Goal: Information Seeking & Learning: Learn about a topic

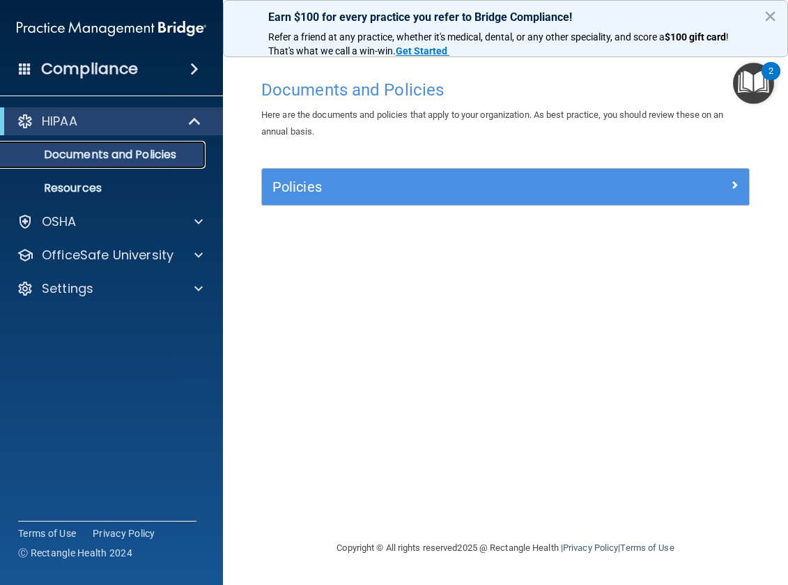
click at [117, 157] on p "Documents and Policies" at bounding box center [104, 155] width 190 height 14
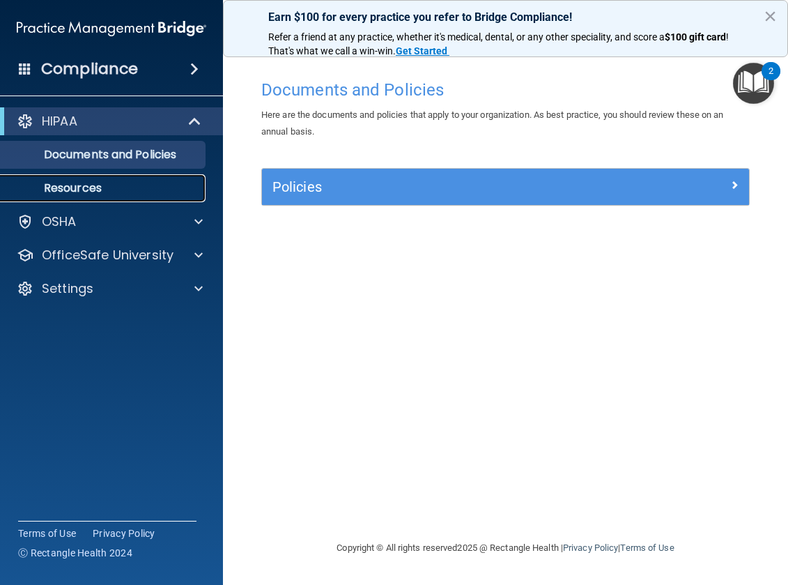
click at [98, 185] on p "Resources" at bounding box center [104, 188] width 190 height 14
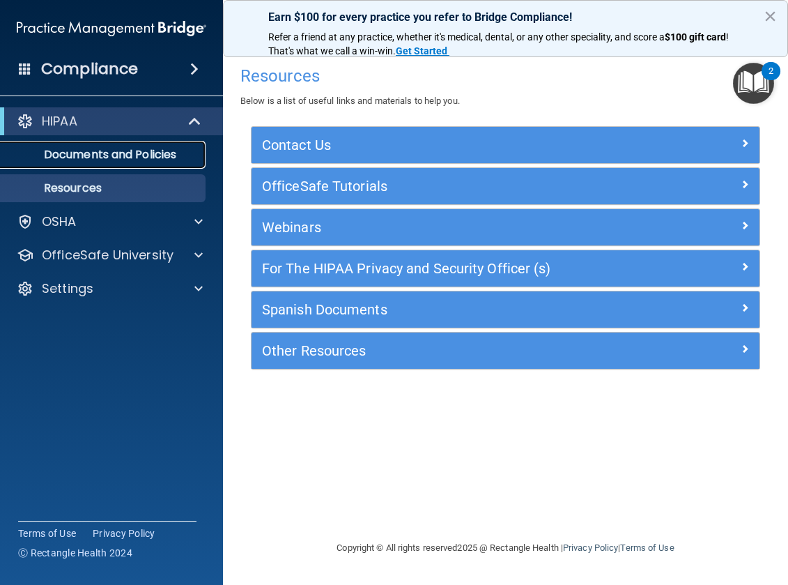
click at [77, 152] on p "Documents and Policies" at bounding box center [104, 155] width 190 height 14
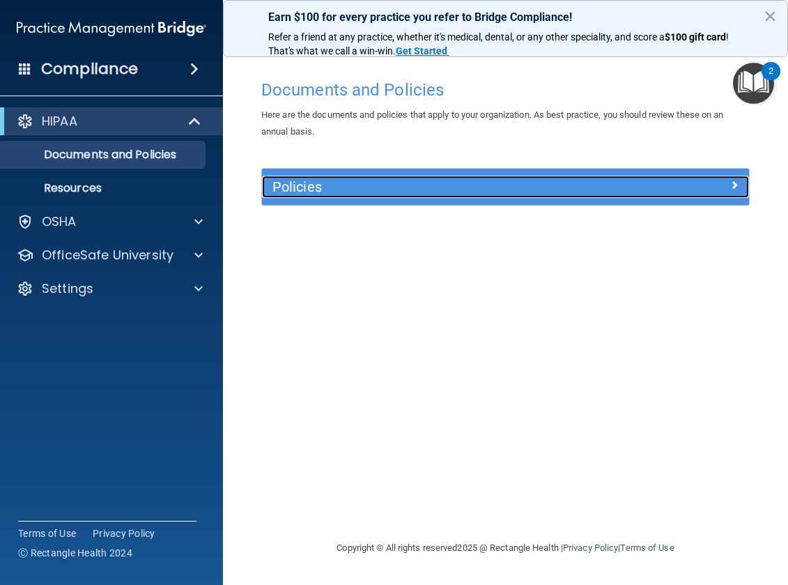
click at [735, 186] on span at bounding box center [734, 184] width 8 height 17
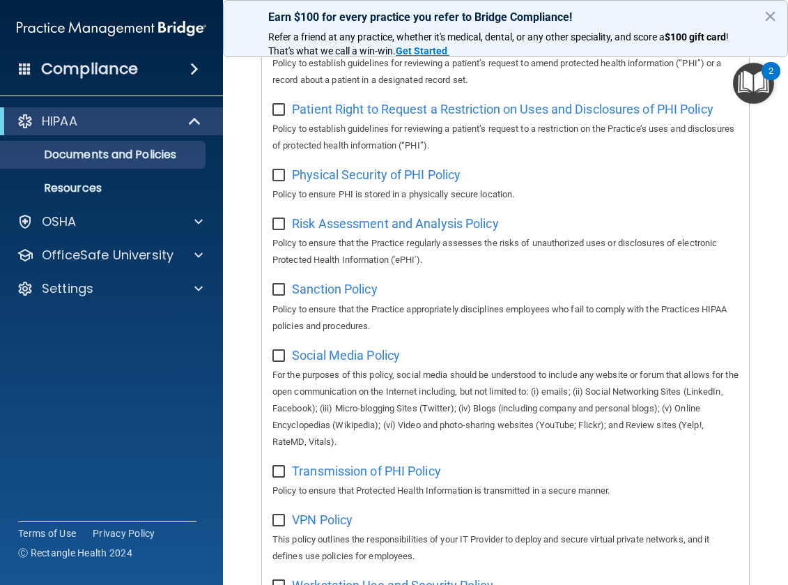
scroll to position [1147, 0]
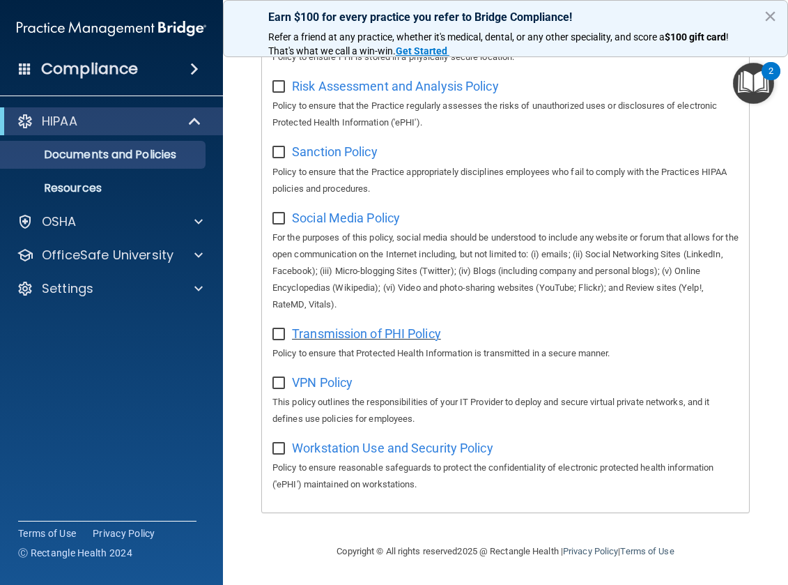
click at [337, 336] on span "Transmission of PHI Policy" at bounding box center [366, 333] width 149 height 15
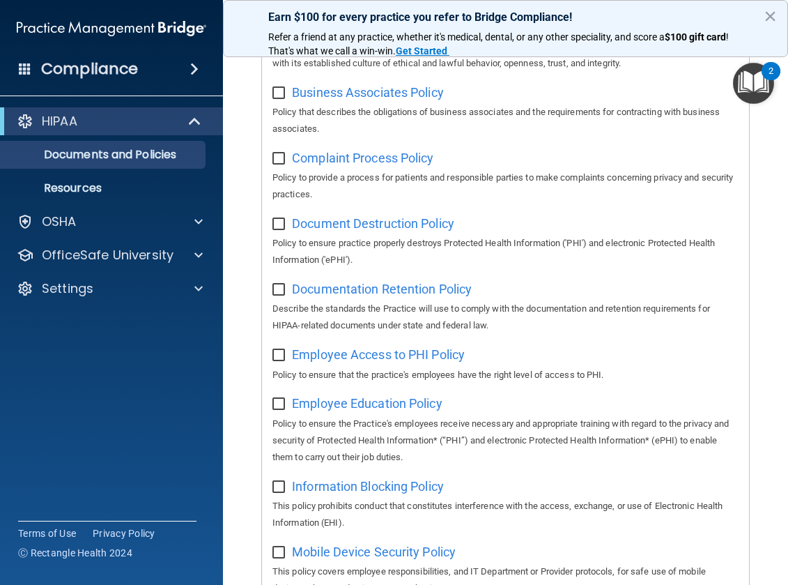
scroll to position [0, 0]
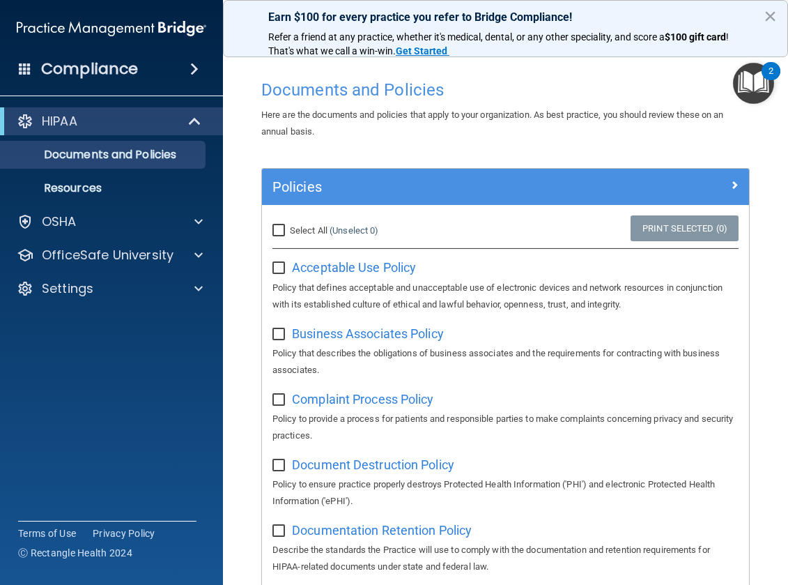
click at [761, 79] on img "Open Resource Center, 2 new notifications" at bounding box center [753, 83] width 41 height 41
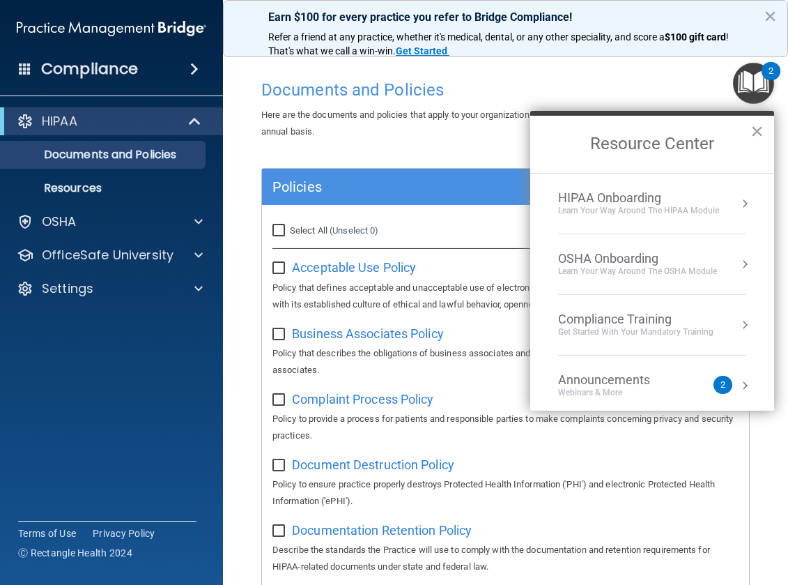
click at [668, 199] on div "HIPAA Onboarding" at bounding box center [638, 197] width 161 height 15
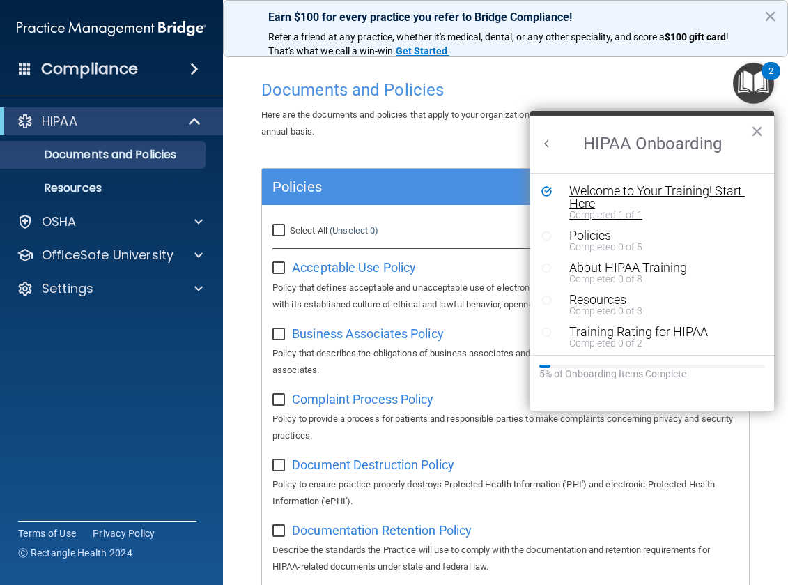
click at [627, 206] on div "Welcome to Your Training! Start Here" at bounding box center [657, 197] width 176 height 25
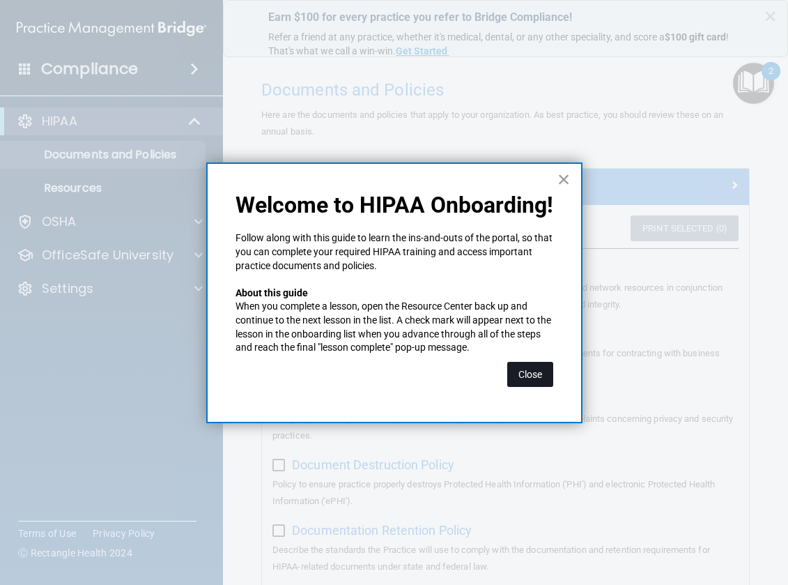
click at [531, 375] on button "Close" at bounding box center [530, 374] width 46 height 25
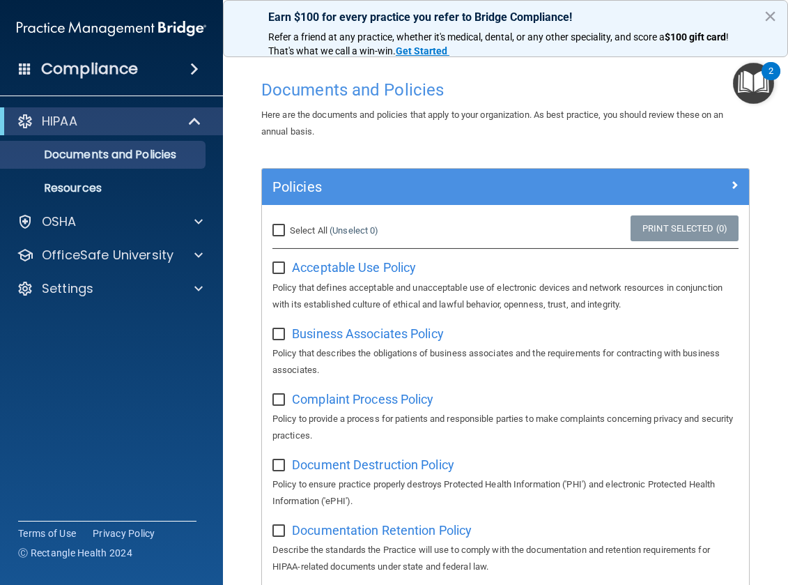
click at [747, 87] on img "Open Resource Center, 2 new notifications" at bounding box center [753, 83] width 41 height 41
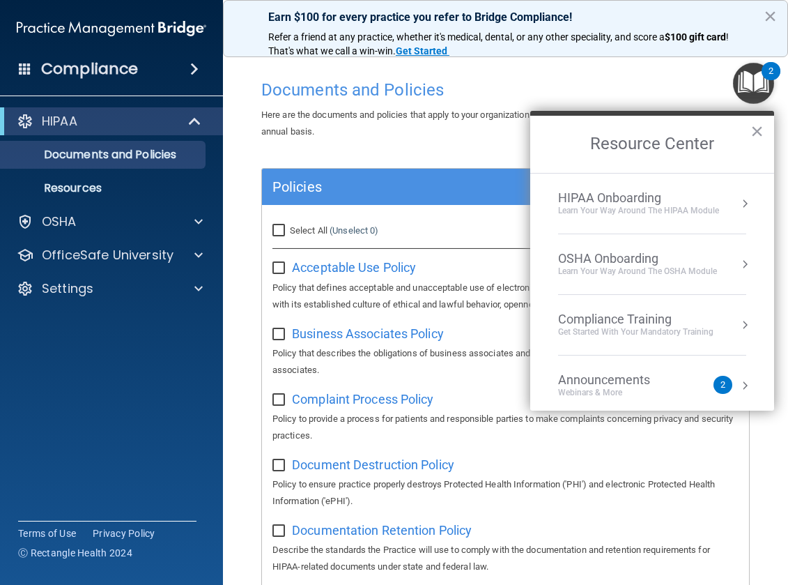
click at [727, 206] on div "HIPAA Onboarding Learn Your Way around the HIPAA module" at bounding box center [652, 203] width 188 height 26
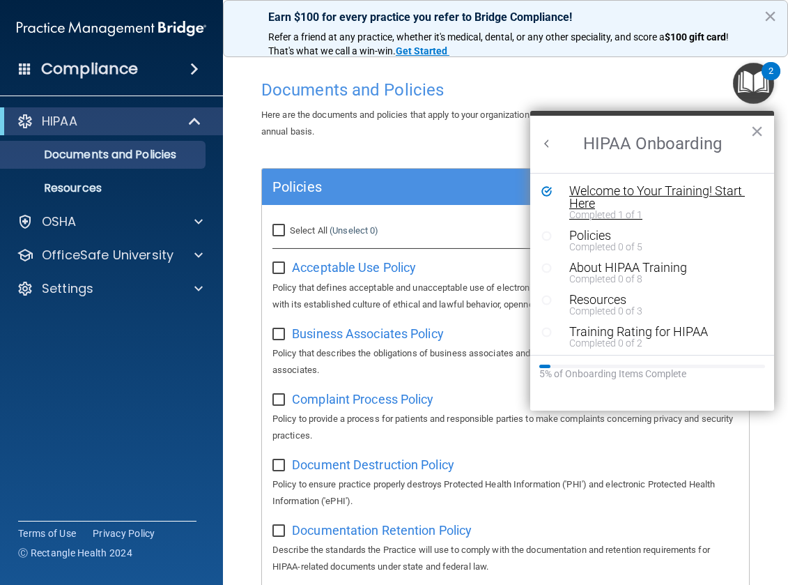
click at [679, 188] on div "Welcome to Your Training! Start Here" at bounding box center [657, 197] width 176 height 25
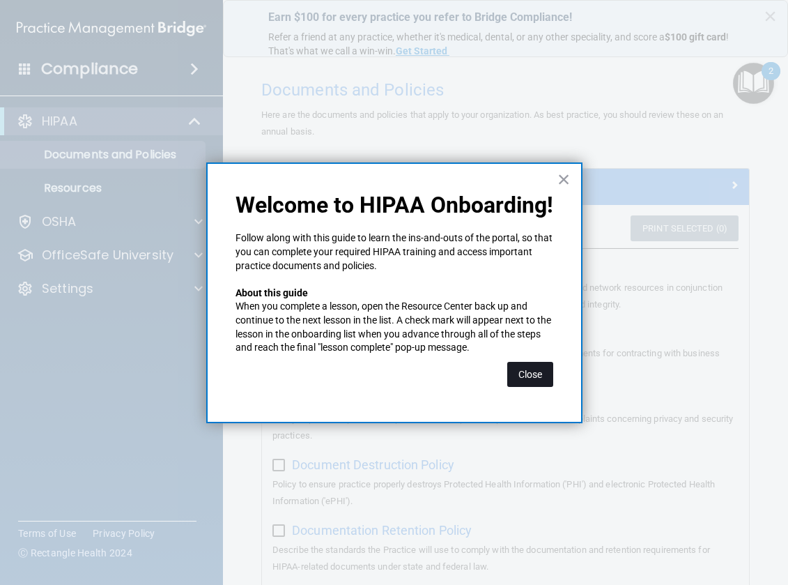
click at [530, 376] on button "Close" at bounding box center [530, 374] width 46 height 25
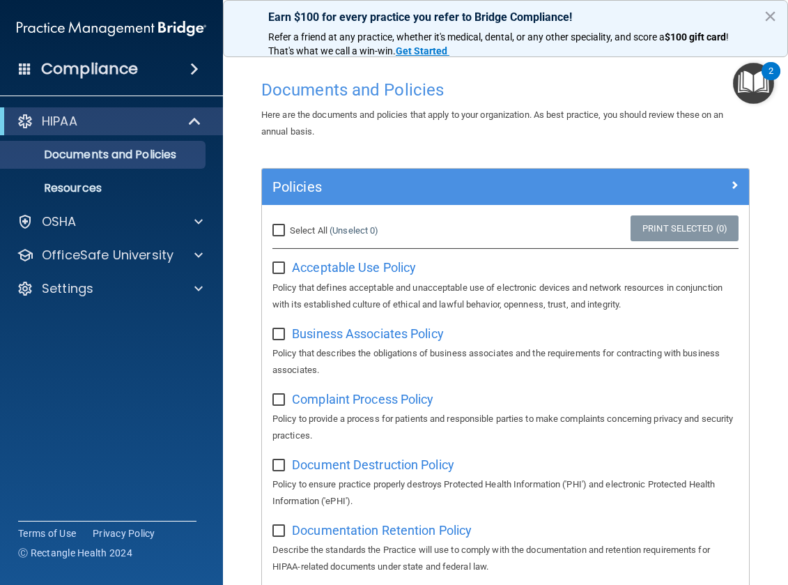
click at [761, 86] on img "Open Resource Center, 2 new notifications" at bounding box center [753, 83] width 41 height 41
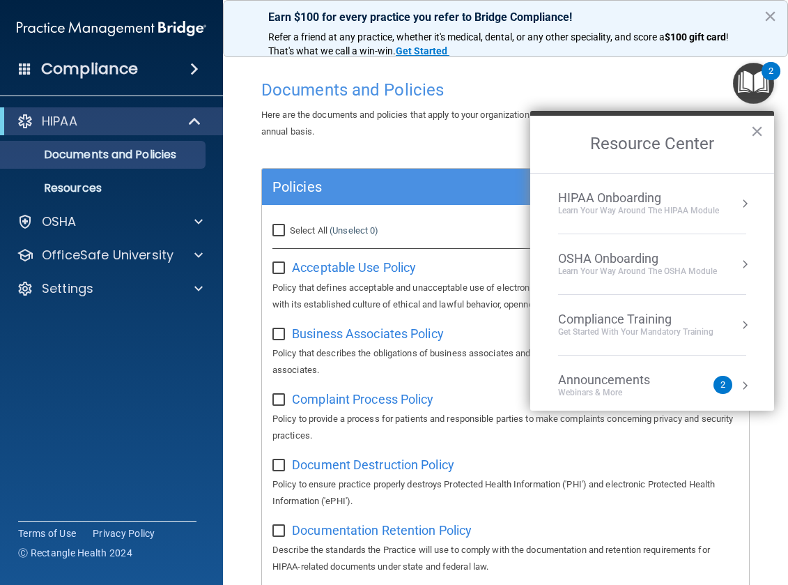
click at [640, 262] on div "OSHA Onboarding" at bounding box center [637, 258] width 159 height 15
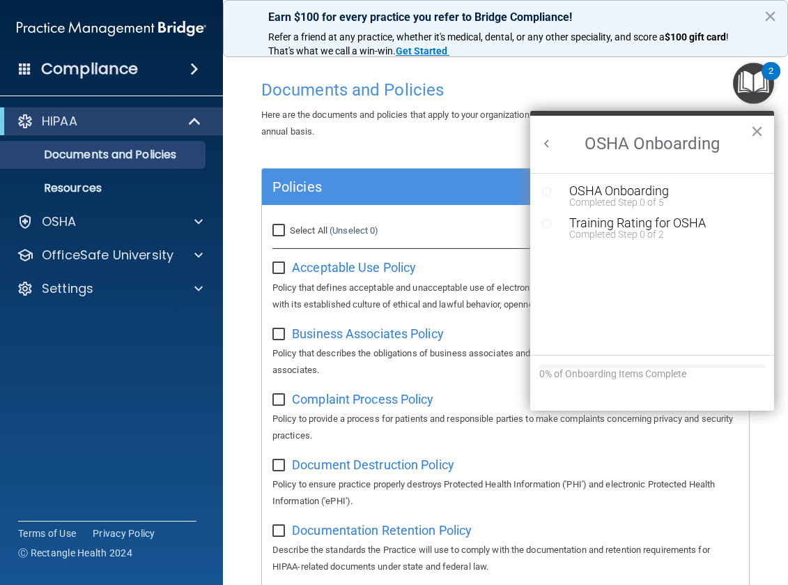
click at [763, 131] on button "×" at bounding box center [757, 131] width 13 height 22
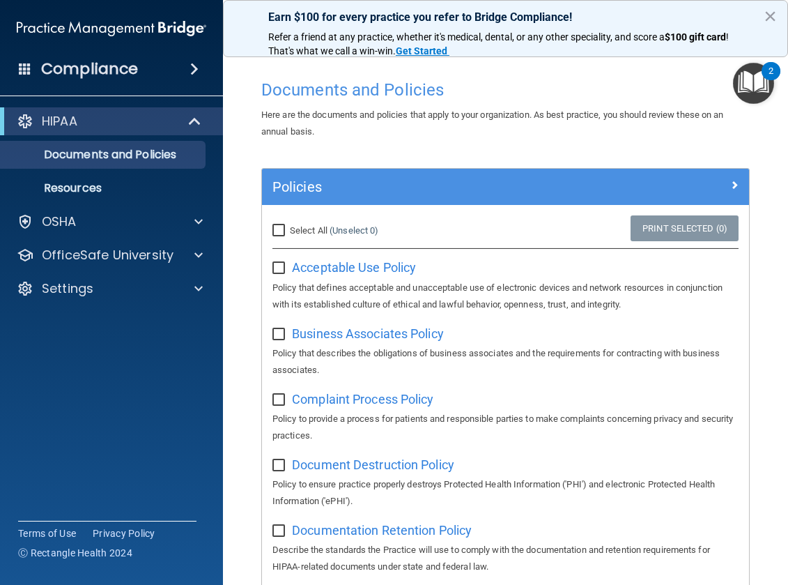
click at [752, 81] on img "Open Resource Center, 2 new notifications" at bounding box center [753, 83] width 41 height 41
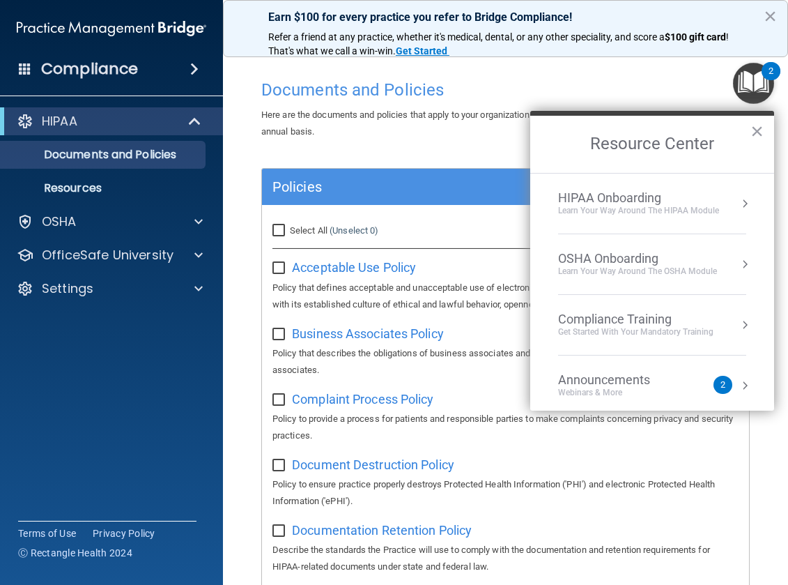
click at [738, 199] on button "Resource Center" at bounding box center [745, 204] width 14 height 14
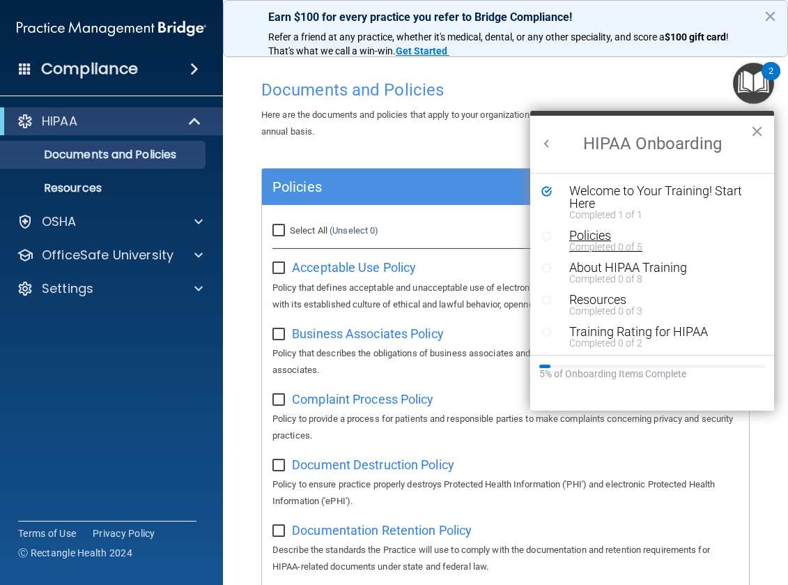
click at [586, 242] on div "Completed 0 of 5" at bounding box center [657, 247] width 176 height 10
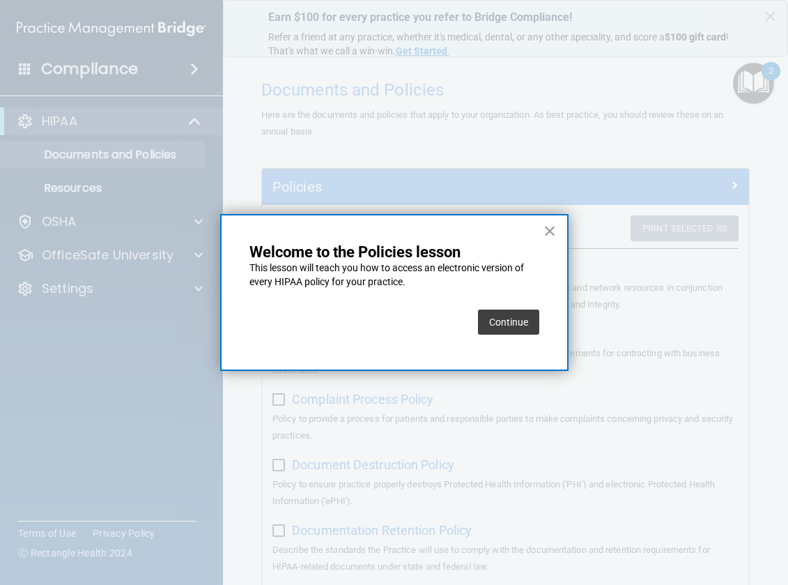
click at [494, 323] on button "Continue" at bounding box center [508, 321] width 61 height 25
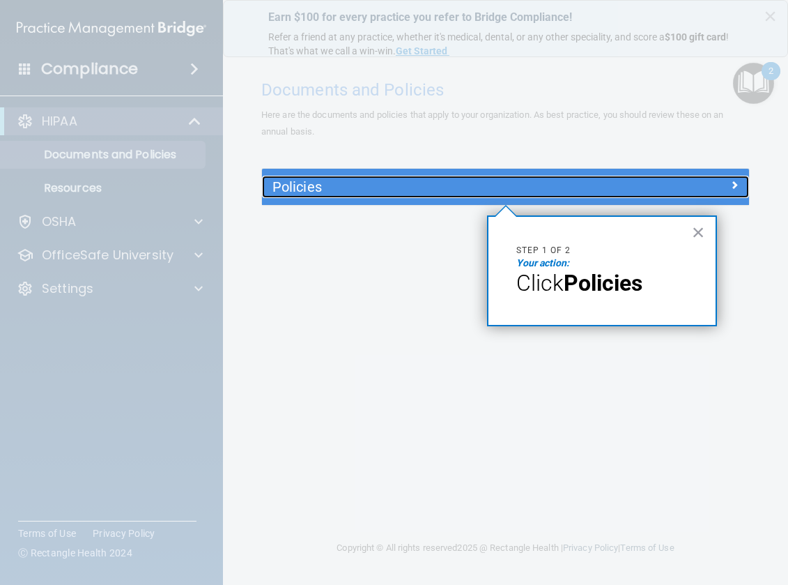
click at [359, 193] on h5 "Policies" at bounding box center [444, 186] width 344 height 15
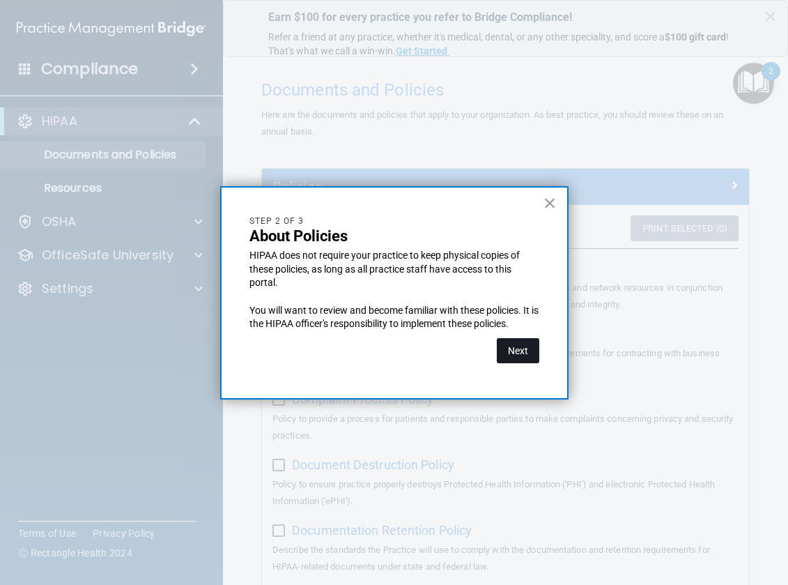
click at [524, 351] on button "Next" at bounding box center [518, 350] width 43 height 25
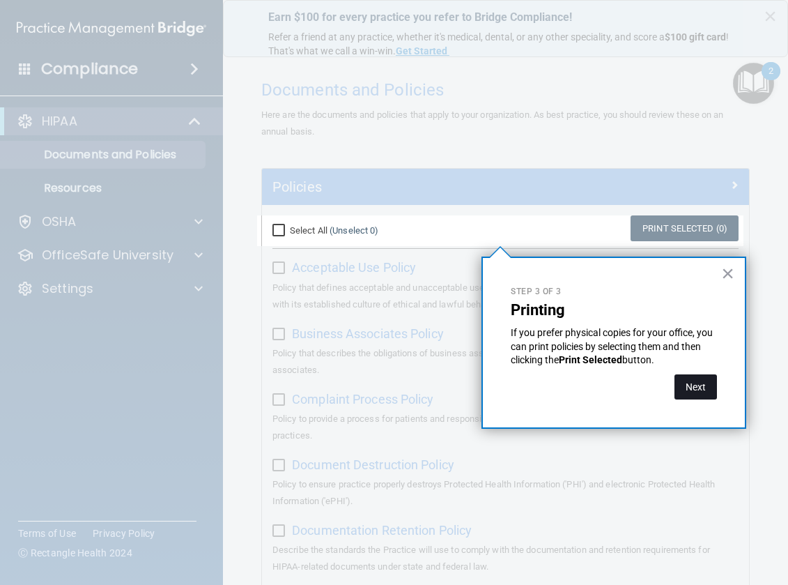
click at [700, 392] on button "Next" at bounding box center [696, 386] width 43 height 25
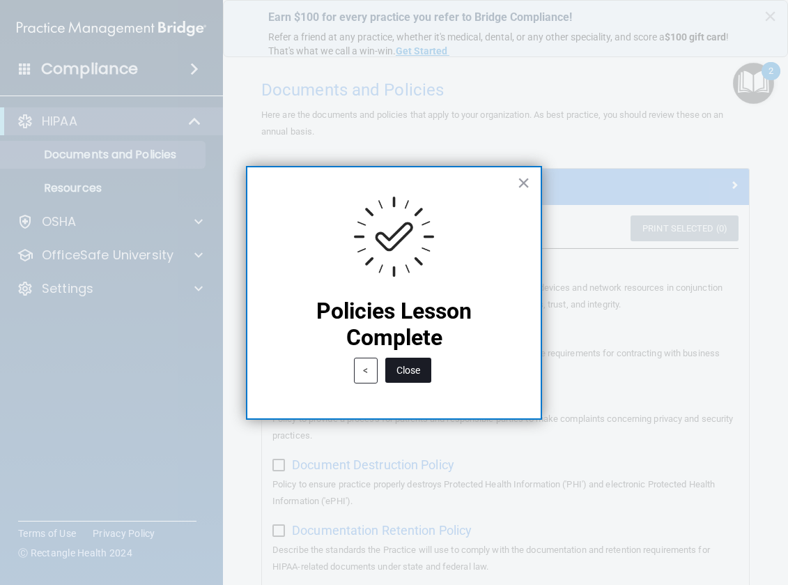
click at [418, 375] on button "Close" at bounding box center [408, 369] width 46 height 25
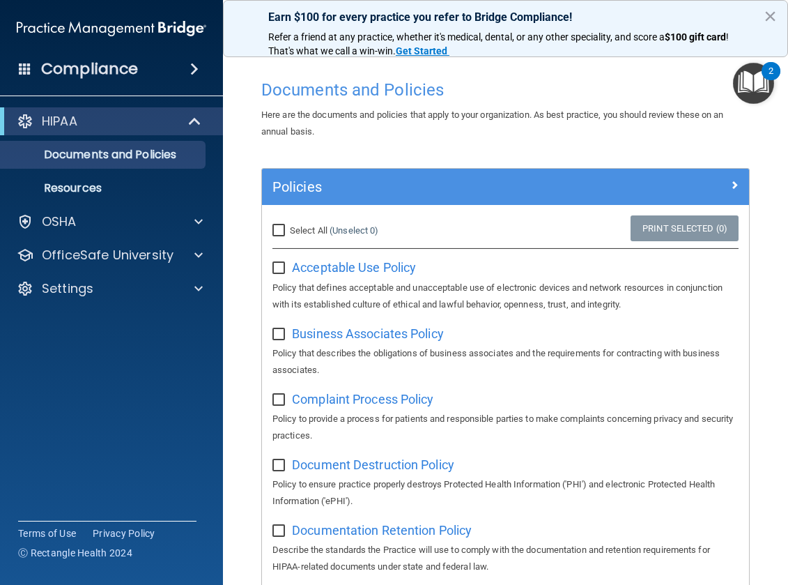
click at [764, 84] on img "Open Resource Center, 2 new notifications" at bounding box center [753, 83] width 41 height 41
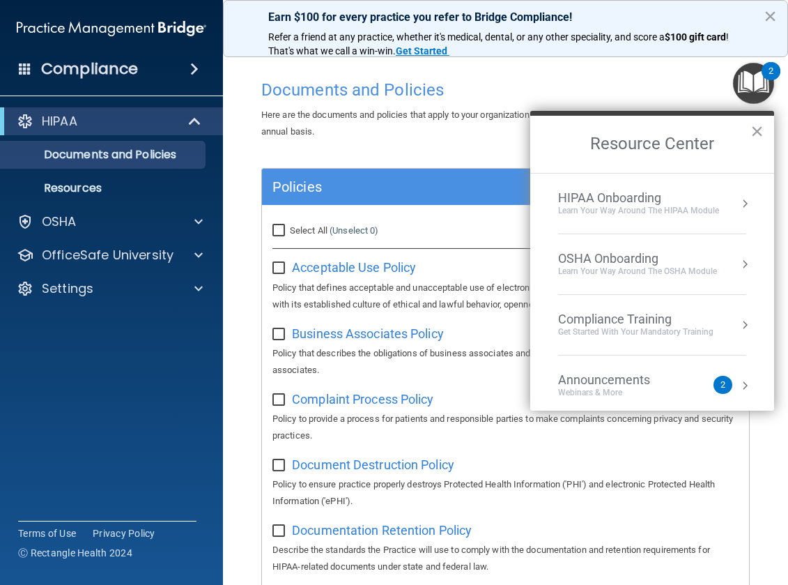
click at [644, 323] on div "Compliance Training" at bounding box center [635, 319] width 155 height 15
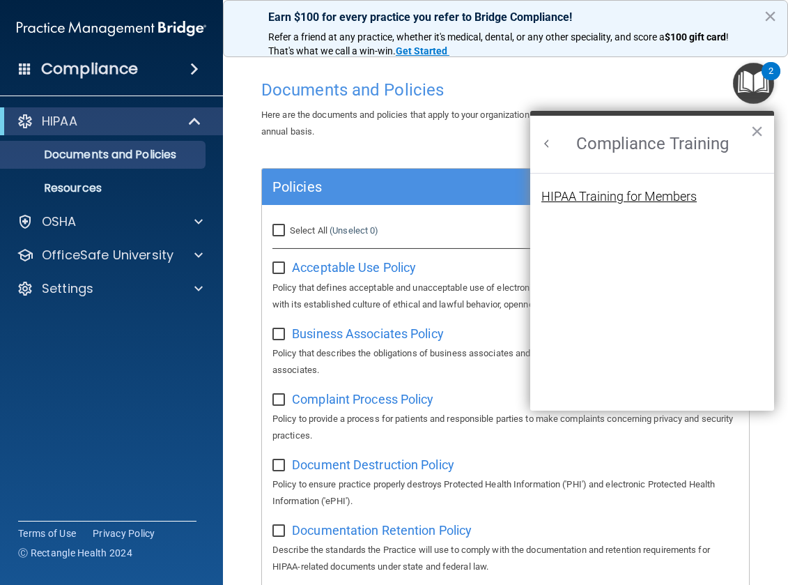
click at [631, 195] on div "HIPAA Training for Members" at bounding box center [618, 196] width 155 height 13
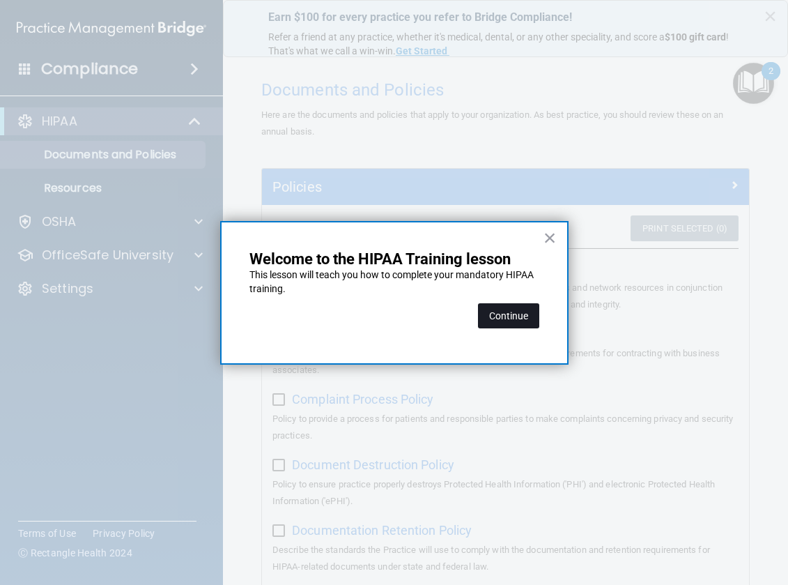
click at [518, 313] on button "Continue" at bounding box center [508, 315] width 61 height 25
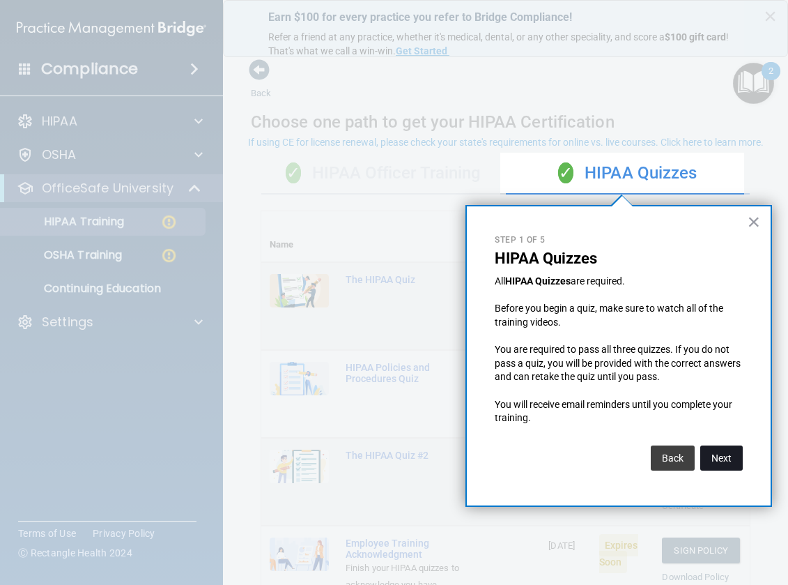
click at [717, 458] on button "Next" at bounding box center [721, 457] width 43 height 25
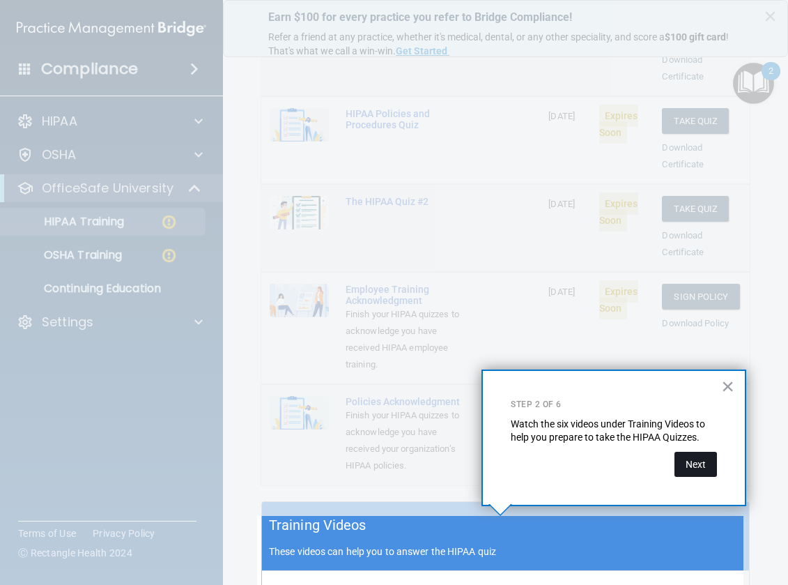
click at [698, 461] on button "Next" at bounding box center [696, 464] width 43 height 25
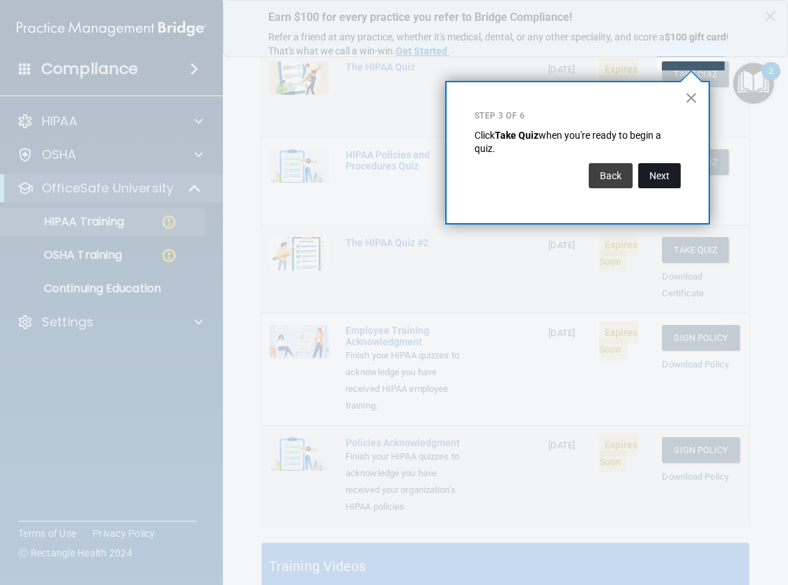
click at [663, 176] on button "Next" at bounding box center [659, 175] width 43 height 25
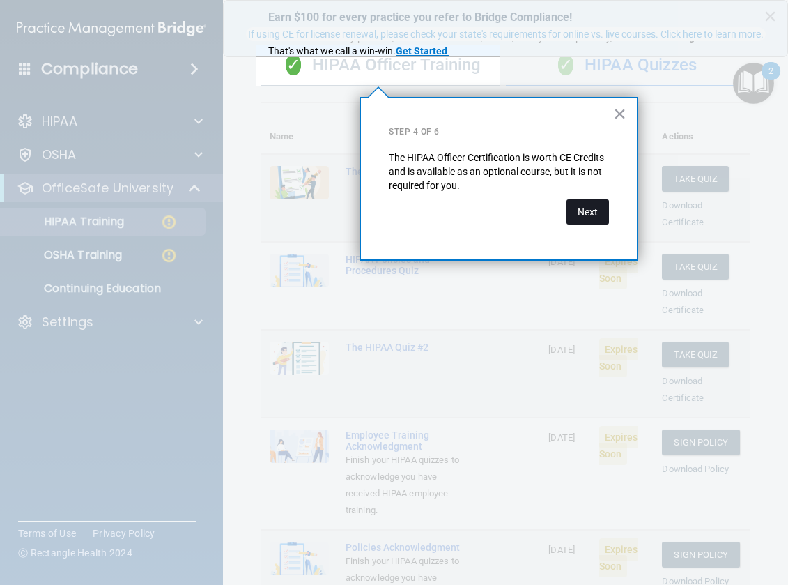
click at [596, 213] on button "Next" at bounding box center [588, 211] width 43 height 25
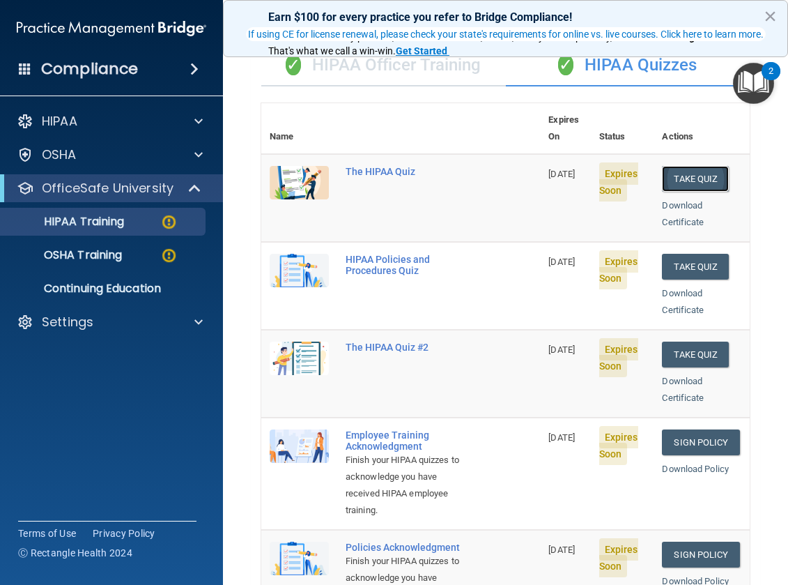
click at [698, 166] on button "Take Quiz" at bounding box center [695, 179] width 67 height 26
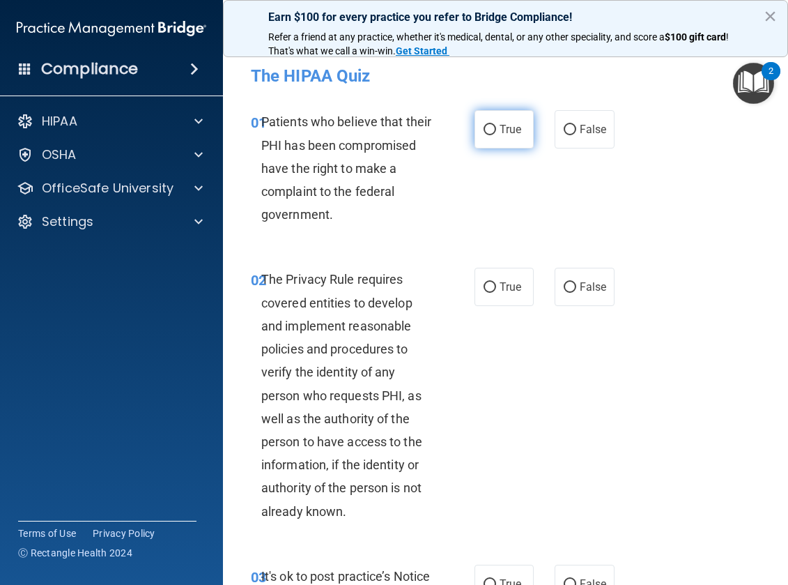
click at [484, 127] on input "True" at bounding box center [490, 130] width 13 height 10
radio input "true"
click at [484, 284] on input "True" at bounding box center [490, 287] width 13 height 10
radio input "true"
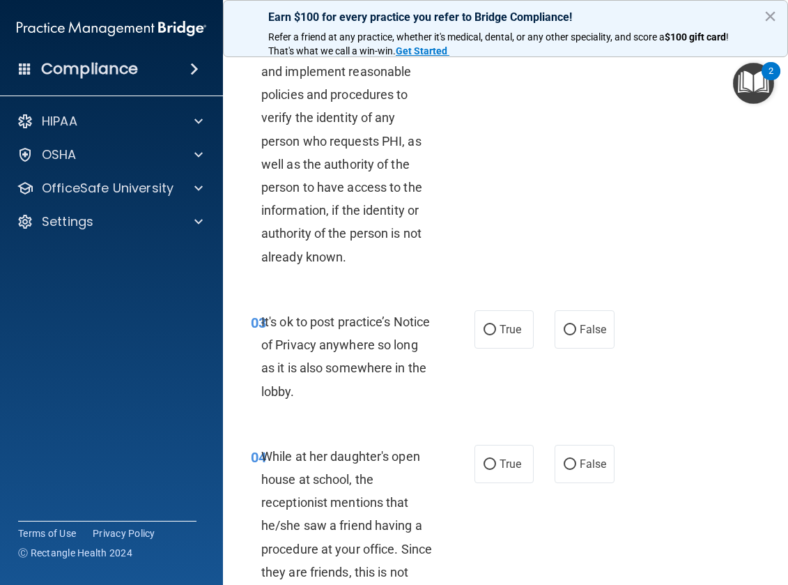
scroll to position [279, 0]
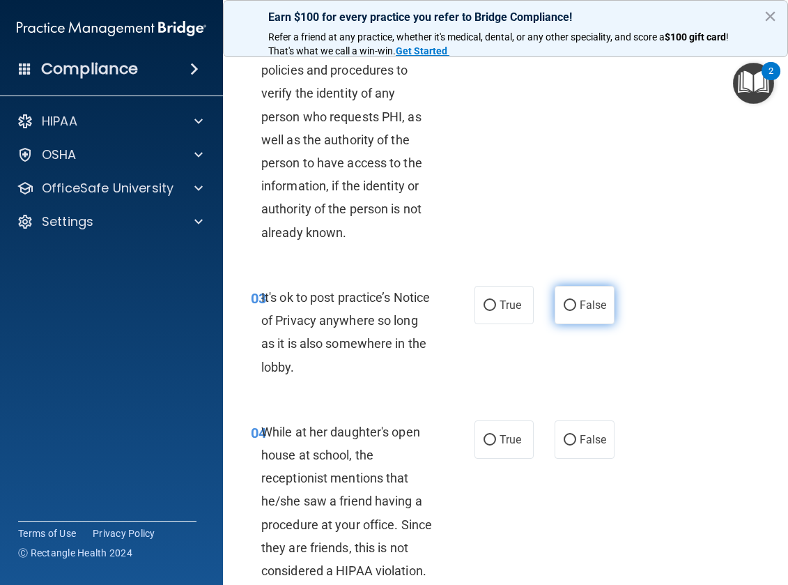
click at [564, 307] on input "False" at bounding box center [570, 305] width 13 height 10
radio input "true"
click at [567, 435] on input "False" at bounding box center [570, 440] width 13 height 10
radio input "true"
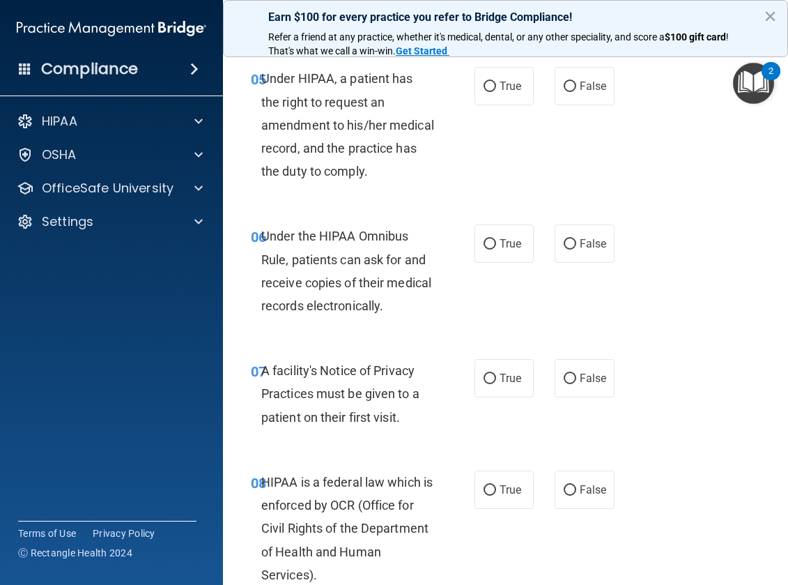
scroll to position [836, 0]
click at [564, 249] on input "False" at bounding box center [570, 243] width 13 height 10
radio input "true"
click at [486, 383] on input "True" at bounding box center [490, 378] width 13 height 10
radio input "true"
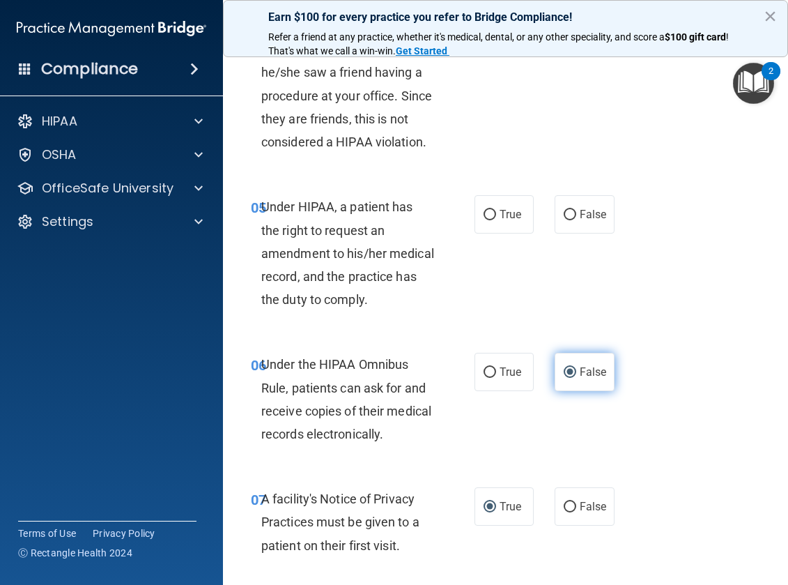
scroll to position [697, 0]
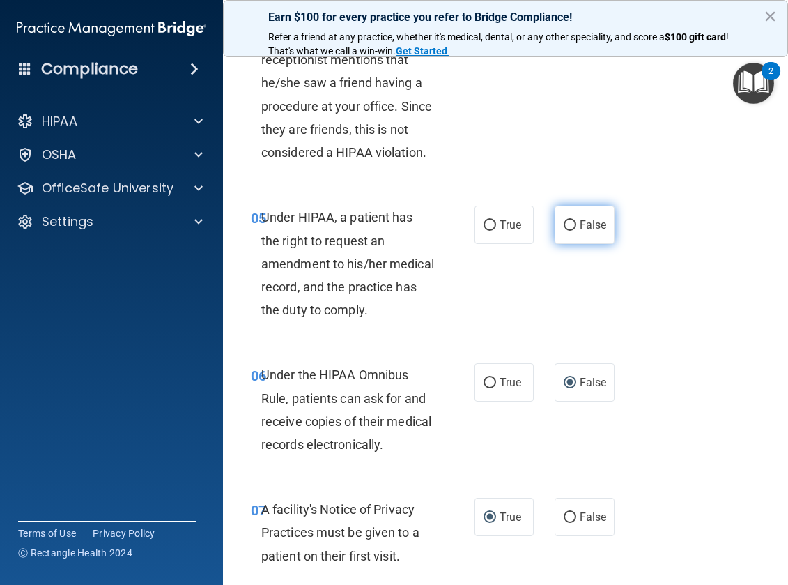
drag, startPoint x: 562, startPoint y: 231, endPoint x: 568, endPoint y: 240, distance: 10.6
click at [564, 230] on input "False" at bounding box center [570, 225] width 13 height 10
radio input "true"
click at [484, 388] on input "True" at bounding box center [490, 383] width 13 height 10
radio input "true"
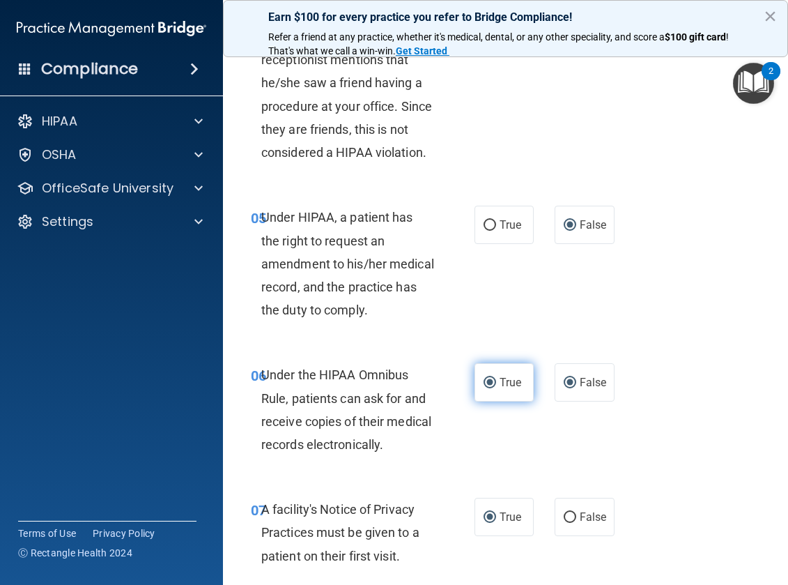
radio input "false"
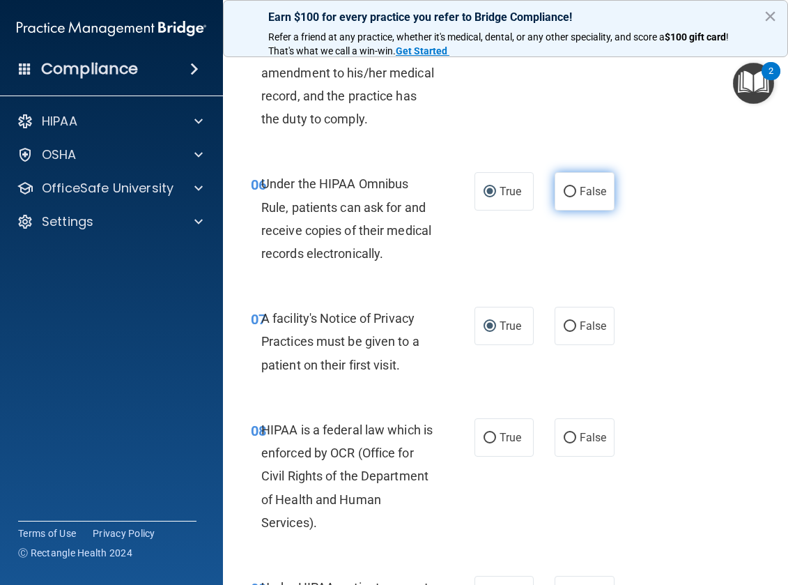
scroll to position [906, 0]
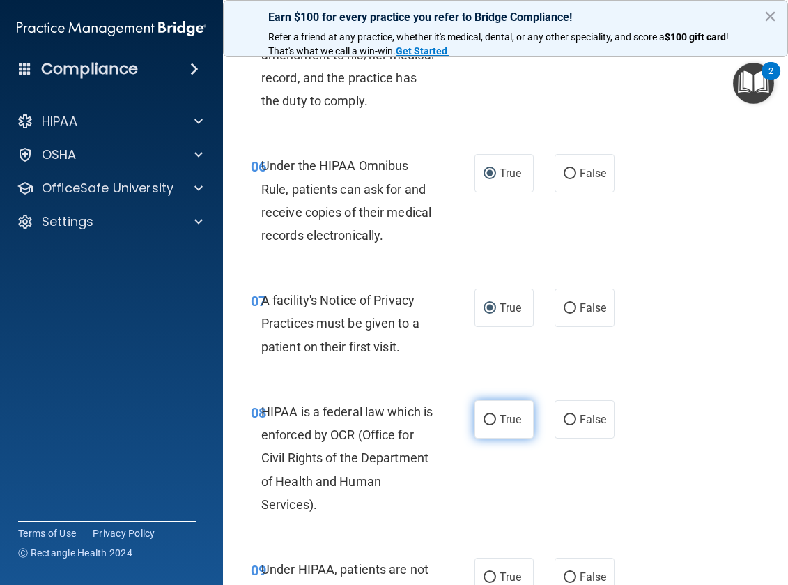
click at [484, 425] on input "True" at bounding box center [490, 420] width 13 height 10
radio input "true"
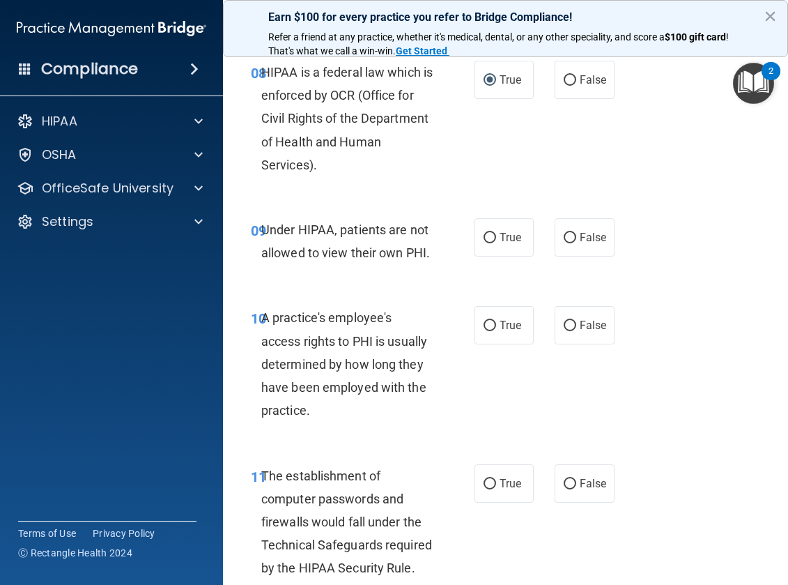
scroll to position [1254, 0]
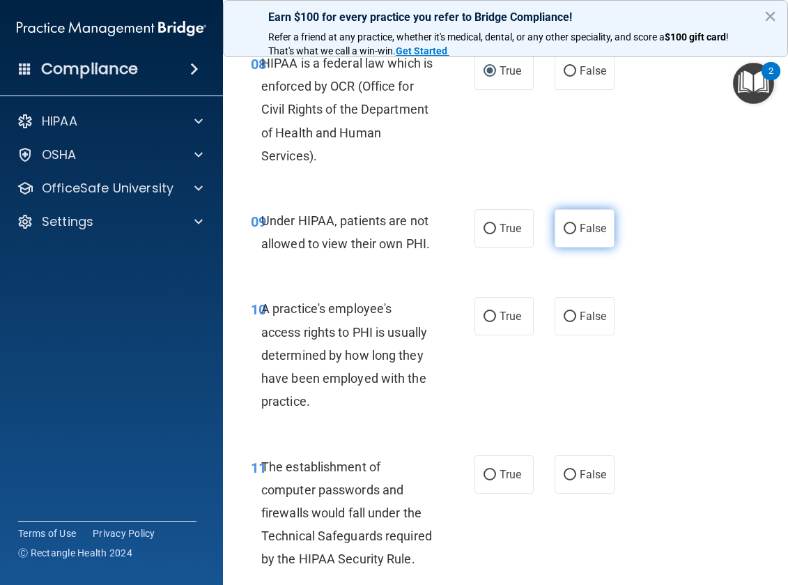
click at [566, 234] on input "False" at bounding box center [570, 229] width 13 height 10
radio input "true"
click at [560, 332] on label "False" at bounding box center [585, 316] width 60 height 38
click at [564, 322] on input "False" at bounding box center [570, 317] width 13 height 10
radio input "true"
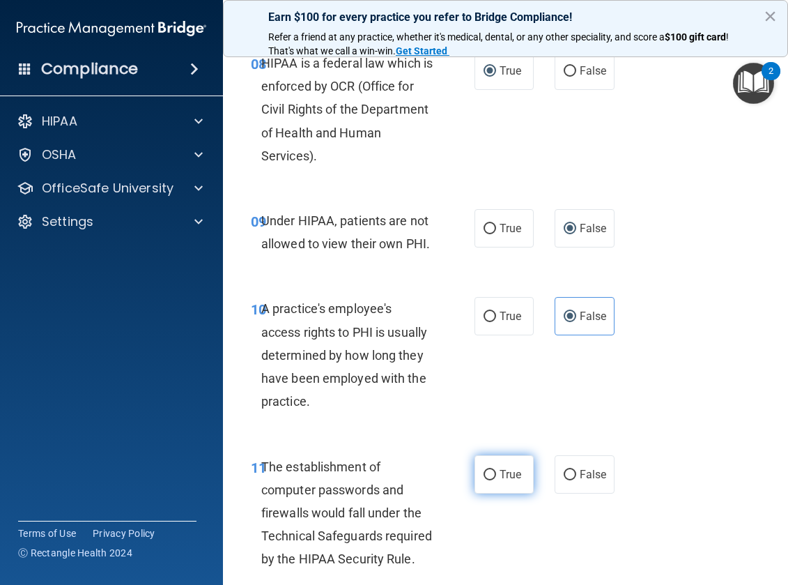
click at [486, 480] on input "True" at bounding box center [490, 475] width 13 height 10
radio input "true"
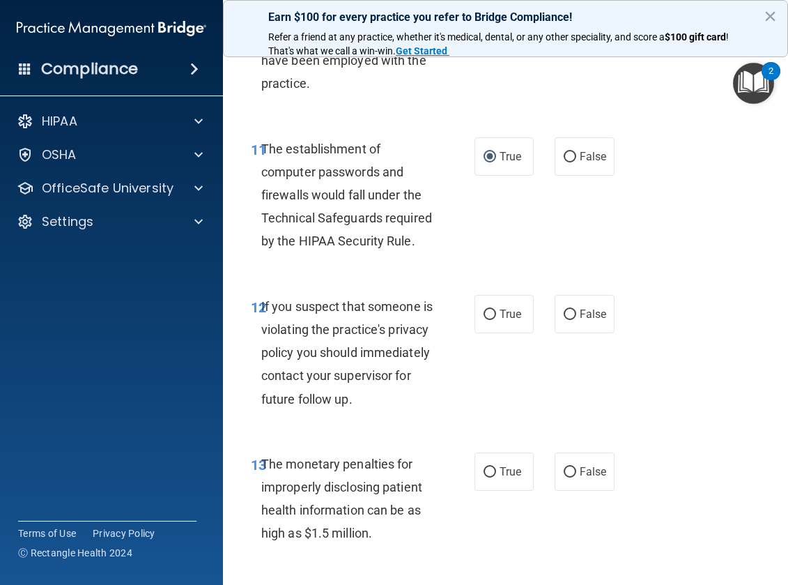
scroll to position [1603, 0]
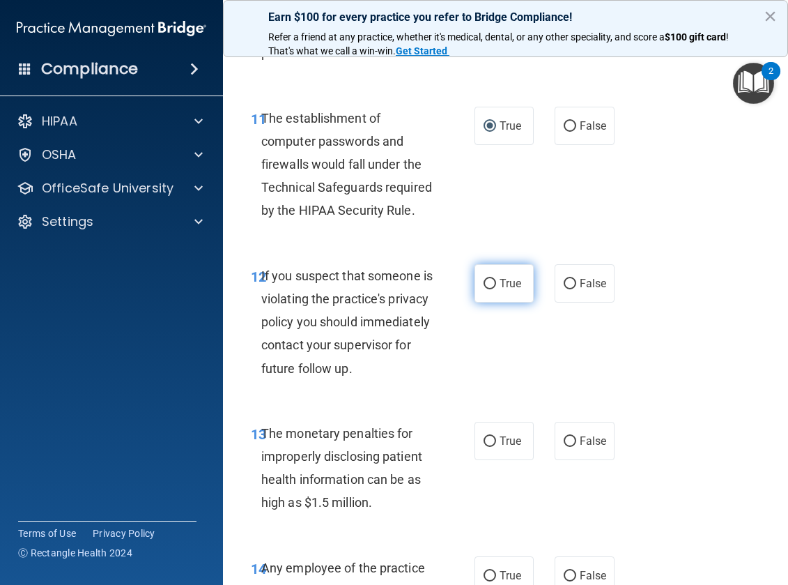
click at [484, 289] on input "True" at bounding box center [490, 284] width 13 height 10
radio input "true"
click at [482, 460] on label "True" at bounding box center [505, 441] width 60 height 38
click at [484, 447] on input "True" at bounding box center [490, 441] width 13 height 10
radio input "true"
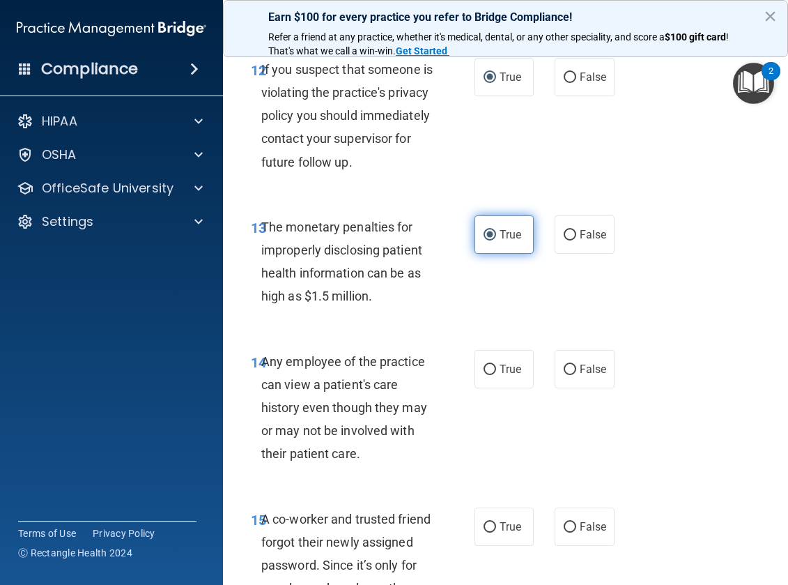
scroll to position [1812, 0]
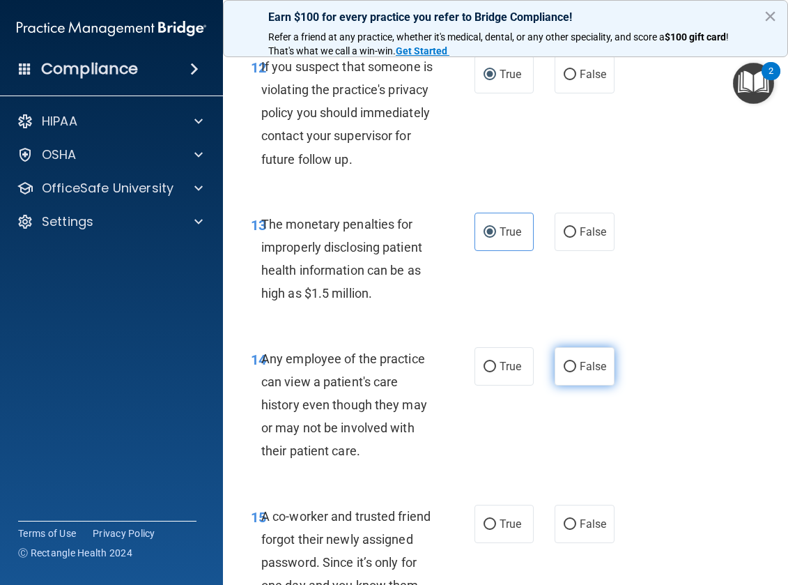
click at [567, 385] on label "False" at bounding box center [585, 366] width 60 height 38
click at [567, 372] on input "False" at bounding box center [570, 367] width 13 height 10
radio input "true"
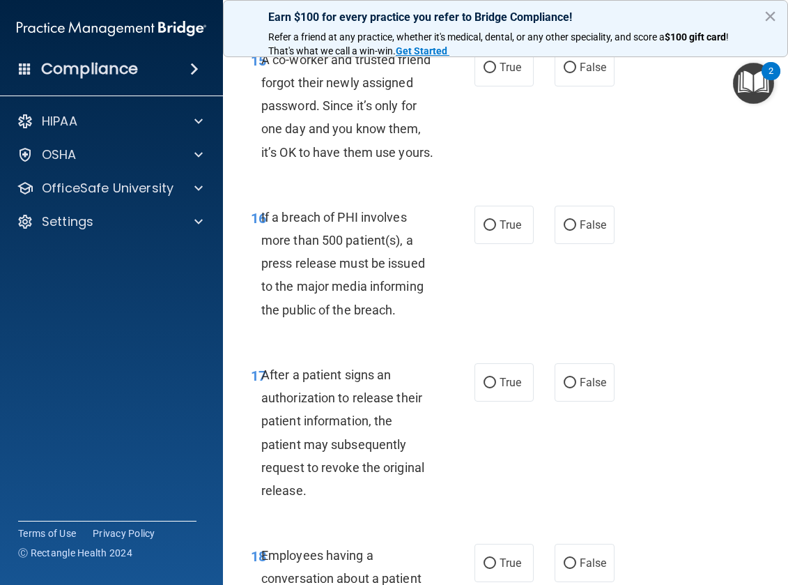
scroll to position [2300, 0]
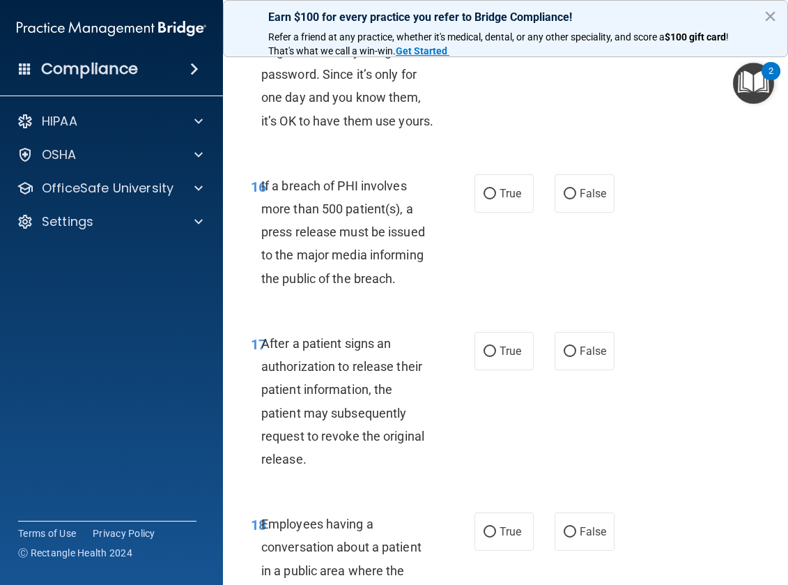
drag, startPoint x: 482, startPoint y: 81, endPoint x: 525, endPoint y: 158, distance: 88.3
click at [525, 157] on div "15 A co-worker and trusted friend forgot their newly assigned password. Since i…" at bounding box center [505, 77] width 530 height 157
click at [567, 42] on input "False" at bounding box center [570, 36] width 13 height 10
radio input "true"
click at [484, 199] on input "True" at bounding box center [490, 194] width 13 height 10
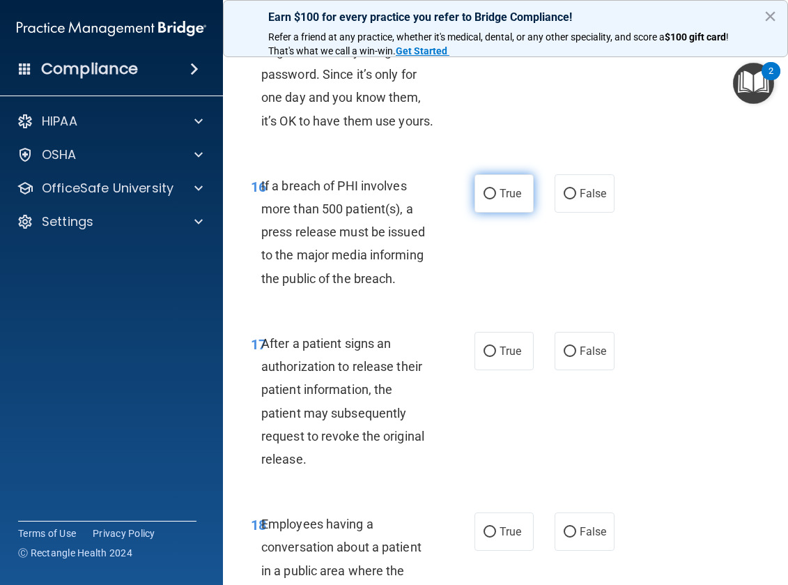
radio input "true"
click at [487, 357] on input "True" at bounding box center [490, 351] width 13 height 10
radio input "true"
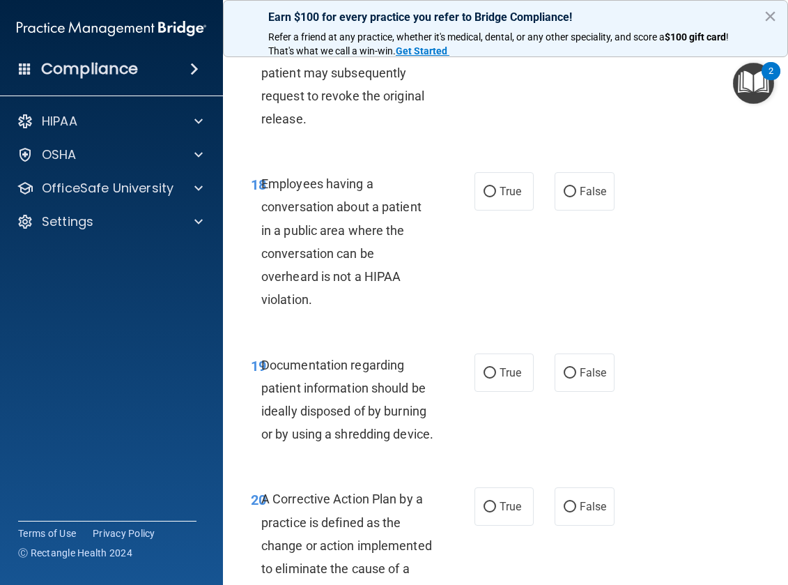
scroll to position [2648, 0]
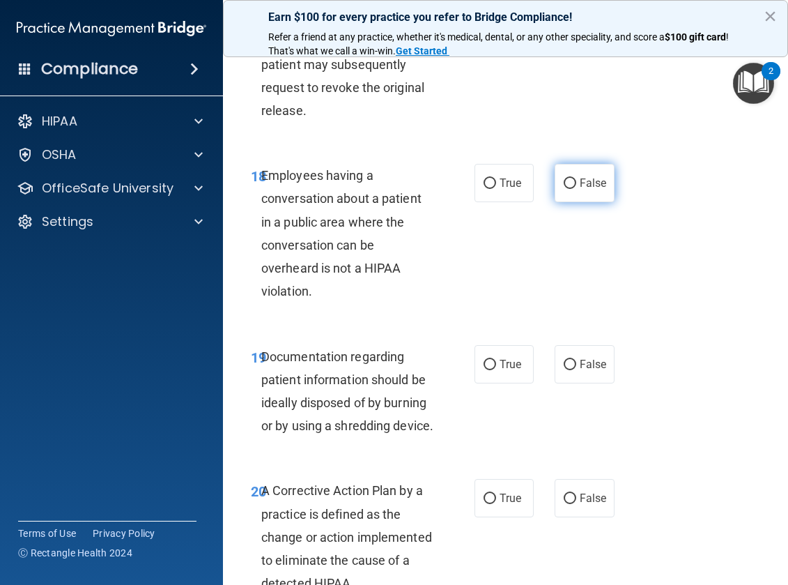
click at [564, 189] on input "False" at bounding box center [570, 183] width 13 height 10
radio input "true"
click at [489, 370] on input "True" at bounding box center [490, 365] width 13 height 10
radio input "true"
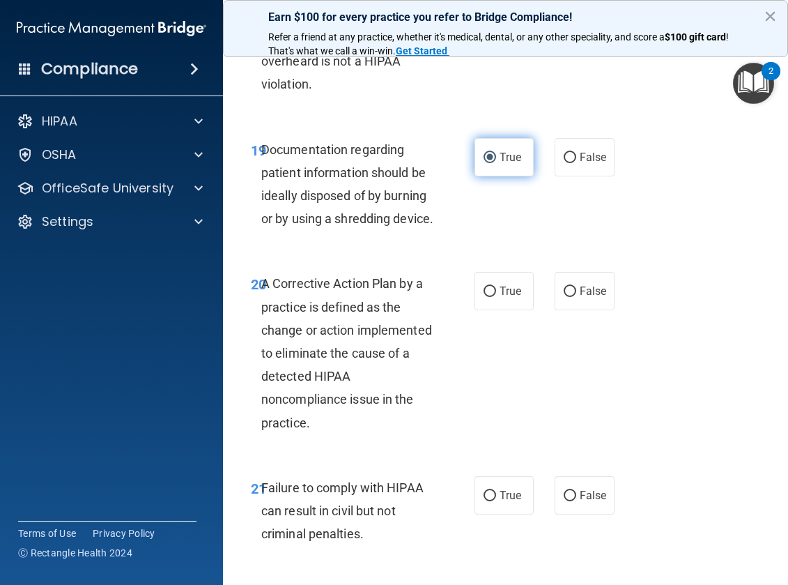
scroll to position [2997, 0]
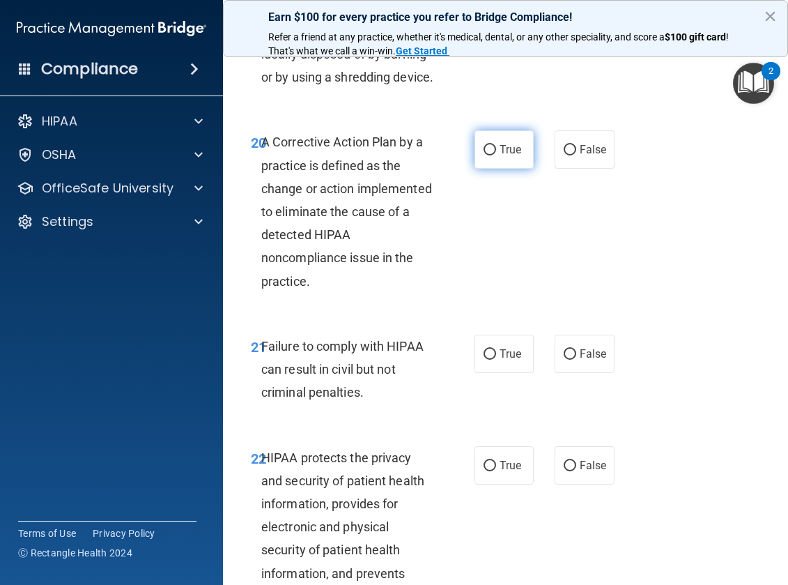
click at [489, 169] on label "True" at bounding box center [505, 149] width 60 height 38
click at [489, 155] on input "True" at bounding box center [490, 150] width 13 height 10
radio input "true"
click at [564, 360] on input "False" at bounding box center [570, 354] width 13 height 10
radio input "true"
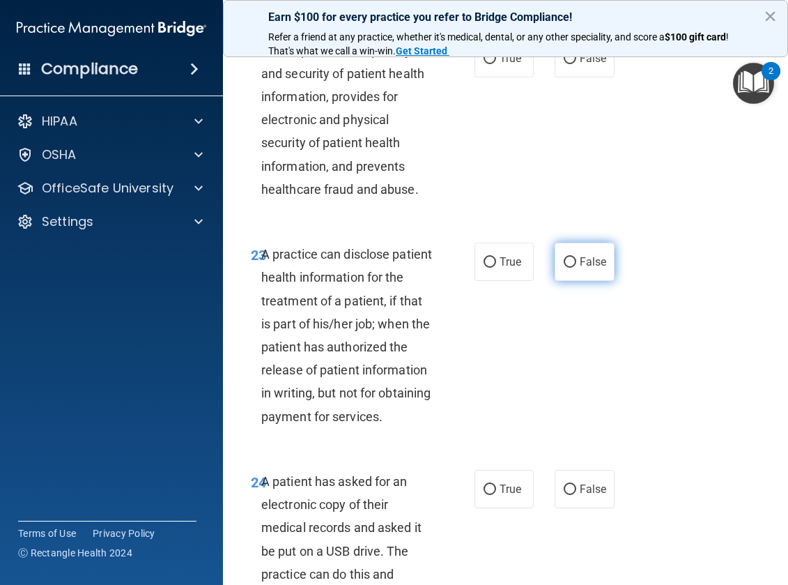
scroll to position [3415, 0]
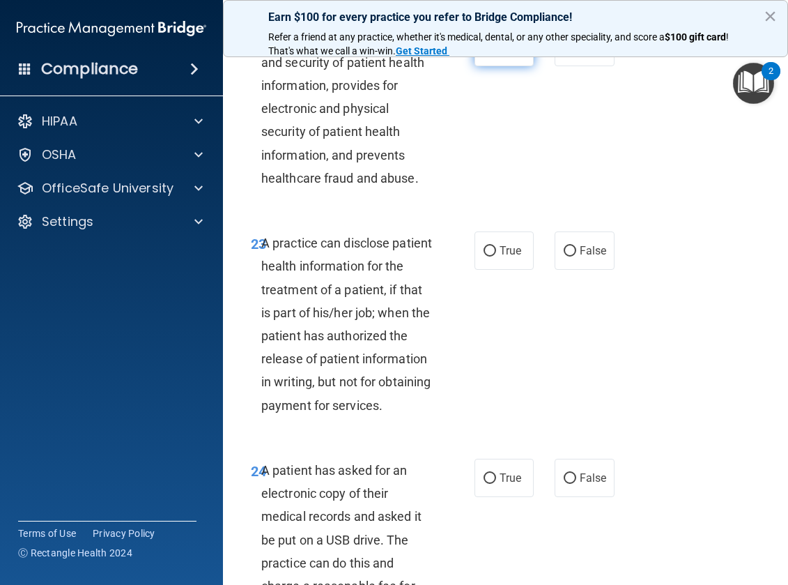
click at [484, 53] on input "True" at bounding box center [490, 48] width 13 height 10
radio input "true"
click at [568, 256] on input "False" at bounding box center [570, 251] width 13 height 10
radio input "true"
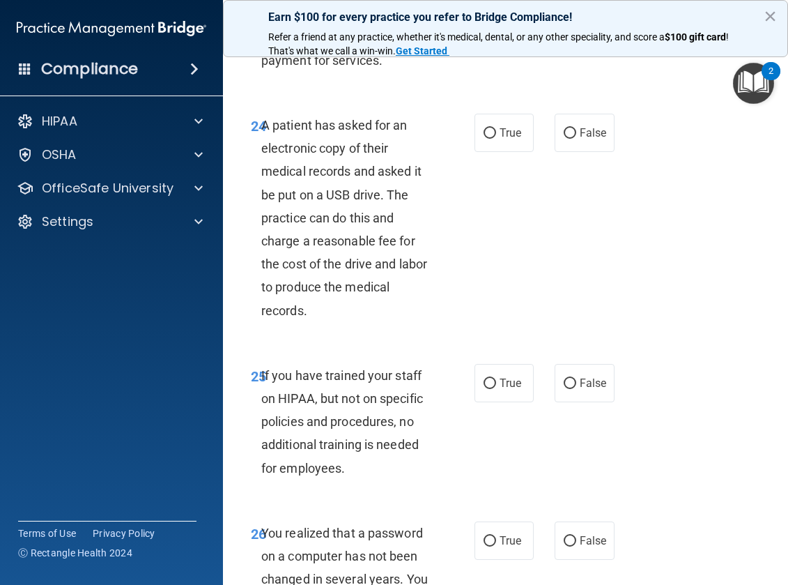
scroll to position [3763, 0]
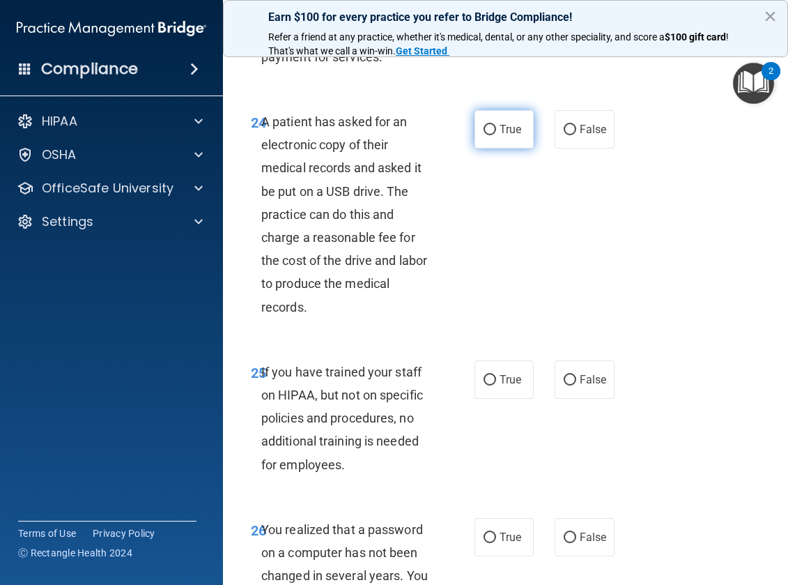
click at [484, 135] on input "True" at bounding box center [490, 130] width 13 height 10
radio input "true"
click at [567, 385] on input "False" at bounding box center [570, 380] width 13 height 10
radio input "true"
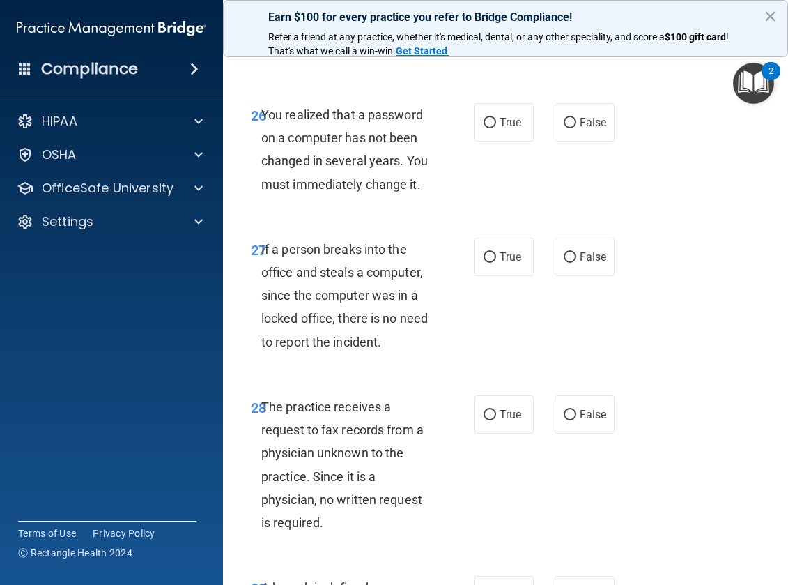
scroll to position [4181, 0]
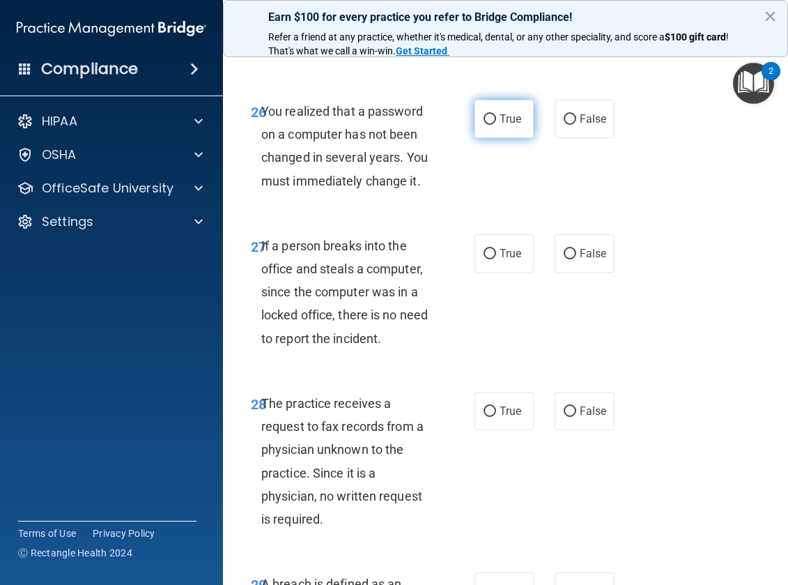
click at [484, 125] on input "True" at bounding box center [490, 119] width 13 height 10
radio input "true"
click at [564, 259] on input "False" at bounding box center [570, 254] width 13 height 10
radio input "true"
drag, startPoint x: 565, startPoint y: 527, endPoint x: 615, endPoint y: 516, distance: 51.3
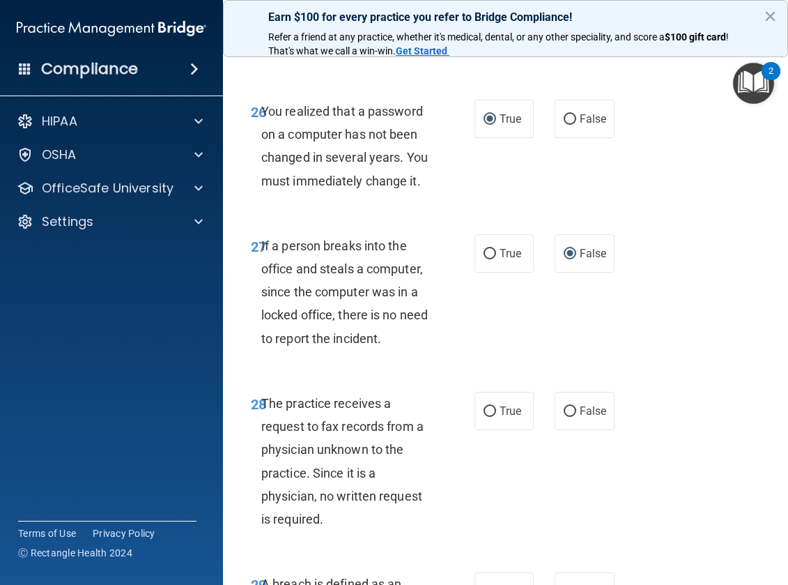
click at [568, 417] on input "False" at bounding box center [570, 411] width 13 height 10
radio input "true"
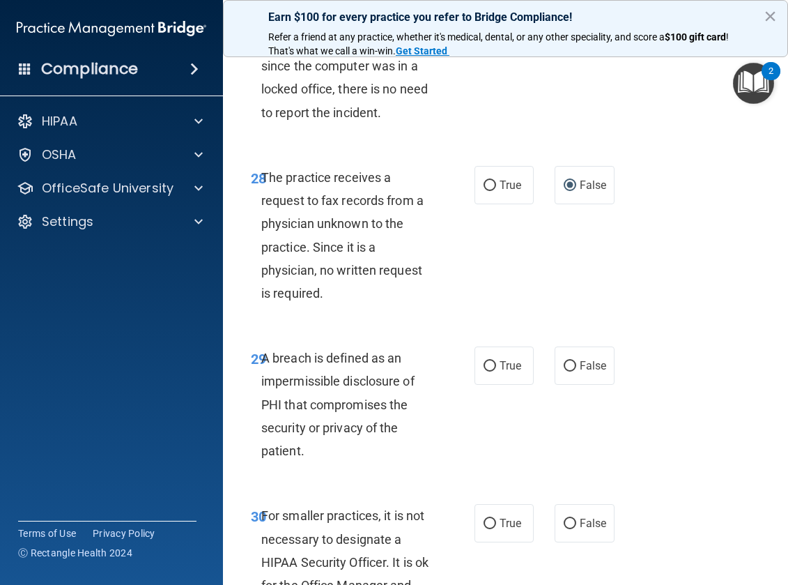
scroll to position [4460, 0]
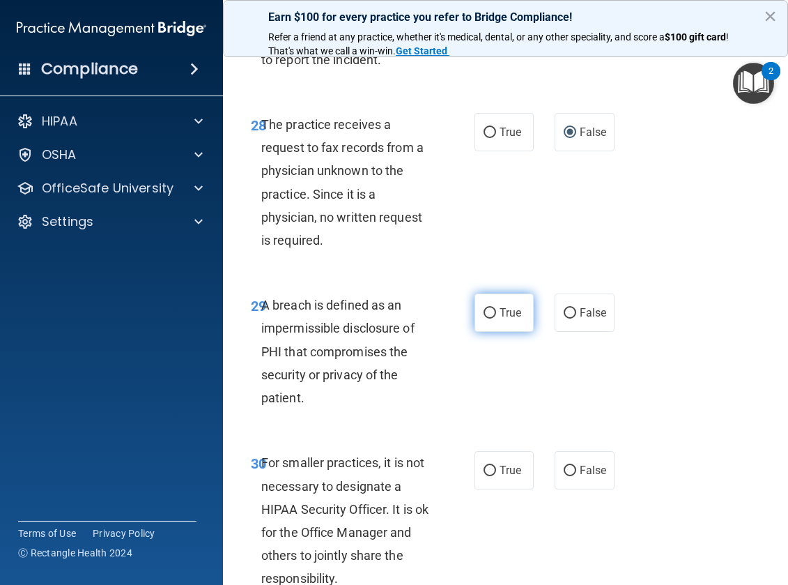
drag, startPoint x: 489, startPoint y: 426, endPoint x: 498, endPoint y: 425, distance: 9.2
click at [489, 318] on input "True" at bounding box center [490, 313] width 13 height 10
radio input "true"
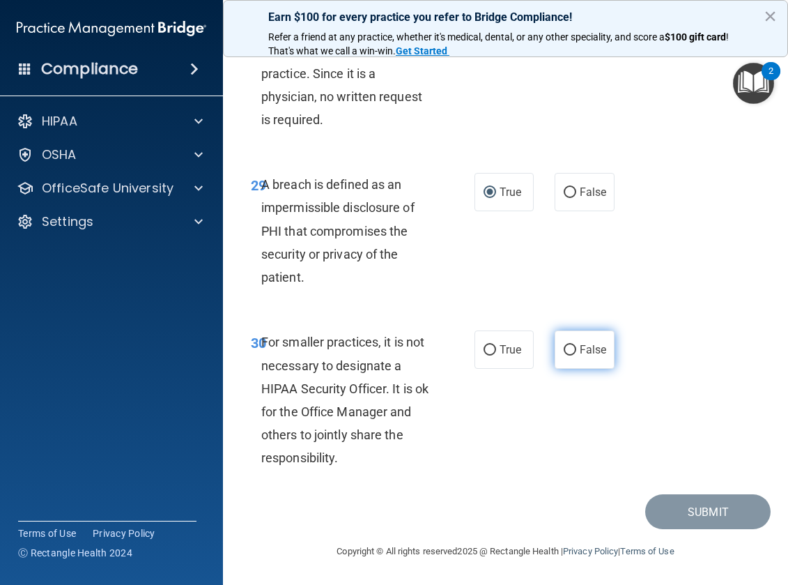
scroll to position [4599, 0]
click at [563, 369] on label "False" at bounding box center [585, 349] width 60 height 38
click at [564, 355] on input "False" at bounding box center [570, 350] width 13 height 10
radio input "true"
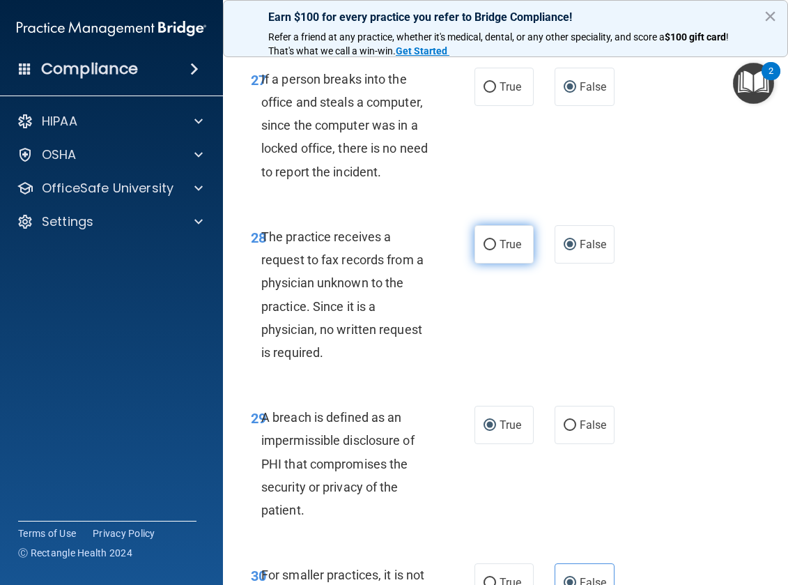
scroll to position [4696, 0]
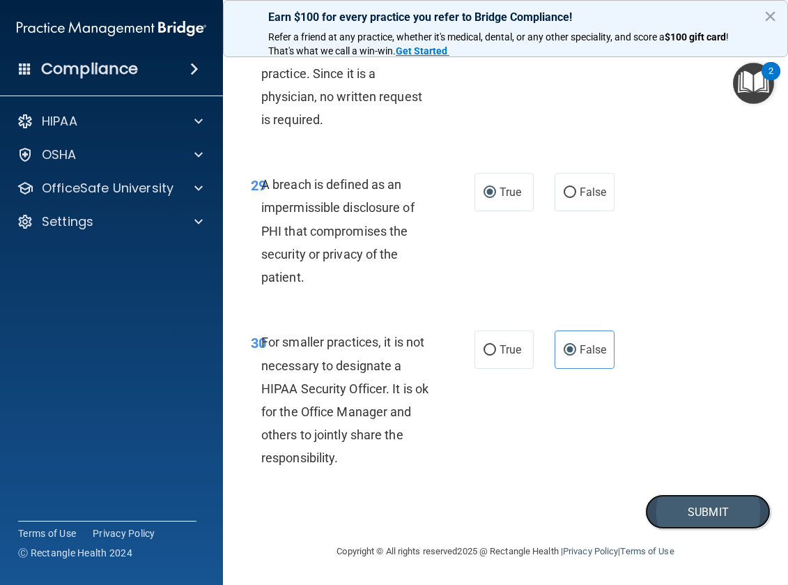
click at [713, 513] on button "Submit" at bounding box center [707, 512] width 125 height 36
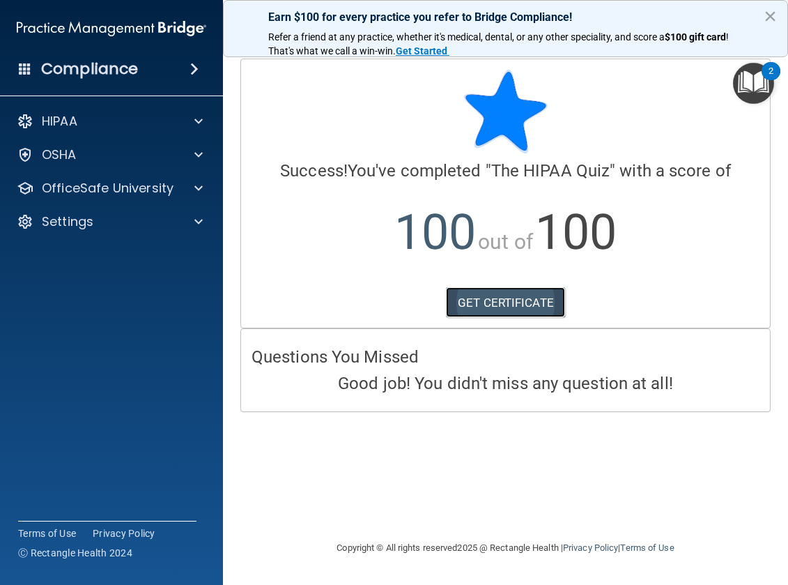
click at [511, 302] on link "GET CERTIFICATE" at bounding box center [505, 302] width 119 height 31
click at [758, 88] on img "Open Resource Center, 2 new notifications" at bounding box center [753, 83] width 41 height 41
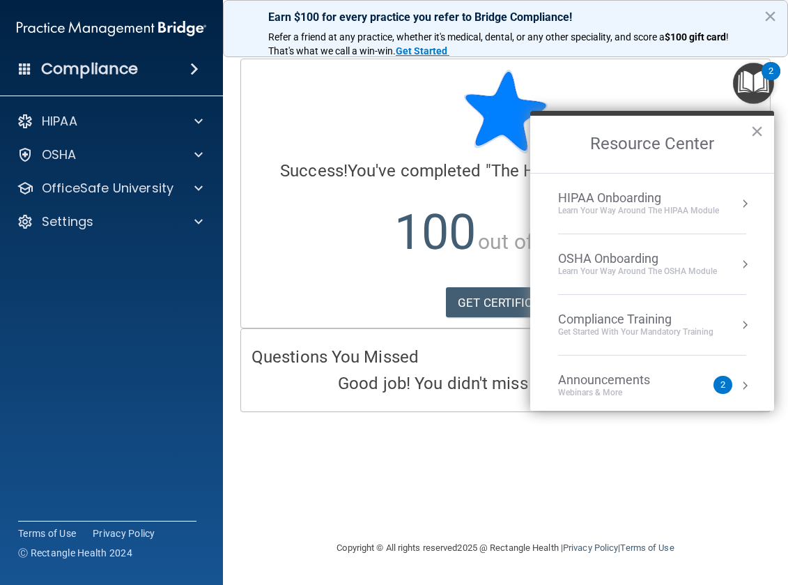
click at [681, 321] on div "Compliance Training" at bounding box center [635, 319] width 155 height 15
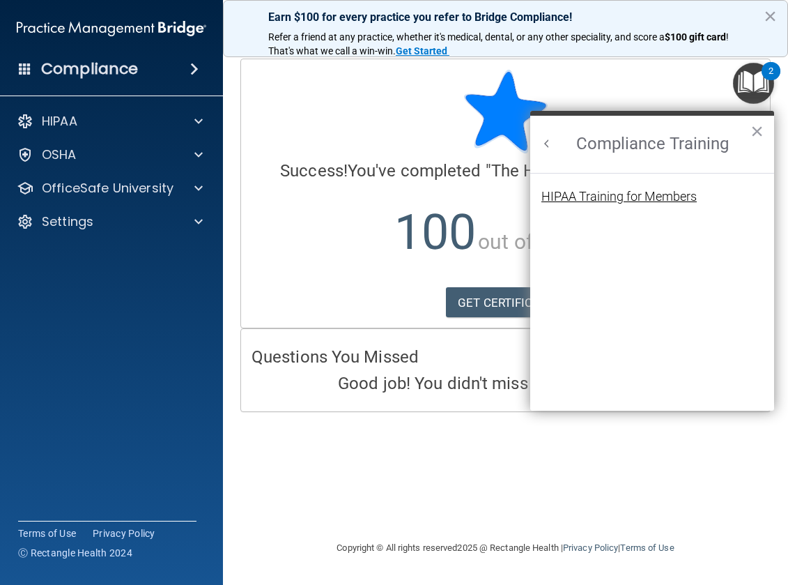
click at [661, 194] on div "HIPAA Training for Members" at bounding box center [618, 196] width 155 height 13
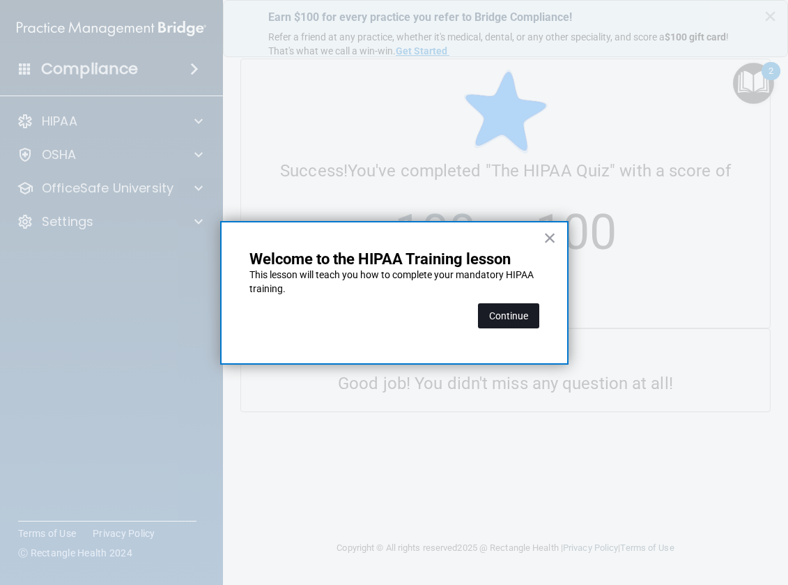
click at [516, 310] on button "Continue" at bounding box center [508, 315] width 61 height 25
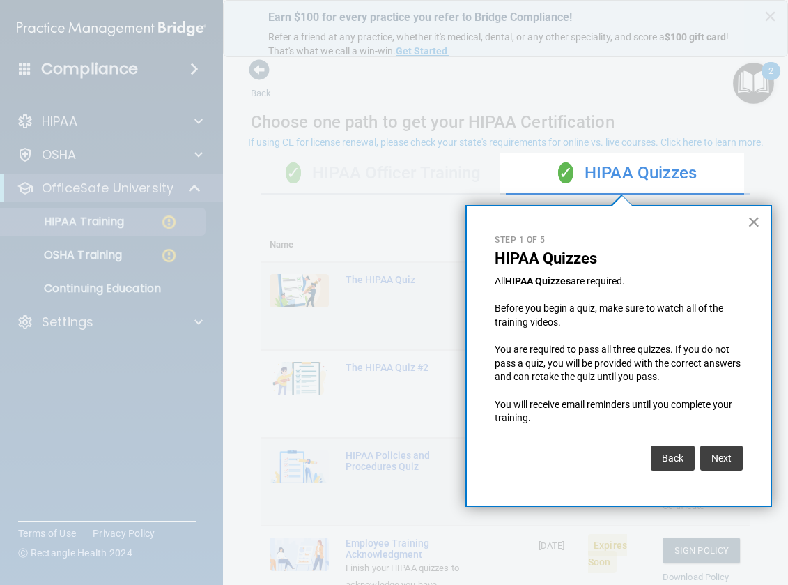
click at [759, 220] on button "×" at bounding box center [754, 221] width 13 height 22
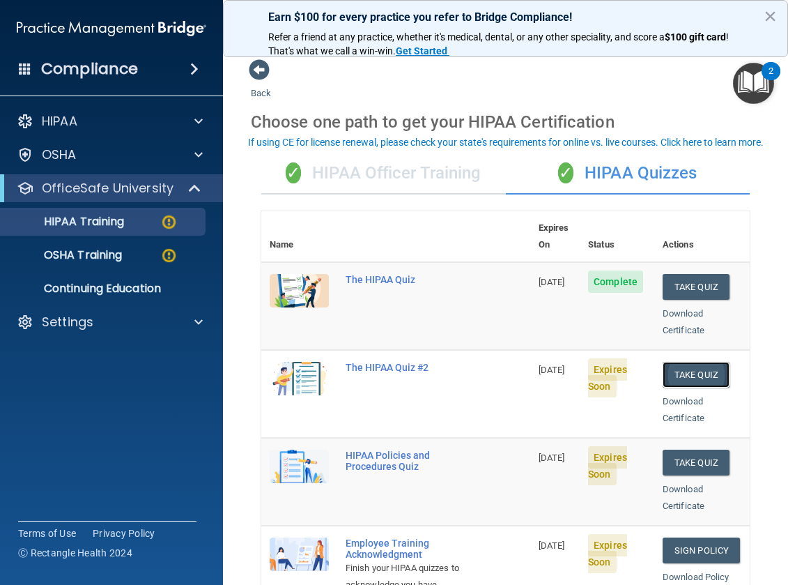
click at [682, 362] on button "Take Quiz" at bounding box center [696, 375] width 67 height 26
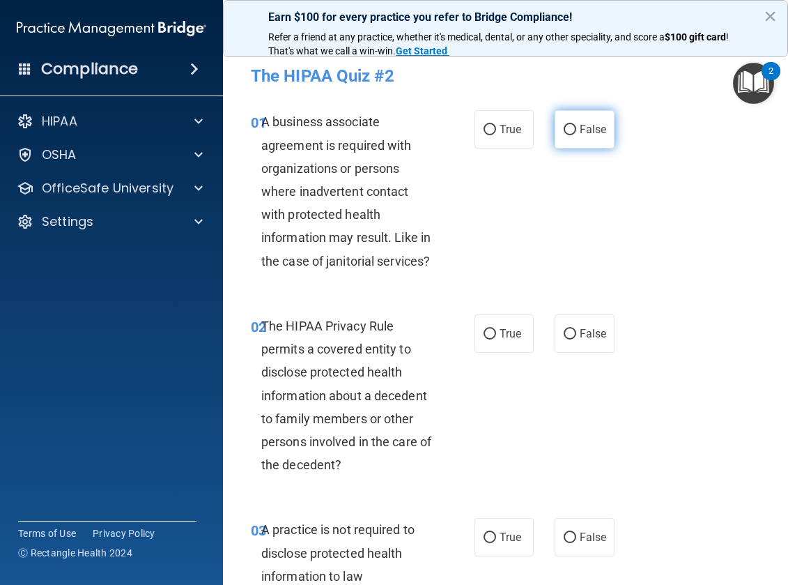
click at [564, 127] on input "False" at bounding box center [570, 130] width 13 height 10
radio input "true"
click at [484, 333] on input "True" at bounding box center [490, 334] width 13 height 10
radio input "true"
click at [564, 535] on input "False" at bounding box center [570, 537] width 13 height 10
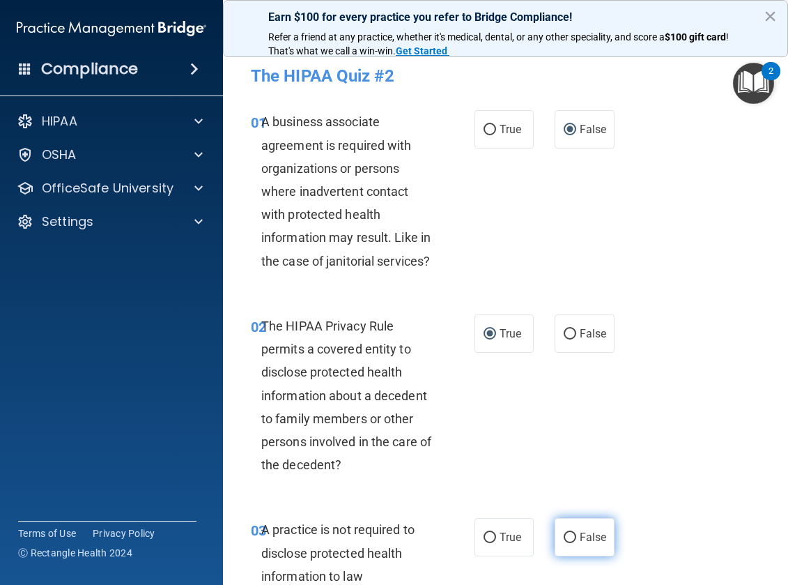
radio input "true"
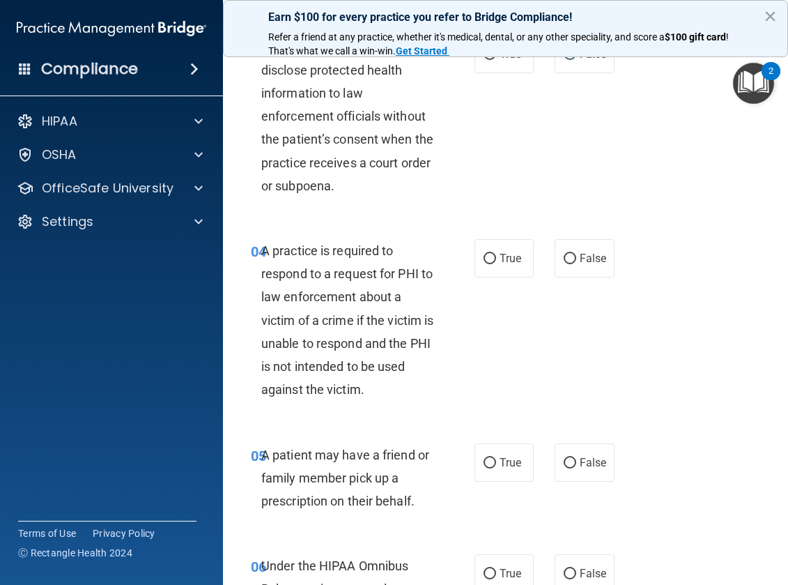
scroll to position [488, 0]
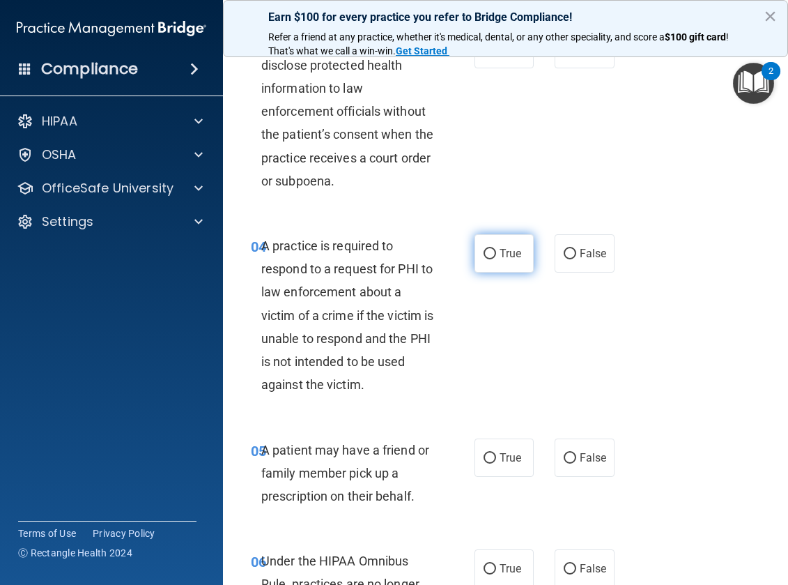
click at [485, 260] on label "True" at bounding box center [505, 253] width 60 height 38
click at [485, 259] on input "True" at bounding box center [490, 254] width 13 height 10
radio input "true"
click at [484, 453] on input "True" at bounding box center [490, 458] width 13 height 10
radio input "true"
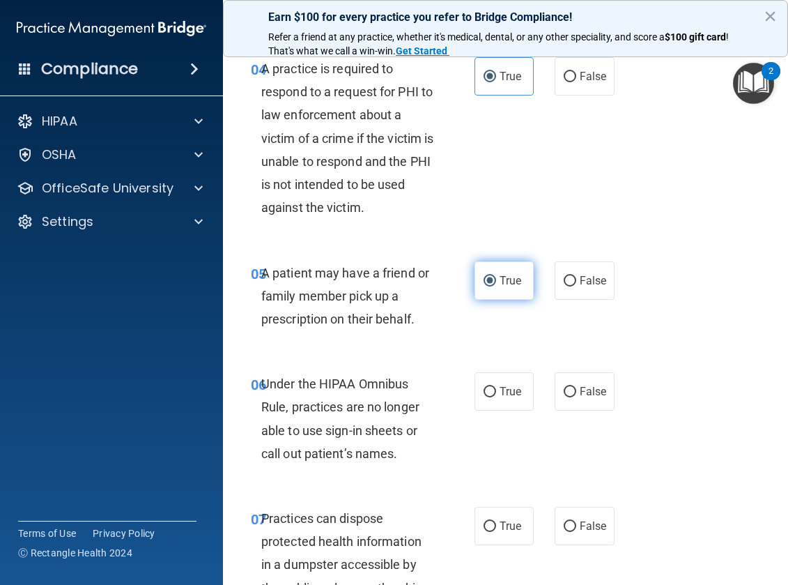
scroll to position [697, 0]
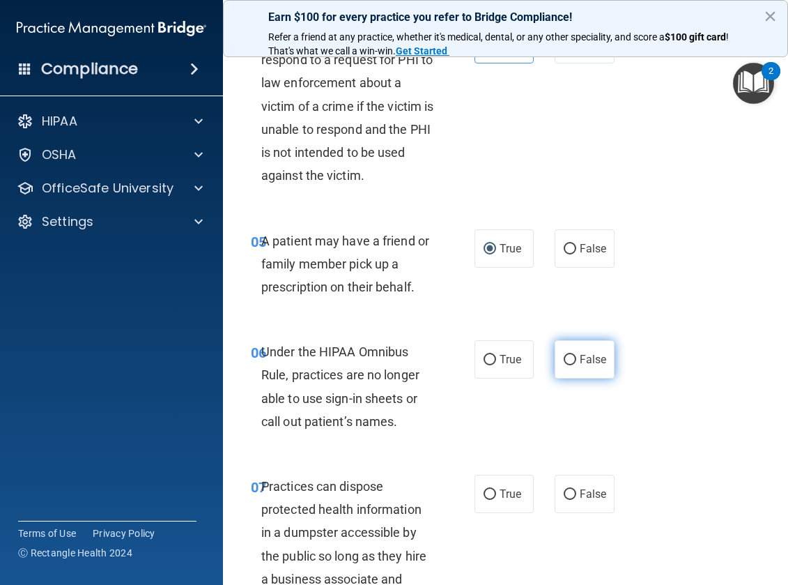
click at [564, 357] on input "False" at bounding box center [570, 360] width 13 height 10
radio input "true"
click at [567, 489] on input "False" at bounding box center [570, 494] width 13 height 10
radio input "true"
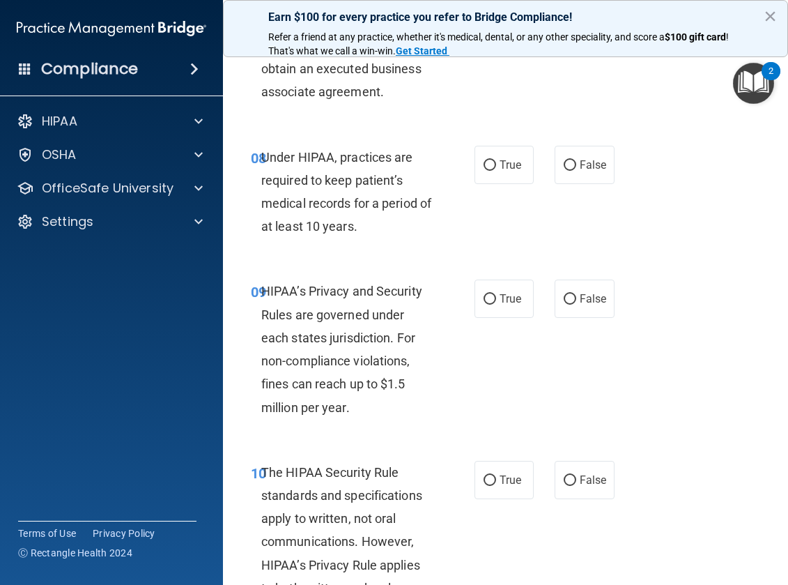
scroll to position [1254, 0]
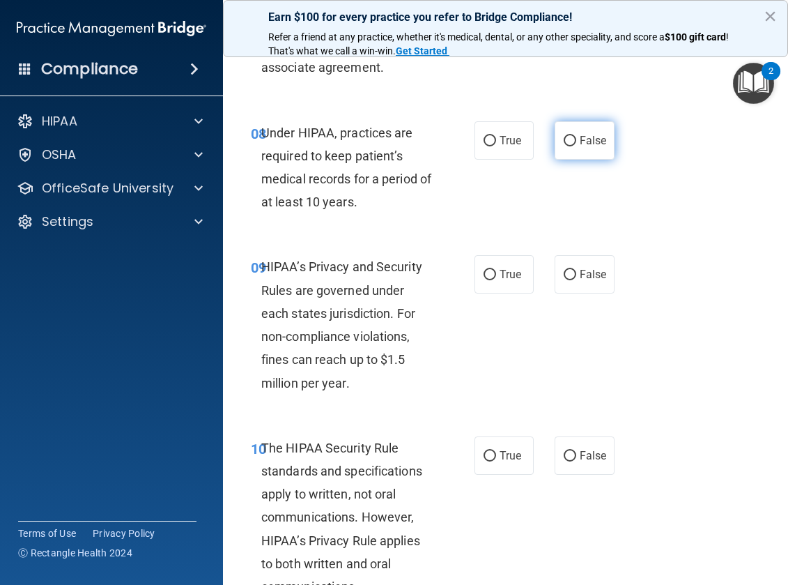
click at [564, 137] on input "False" at bounding box center [570, 141] width 13 height 10
radio input "true"
drag, startPoint x: 566, startPoint y: 270, endPoint x: 572, endPoint y: 484, distance: 213.3
click at [567, 270] on input "False" at bounding box center [570, 275] width 13 height 10
radio input "true"
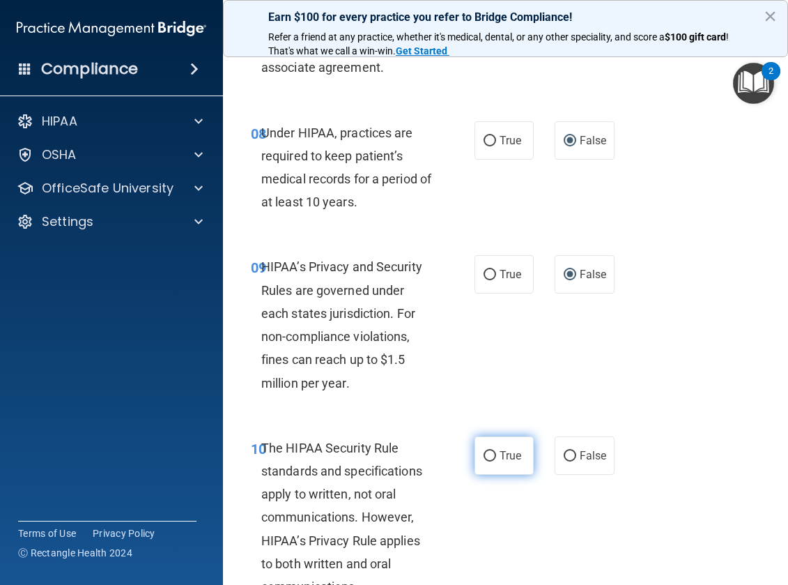
click at [484, 452] on input "True" at bounding box center [490, 456] width 13 height 10
radio input "true"
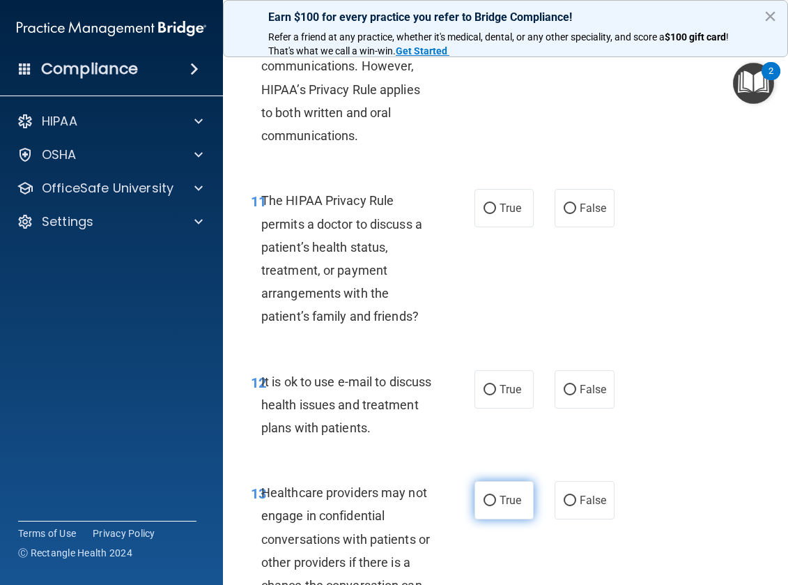
scroll to position [1742, 0]
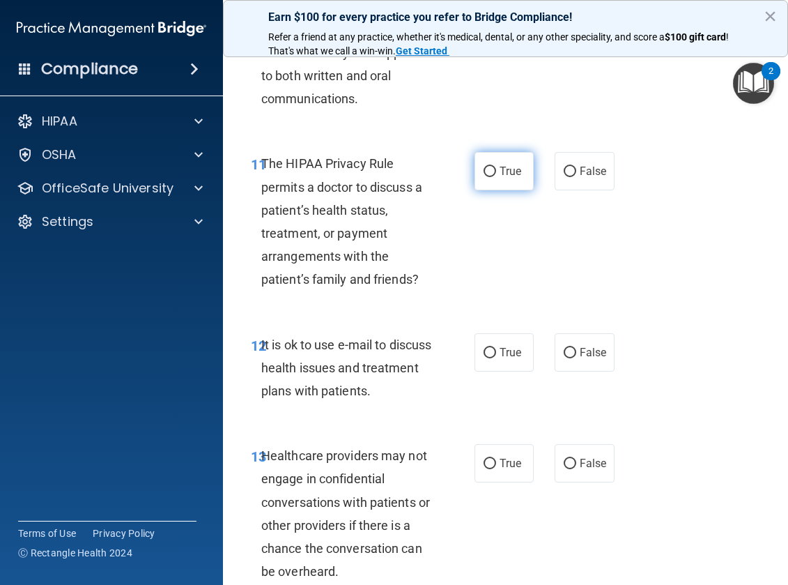
drag, startPoint x: 484, startPoint y: 171, endPoint x: 489, endPoint y: 177, distance: 7.5
click at [487, 174] on input "True" at bounding box center [490, 172] width 13 height 10
radio input "true"
click at [484, 348] on input "True" at bounding box center [490, 353] width 13 height 10
radio input "true"
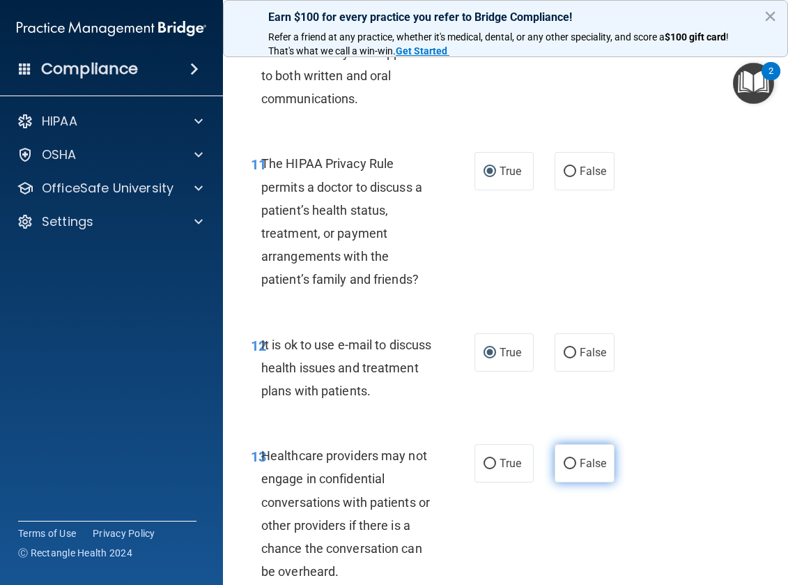
click at [569, 466] on input "False" at bounding box center [570, 464] width 13 height 10
radio input "true"
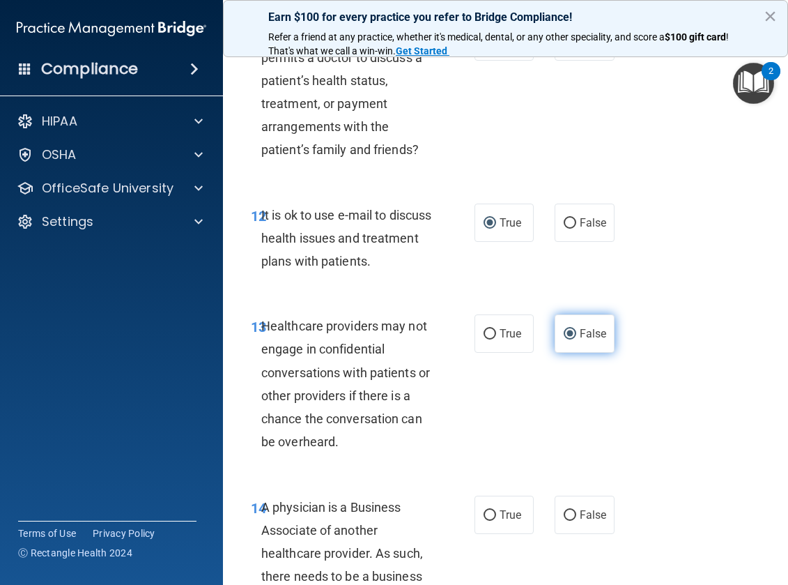
scroll to position [1882, 0]
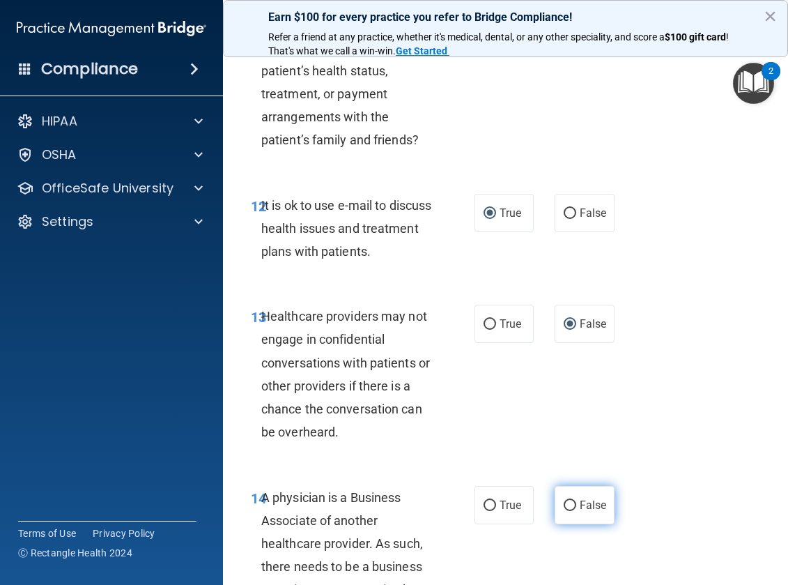
drag, startPoint x: 566, startPoint y: 505, endPoint x: 577, endPoint y: 498, distance: 13.1
click at [566, 505] on input "False" at bounding box center [570, 505] width 13 height 10
radio input "true"
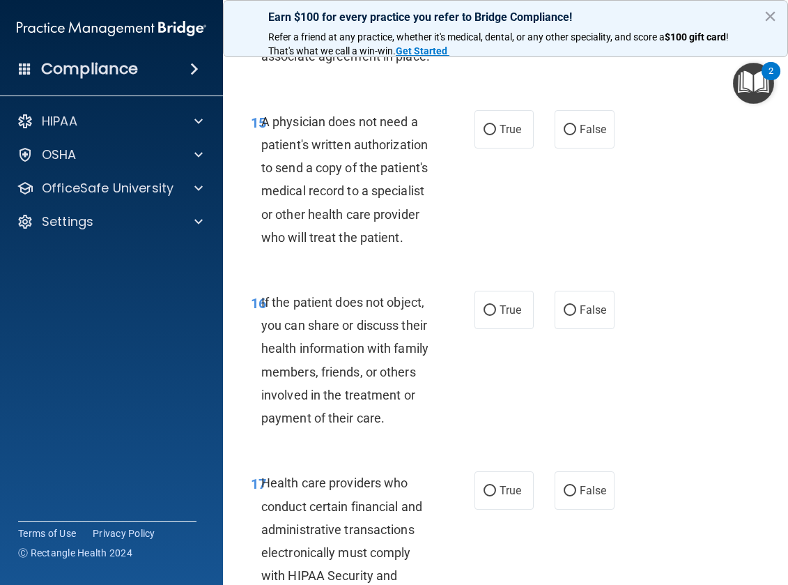
scroll to position [2439, 0]
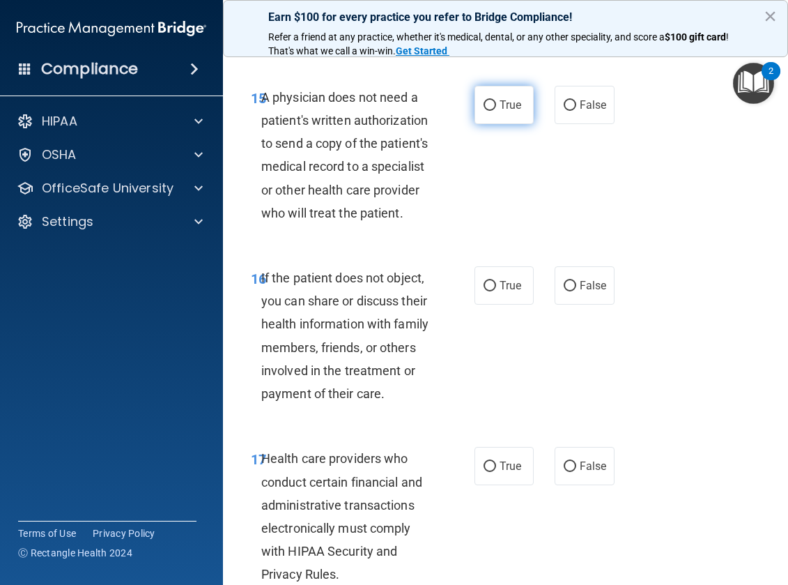
click at [486, 104] on input "True" at bounding box center [490, 105] width 13 height 10
radio input "true"
click at [487, 283] on input "True" at bounding box center [490, 286] width 13 height 10
radio input "true"
click at [487, 465] on input "True" at bounding box center [490, 466] width 13 height 10
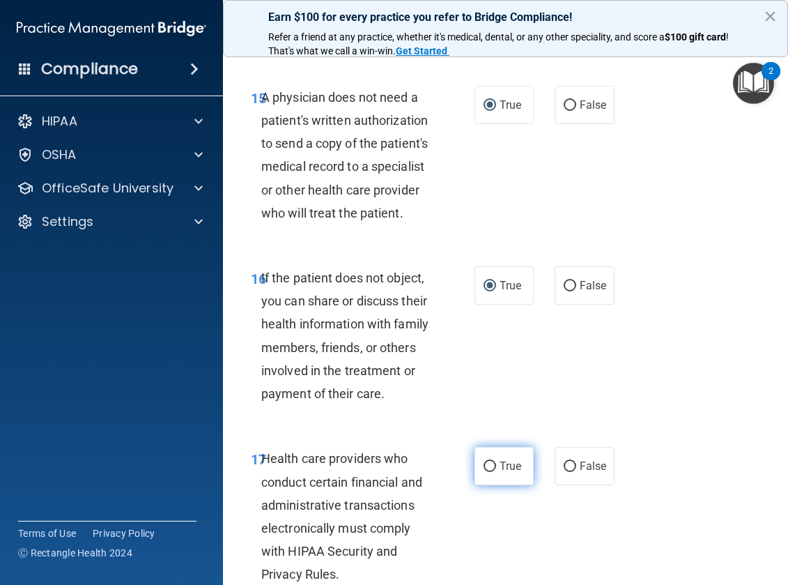
radio input "true"
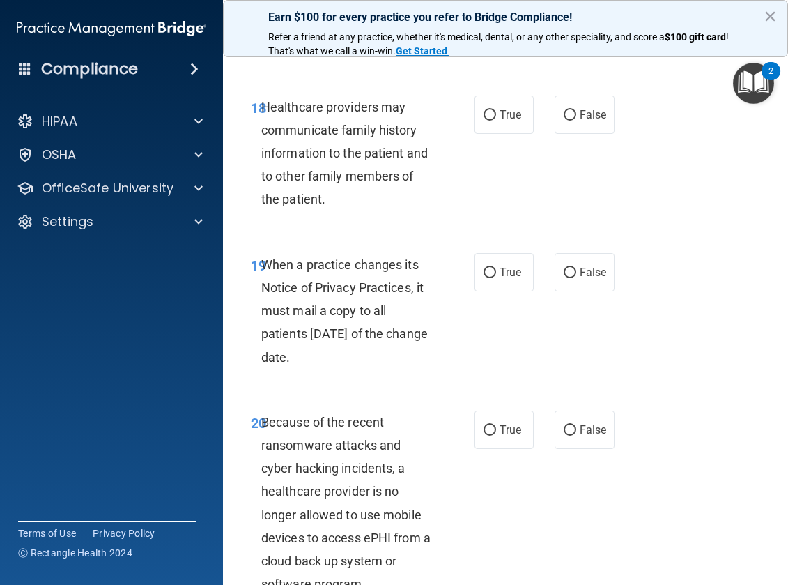
scroll to position [2997, 0]
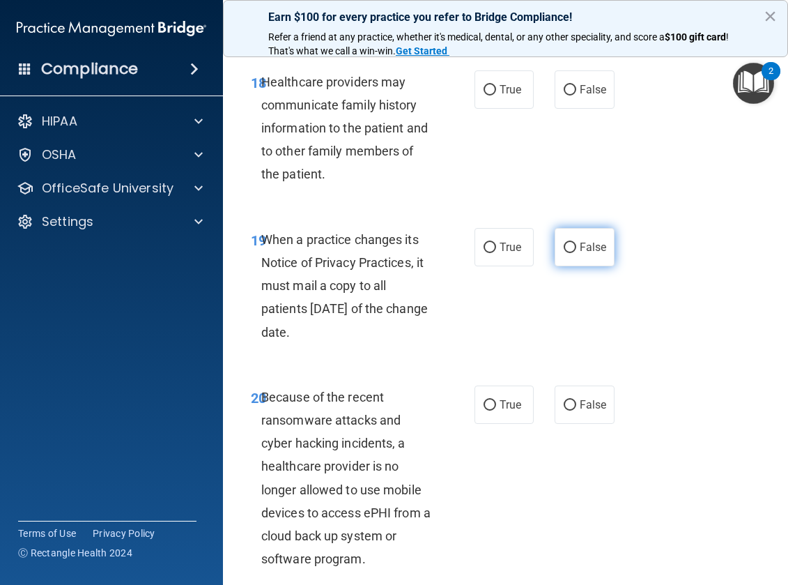
click at [565, 249] on input "False" at bounding box center [570, 248] width 13 height 10
radio input "true"
click at [564, 405] on input "False" at bounding box center [570, 405] width 13 height 10
radio input "true"
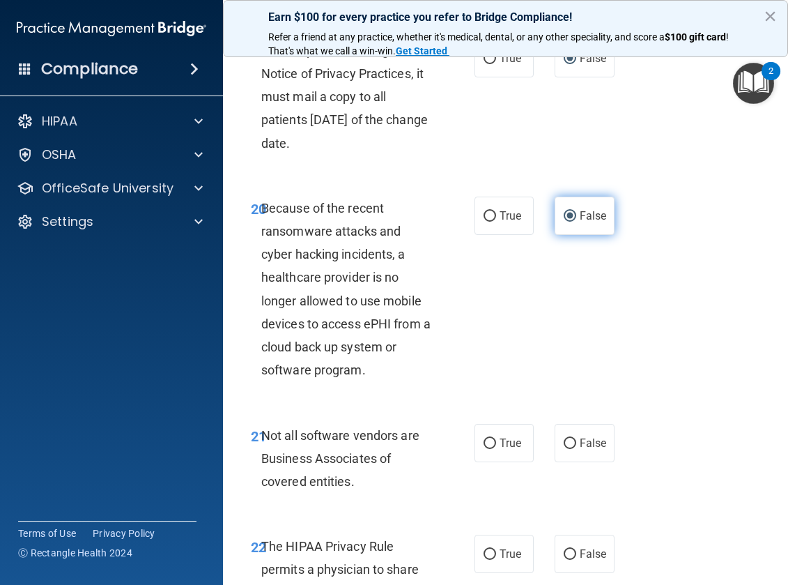
scroll to position [3206, 0]
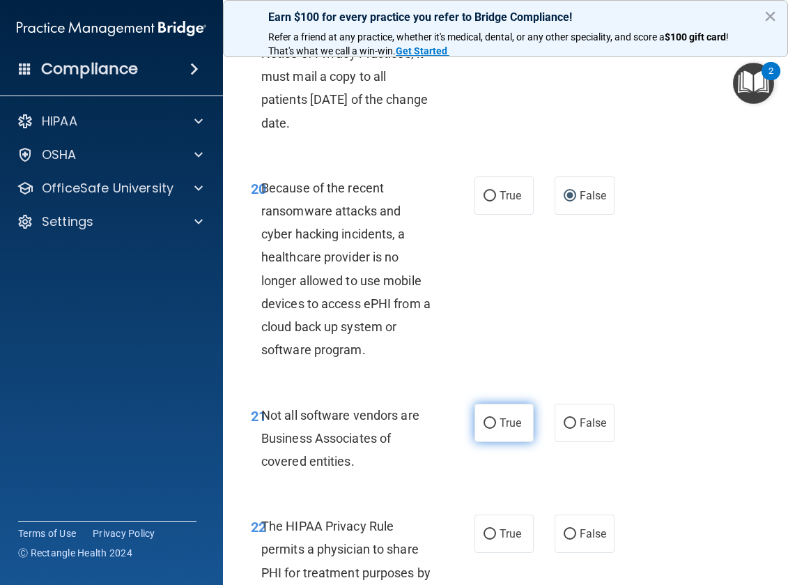
click at [484, 420] on input "True" at bounding box center [490, 423] width 13 height 10
radio input "true"
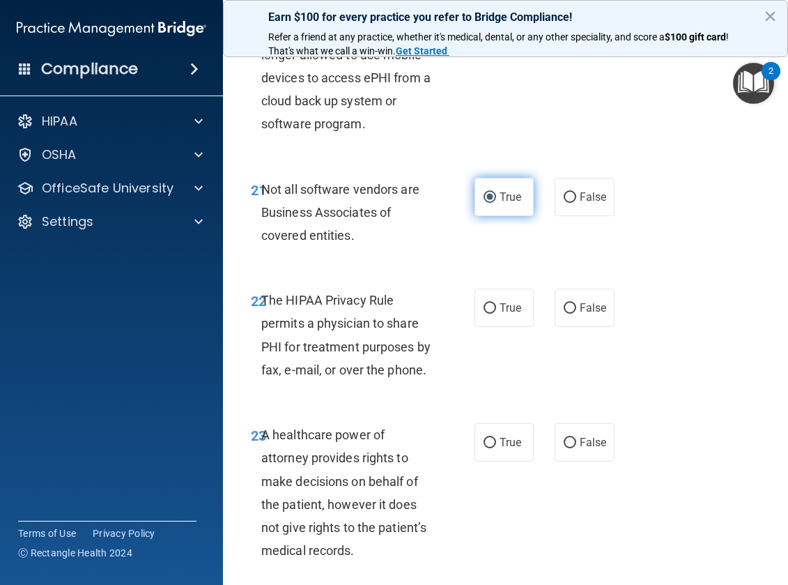
scroll to position [3554, 0]
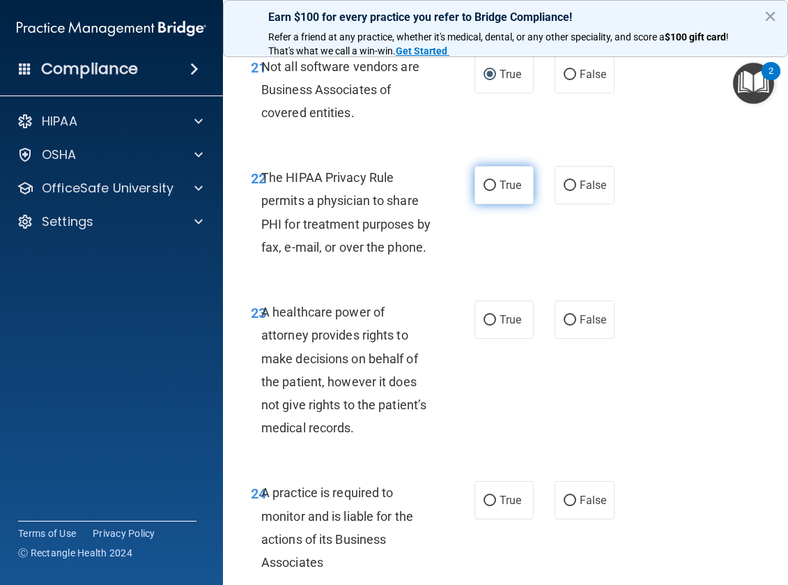
click at [484, 183] on input "True" at bounding box center [490, 185] width 13 height 10
radio input "true"
click at [567, 318] on input "False" at bounding box center [570, 320] width 13 height 10
radio input "true"
click at [565, 500] on input "False" at bounding box center [570, 500] width 13 height 10
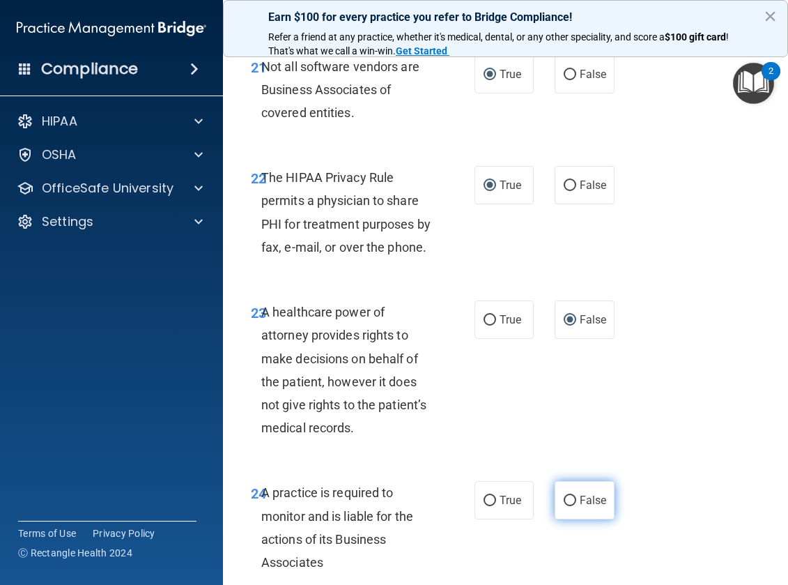
radio input "true"
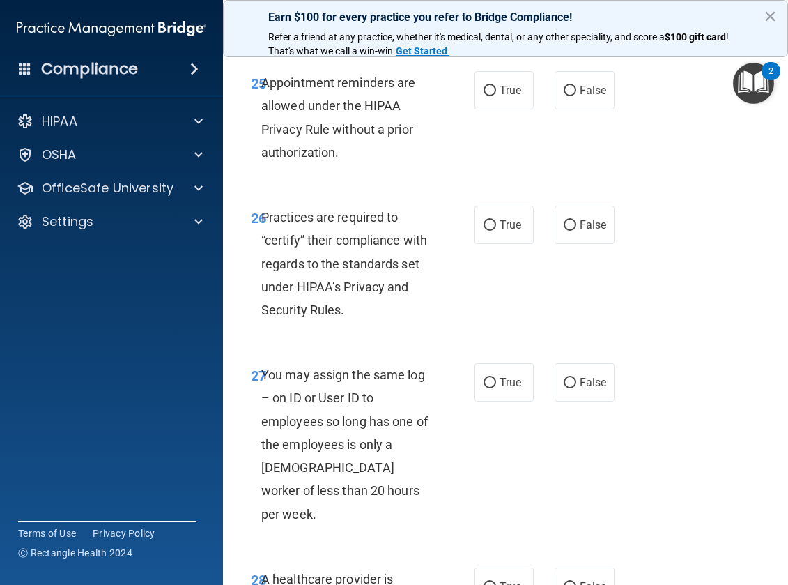
scroll to position [4112, 0]
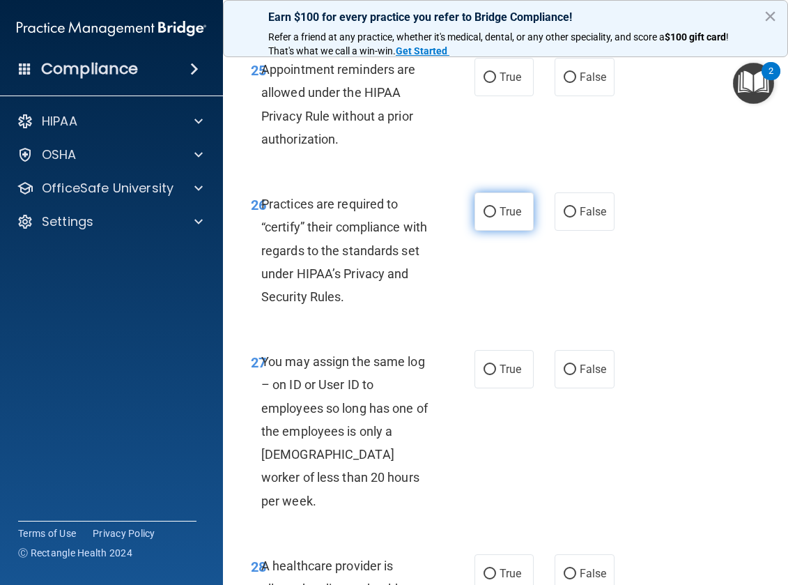
click at [501, 226] on label "True" at bounding box center [505, 211] width 60 height 38
click at [496, 217] on input "True" at bounding box center [490, 212] width 13 height 10
radio input "true"
click at [484, 79] on input "True" at bounding box center [490, 77] width 13 height 10
radio input "true"
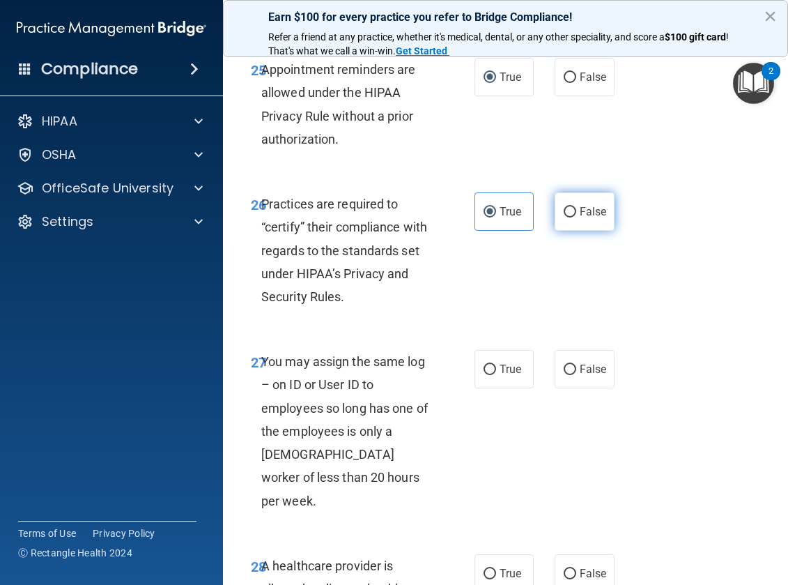
click at [569, 210] on input "False" at bounding box center [570, 212] width 13 height 10
radio input "true"
radio input "false"
click at [574, 373] on label "False" at bounding box center [585, 369] width 60 height 38
click at [574, 373] on input "False" at bounding box center [570, 369] width 13 height 10
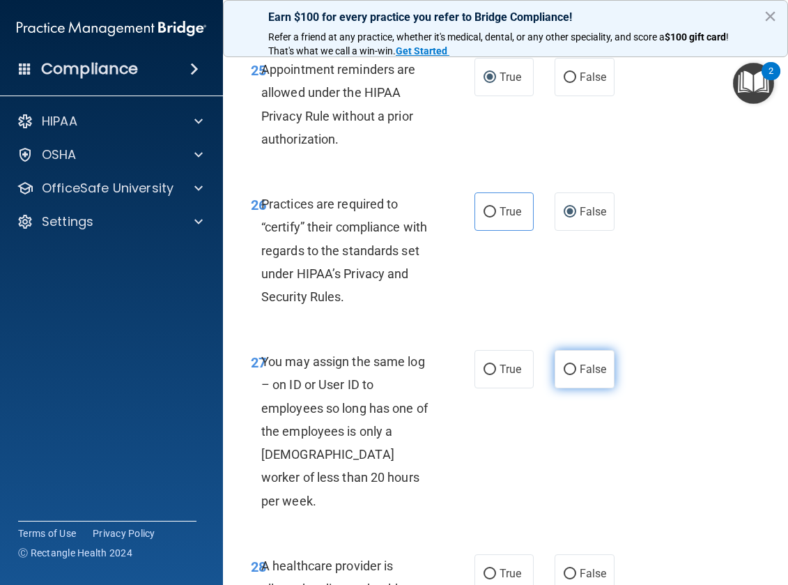
radio input "true"
click at [484, 569] on input "True" at bounding box center [490, 574] width 13 height 10
radio input "true"
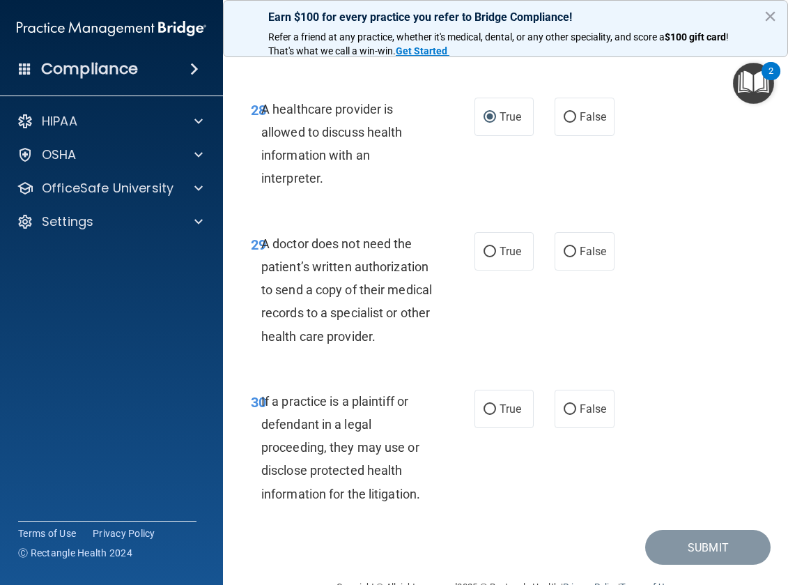
scroll to position [4581, 0]
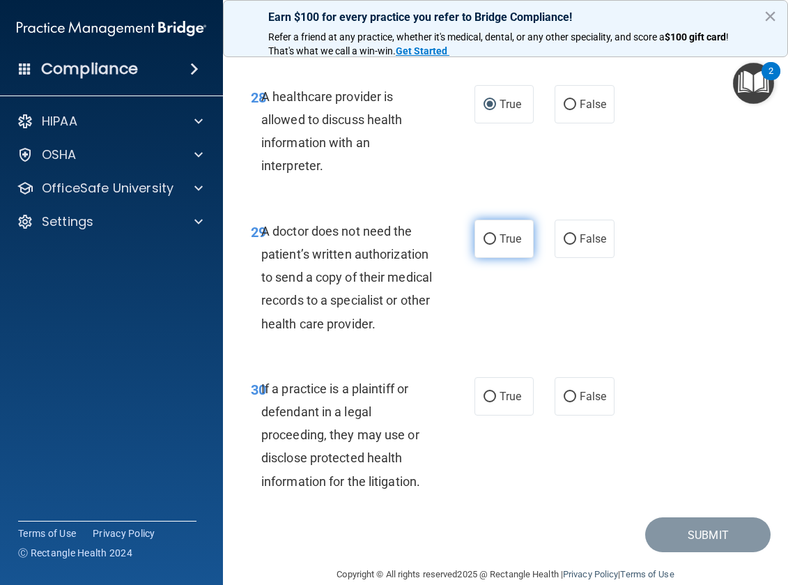
click at [484, 234] on input "True" at bounding box center [490, 239] width 13 height 10
radio input "true"
click at [564, 392] on input "False" at bounding box center [570, 397] width 13 height 10
radio input "true"
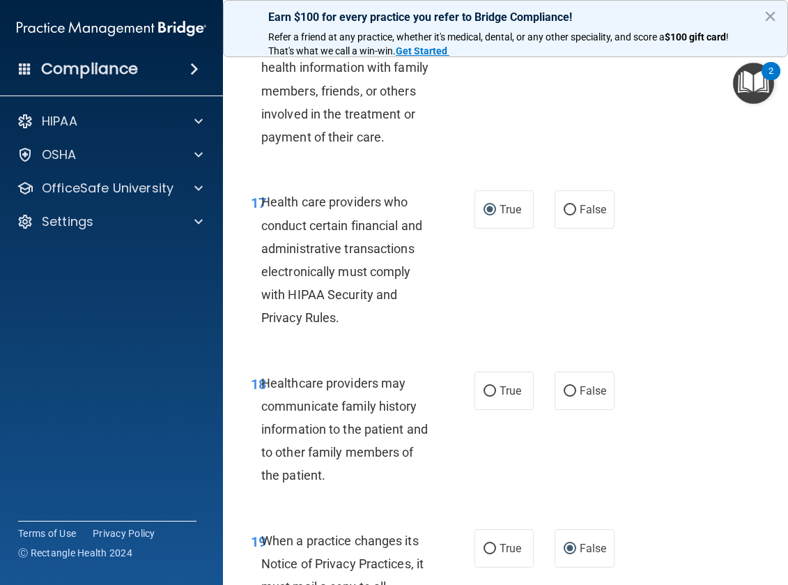
scroll to position [2718, 0]
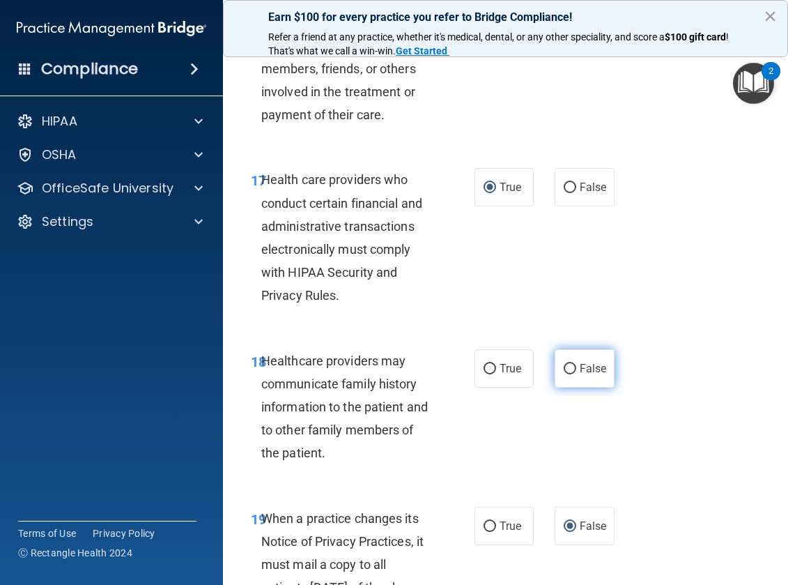
click at [566, 368] on input "False" at bounding box center [570, 369] width 13 height 10
radio input "true"
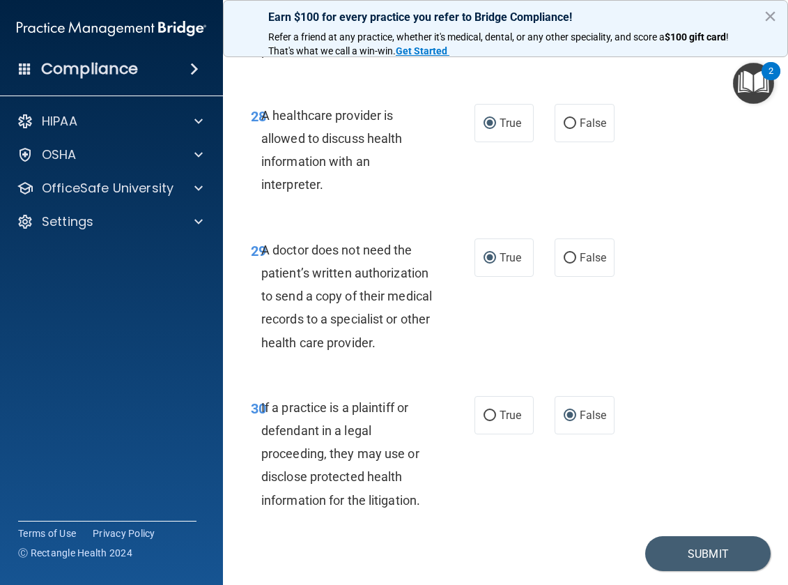
scroll to position [4581, 0]
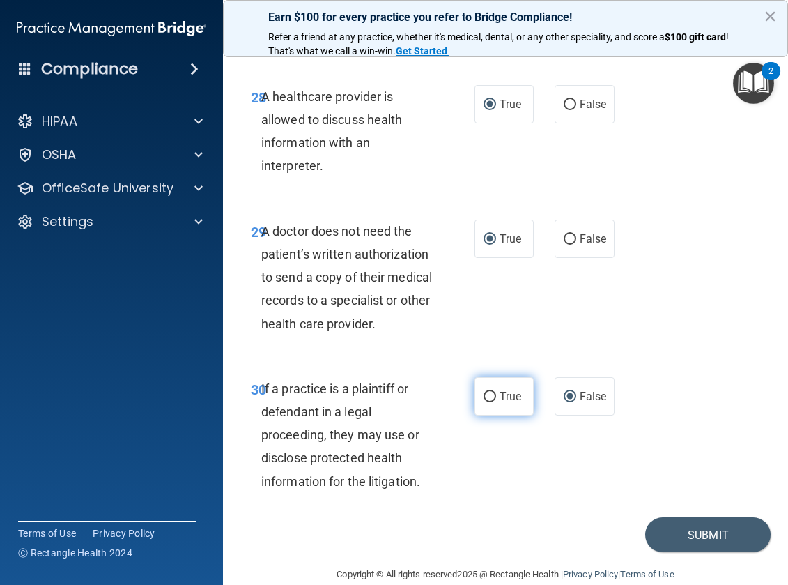
click at [485, 392] on input "True" at bounding box center [490, 397] width 13 height 10
radio input "true"
radio input "false"
click at [698, 517] on button "Submit" at bounding box center [707, 535] width 125 height 36
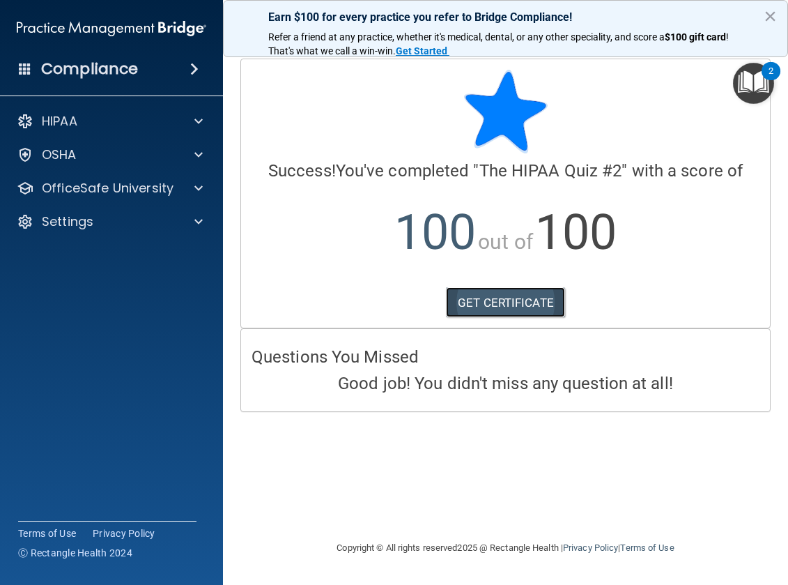
click at [509, 305] on link "GET CERTIFICATE" at bounding box center [505, 302] width 119 height 31
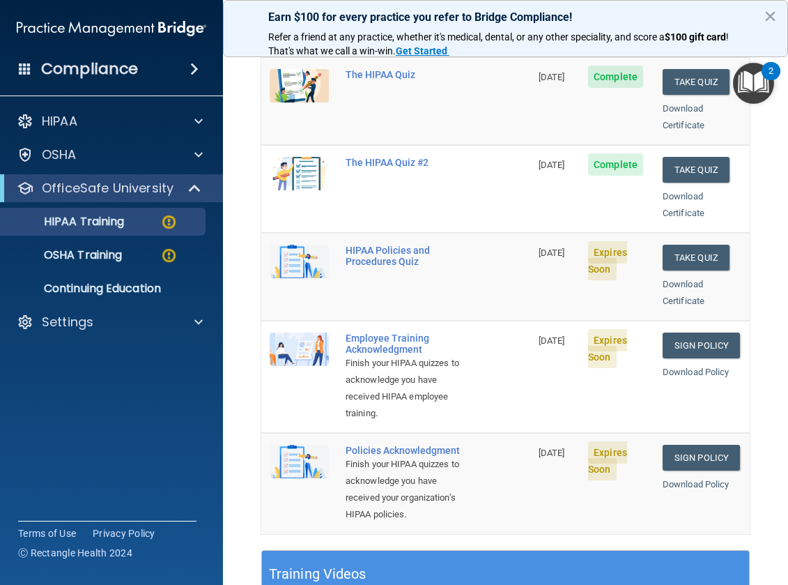
scroll to position [70, 0]
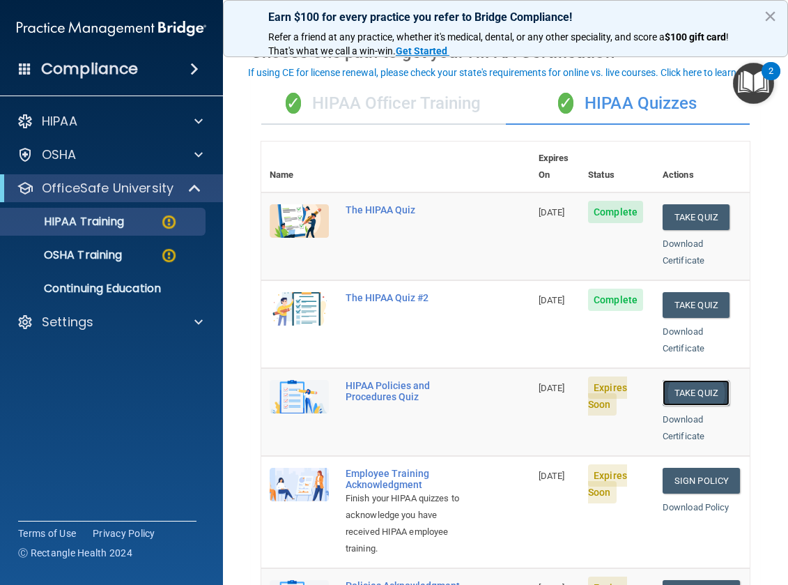
click at [682, 380] on button "Take Quiz" at bounding box center [696, 393] width 67 height 26
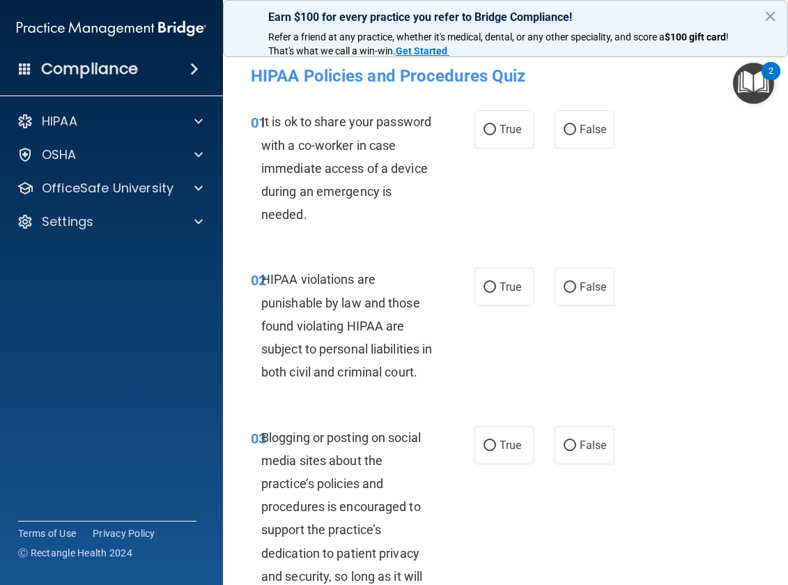
drag, startPoint x: 564, startPoint y: 130, endPoint x: 562, endPoint y: 162, distance: 32.2
click at [564, 130] on input "False" at bounding box center [570, 130] width 13 height 10
radio input "true"
click at [500, 286] on span "True" at bounding box center [511, 286] width 22 height 13
click at [494, 286] on input "True" at bounding box center [490, 287] width 13 height 10
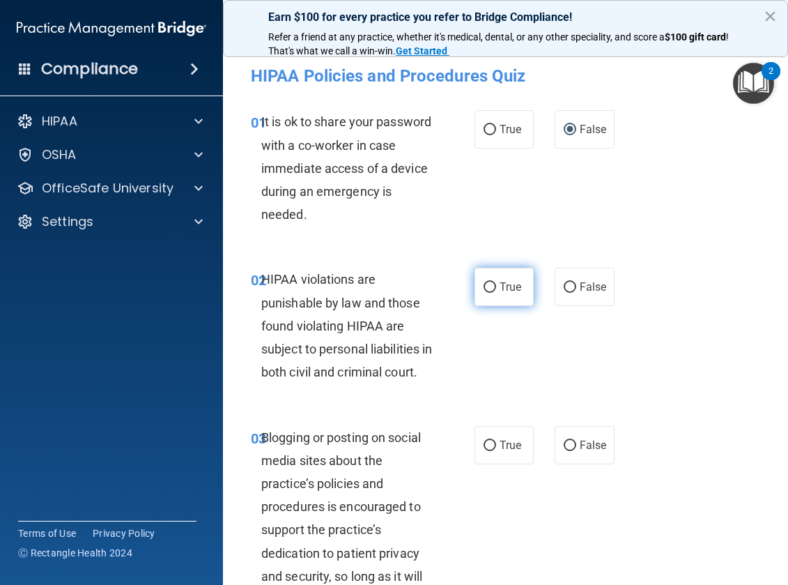
radio input "true"
click at [564, 451] on input "False" at bounding box center [570, 445] width 13 height 10
radio input "true"
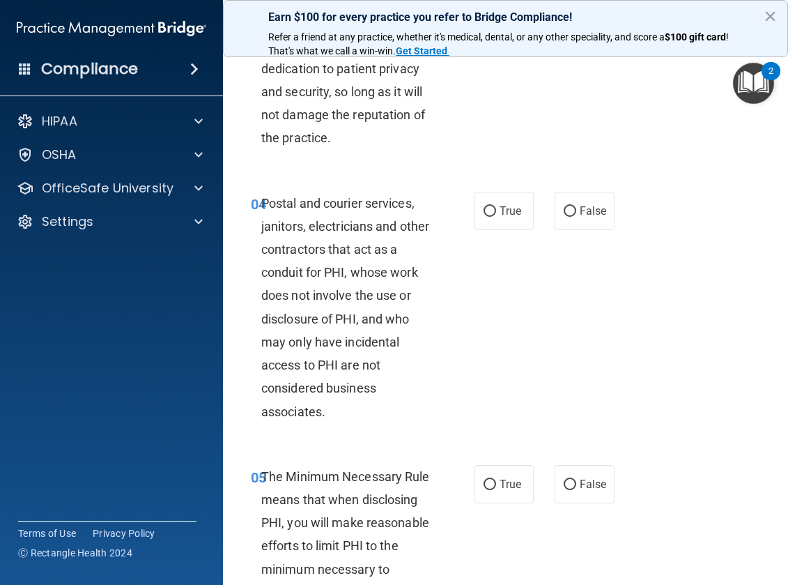
scroll to position [488, 0]
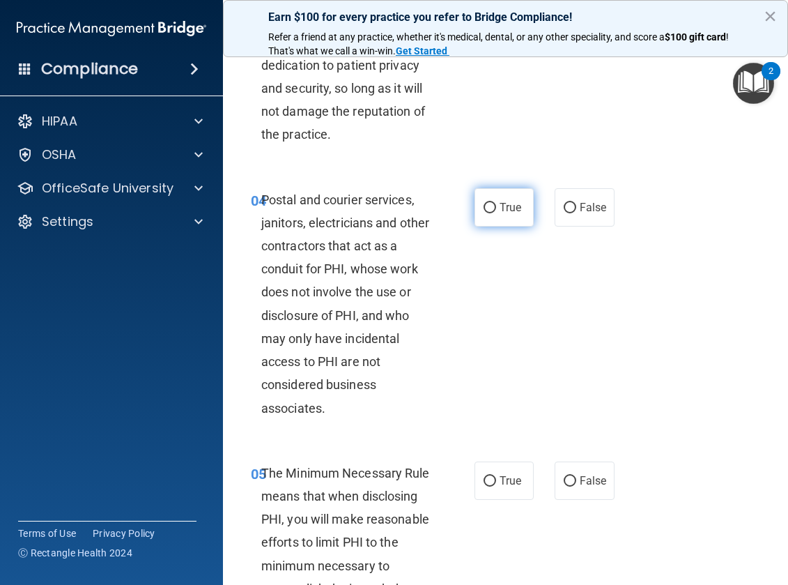
click at [479, 224] on label "True" at bounding box center [505, 207] width 60 height 38
click at [484, 213] on input "True" at bounding box center [490, 208] width 13 height 10
radio input "true"
click at [486, 486] on input "True" at bounding box center [490, 481] width 13 height 10
radio input "true"
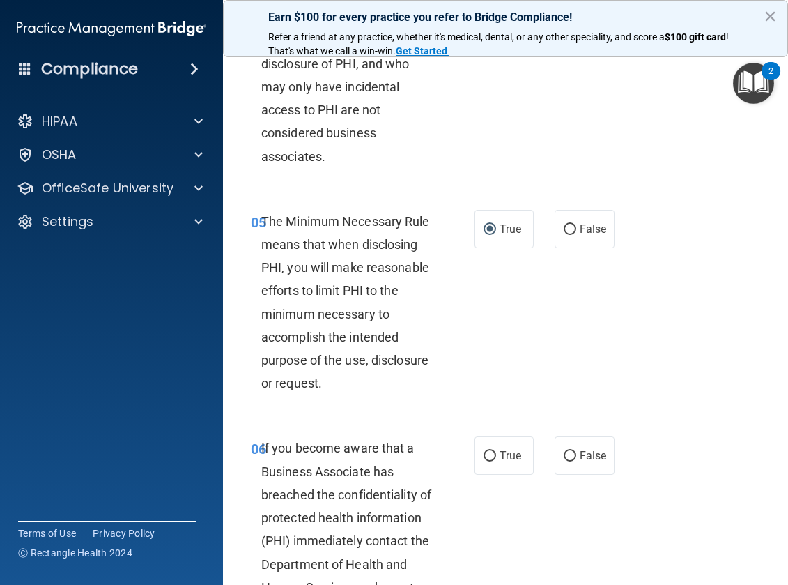
scroll to position [836, 0]
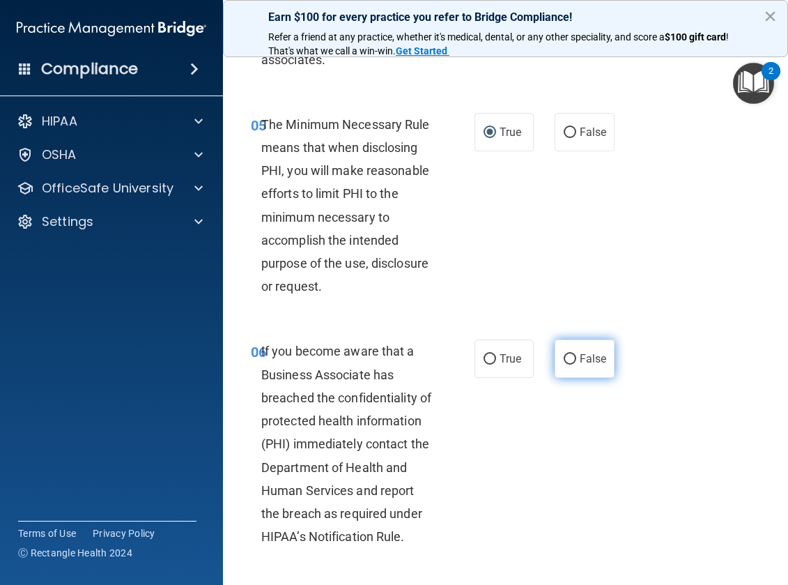
click at [567, 364] on input "False" at bounding box center [570, 359] width 13 height 10
radio input "true"
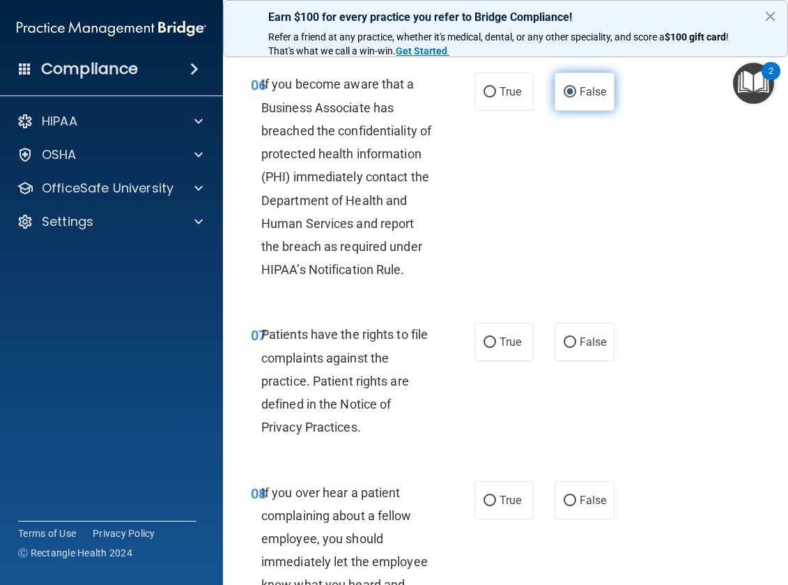
scroll to position [1115, 0]
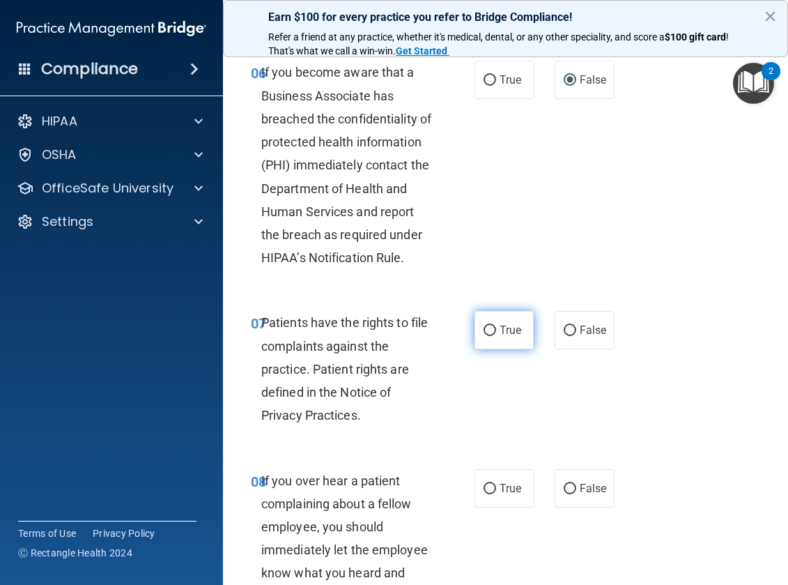
click at [485, 336] on input "True" at bounding box center [490, 330] width 13 height 10
radio input "true"
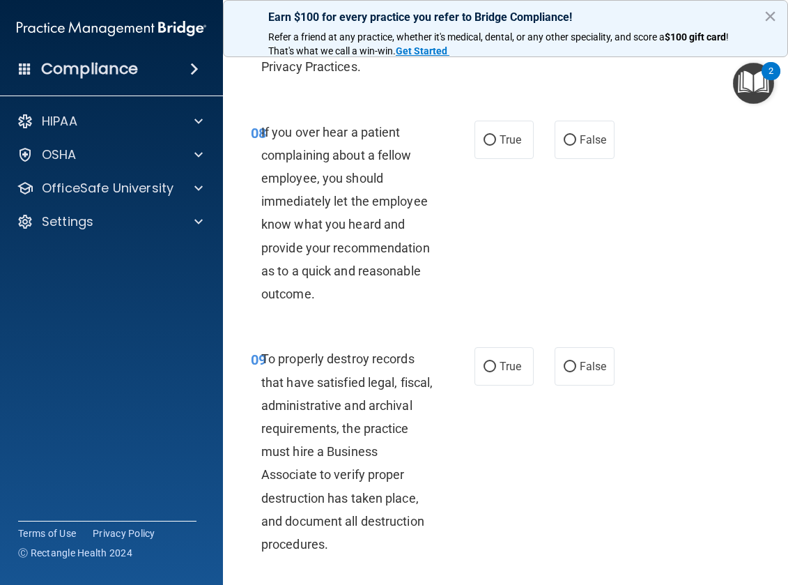
scroll to position [1394, 0]
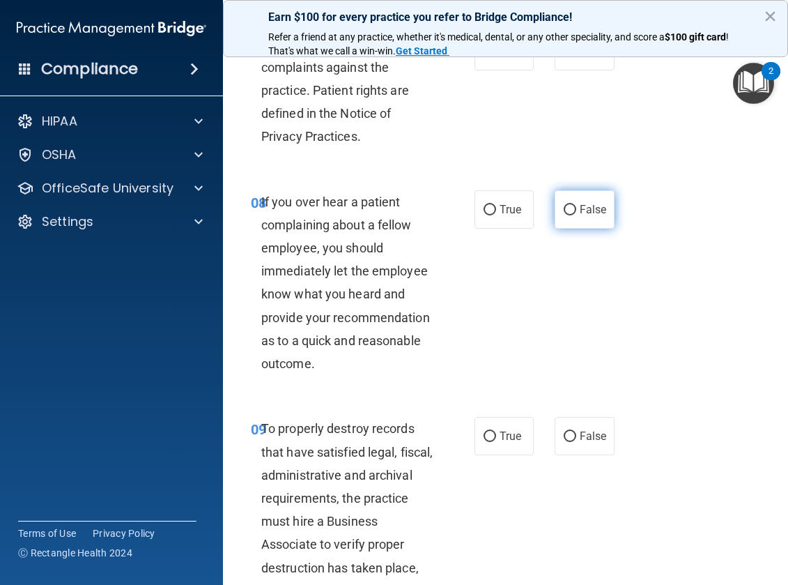
click at [564, 215] on input "False" at bounding box center [570, 210] width 13 height 10
radio input "true"
click at [564, 442] on input "False" at bounding box center [570, 436] width 13 height 10
radio input "true"
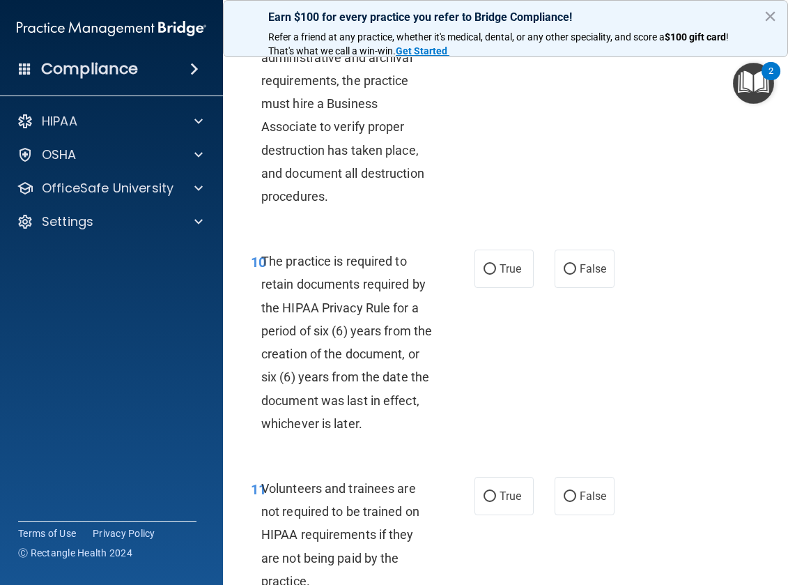
scroll to position [1812, 0]
click at [488, 274] on input "True" at bounding box center [490, 268] width 13 height 10
radio input "true"
click at [564, 501] on input "False" at bounding box center [570, 496] width 13 height 10
radio input "true"
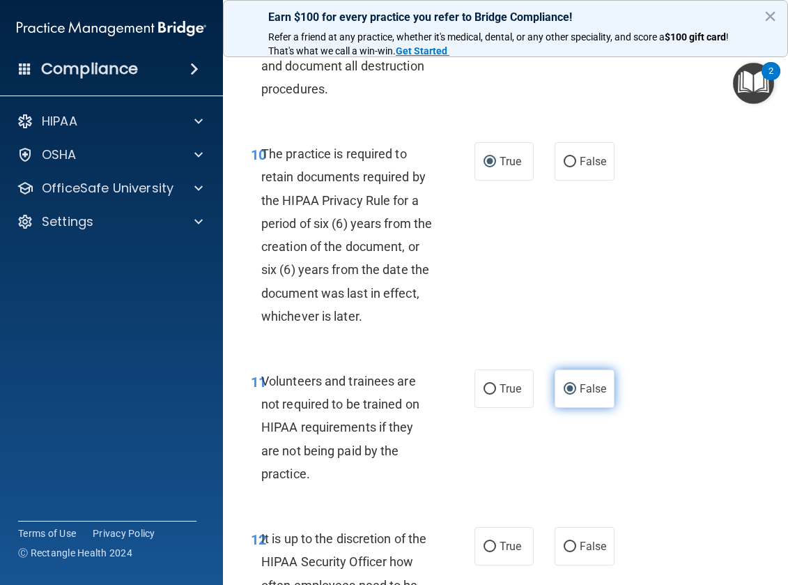
scroll to position [1951, 0]
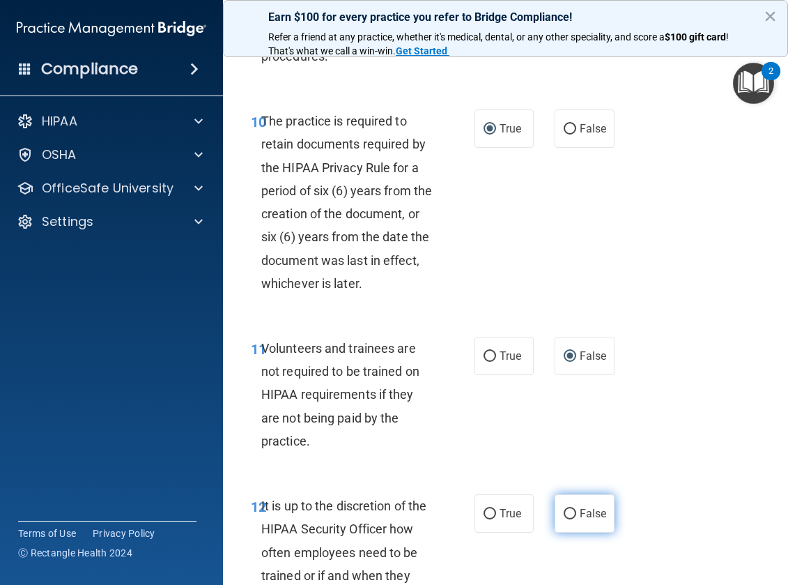
click at [565, 519] on input "False" at bounding box center [570, 514] width 13 height 10
radio input "true"
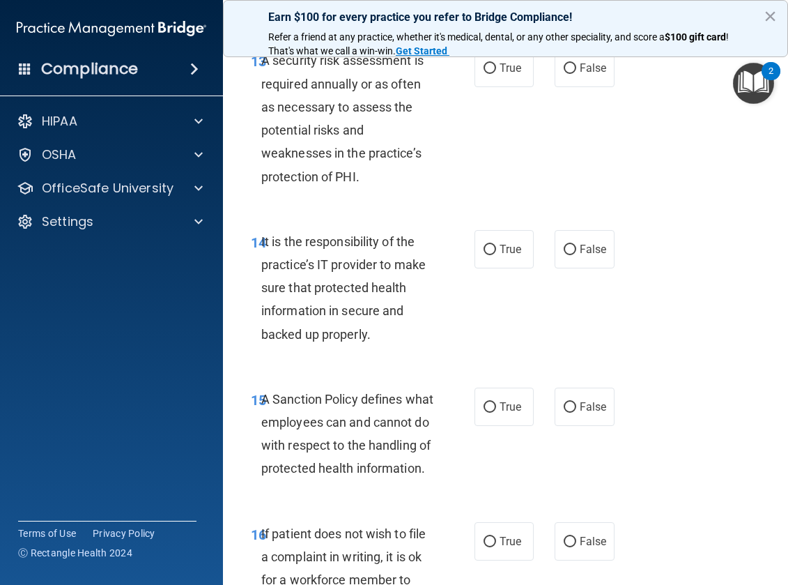
scroll to position [2578, 0]
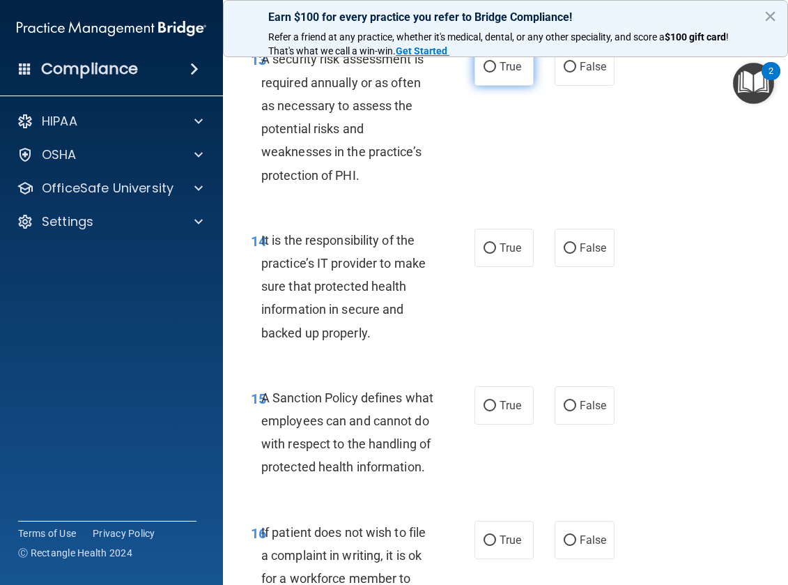
click at [487, 72] on input "True" at bounding box center [490, 67] width 13 height 10
radio input "true"
click at [564, 254] on input "False" at bounding box center [570, 248] width 13 height 10
radio input "true"
click at [564, 411] on input "False" at bounding box center [570, 406] width 13 height 10
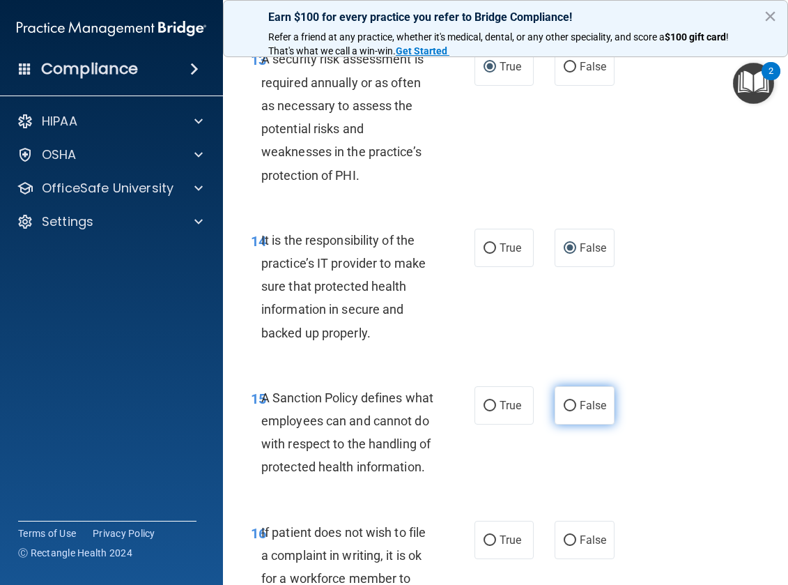
radio input "true"
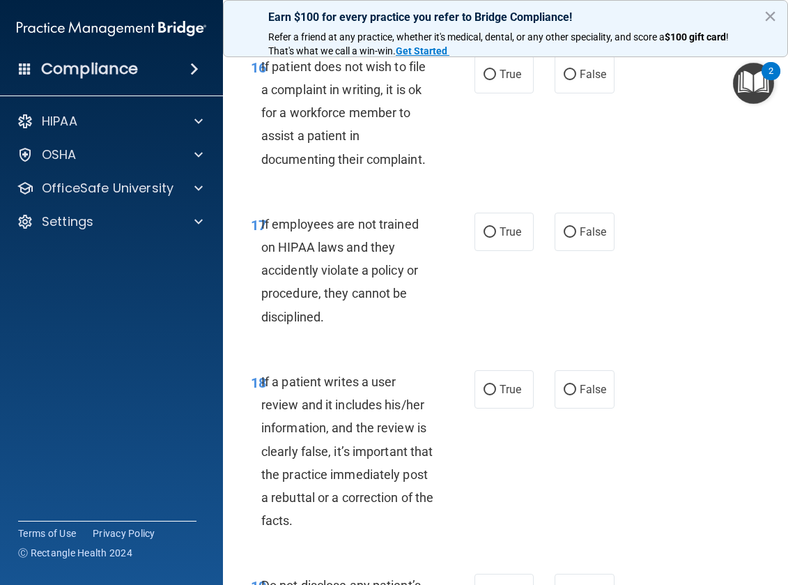
scroll to position [3066, 0]
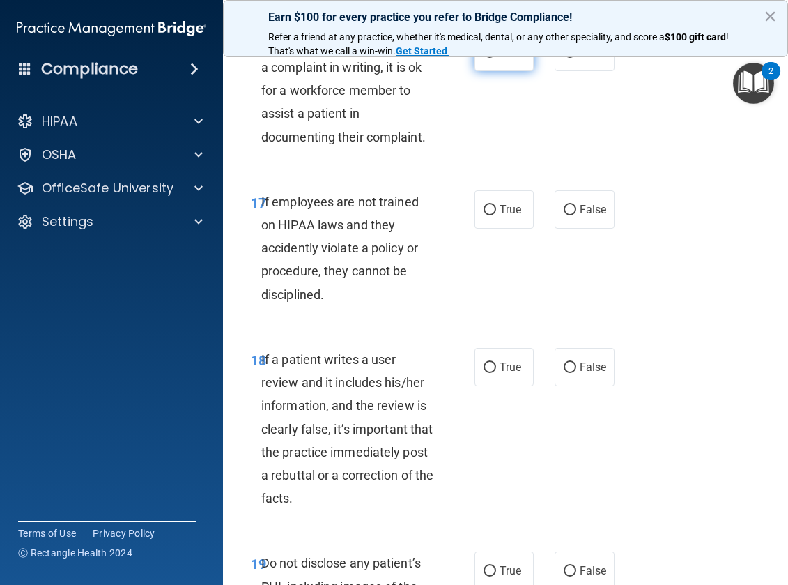
click at [489, 58] on input "True" at bounding box center [490, 52] width 13 height 10
radio input "true"
click at [564, 215] on input "False" at bounding box center [570, 210] width 13 height 10
radio input "true"
click at [564, 373] on input "False" at bounding box center [570, 367] width 13 height 10
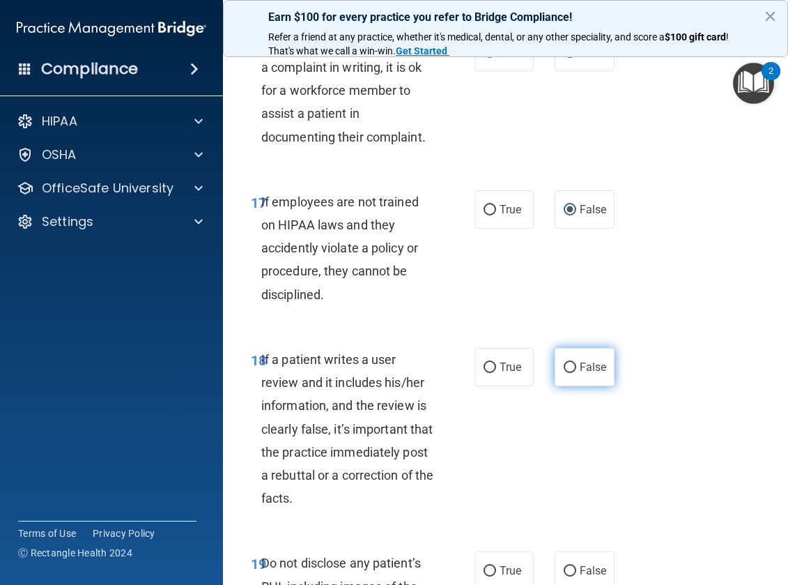
radio input "true"
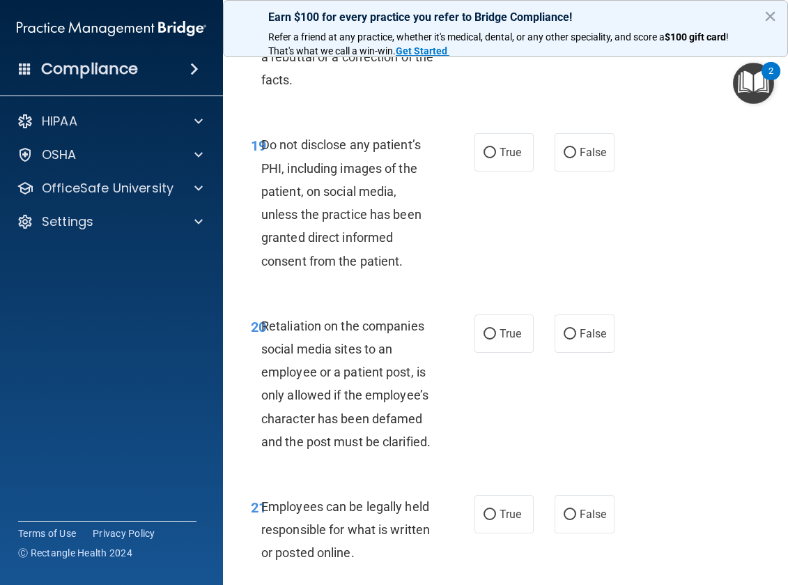
scroll to position [3554, 0]
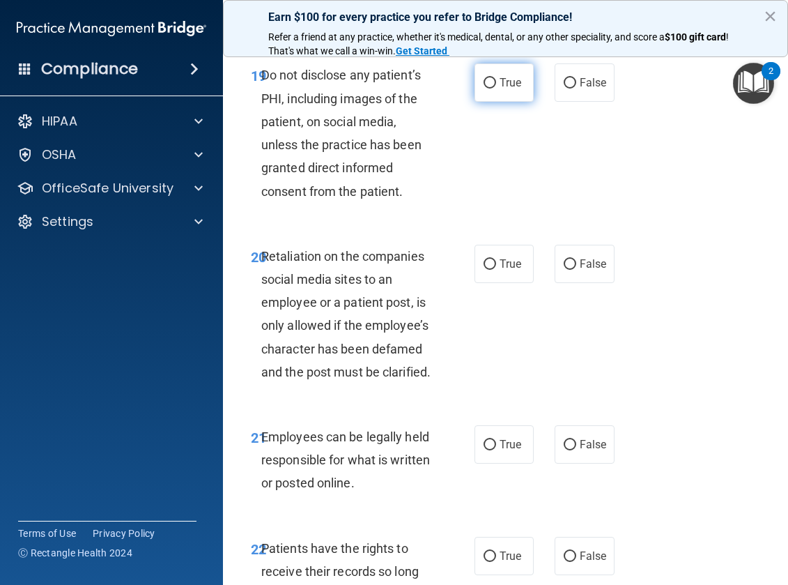
click at [484, 89] on input "True" at bounding box center [490, 83] width 13 height 10
radio input "true"
click at [568, 270] on input "False" at bounding box center [570, 264] width 13 height 10
radio input "true"
drag, startPoint x: 482, startPoint y: 488, endPoint x: 487, endPoint y: 482, distance: 7.4
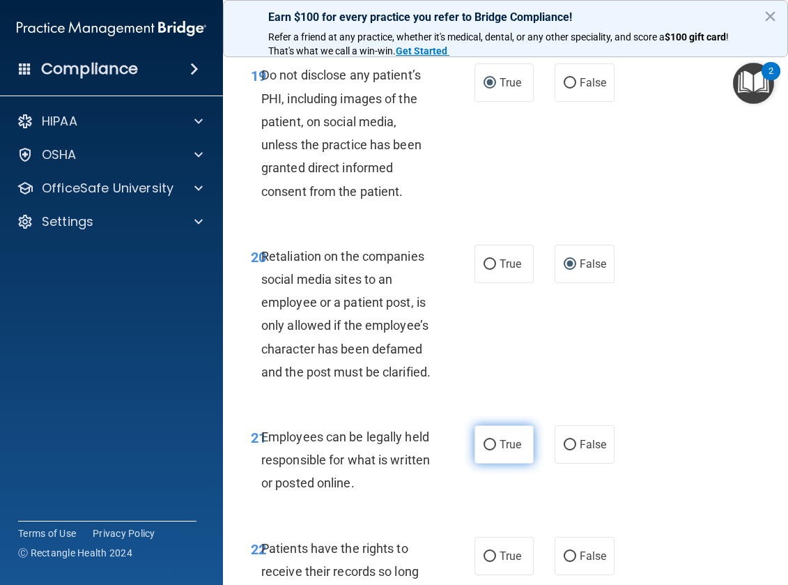
click at [484, 450] on input "True" at bounding box center [490, 445] width 13 height 10
radio input "true"
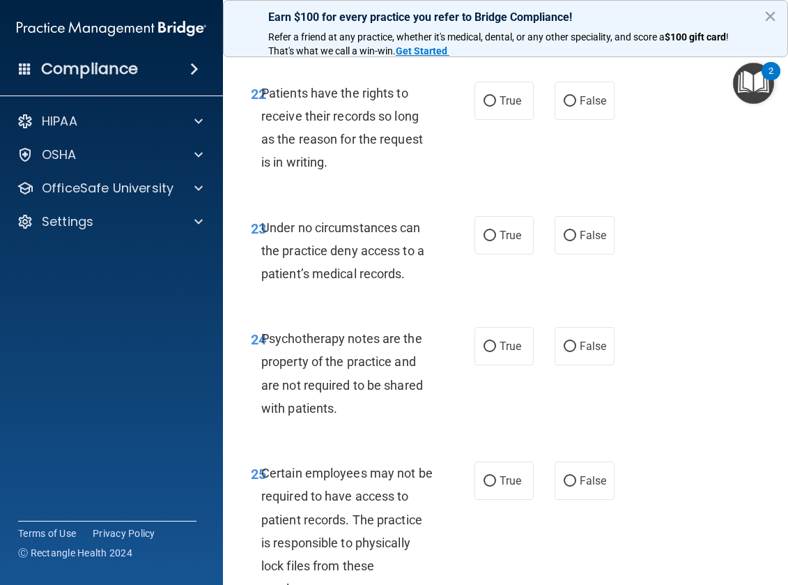
scroll to position [4042, 0]
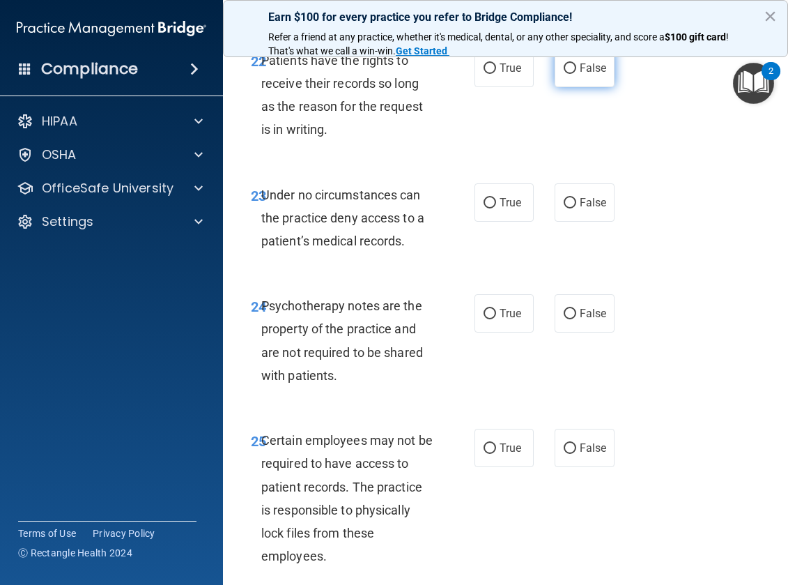
drag, startPoint x: 562, startPoint y: 113, endPoint x: 575, endPoint y: 222, distance: 109.5
click at [564, 74] on input "False" at bounding box center [570, 68] width 13 height 10
radio input "true"
click at [564, 208] on input "False" at bounding box center [570, 203] width 13 height 10
radio input "true"
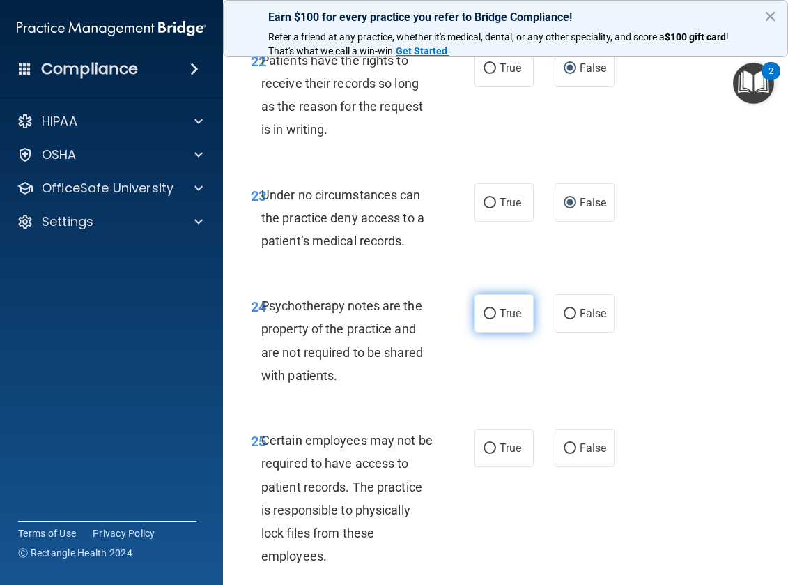
click at [486, 319] on input "True" at bounding box center [490, 314] width 13 height 10
radio input "true"
click at [484, 454] on input "True" at bounding box center [490, 448] width 13 height 10
radio input "true"
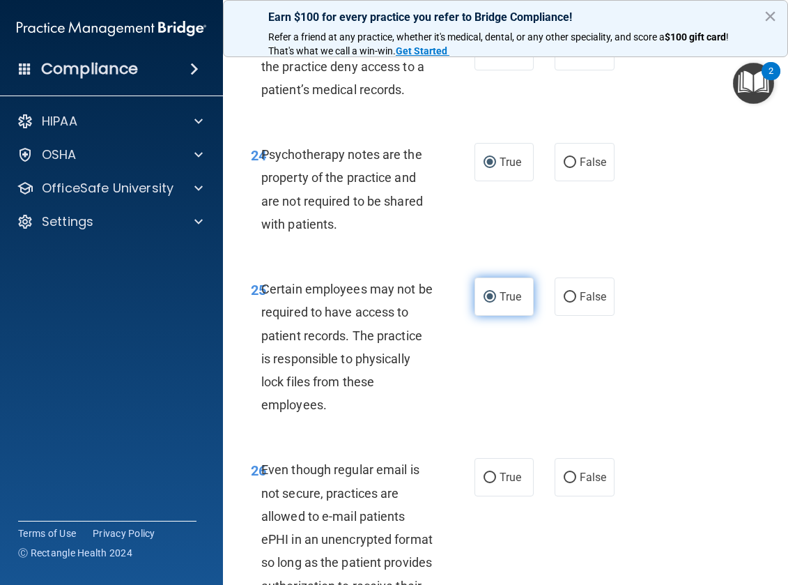
scroll to position [4251, 0]
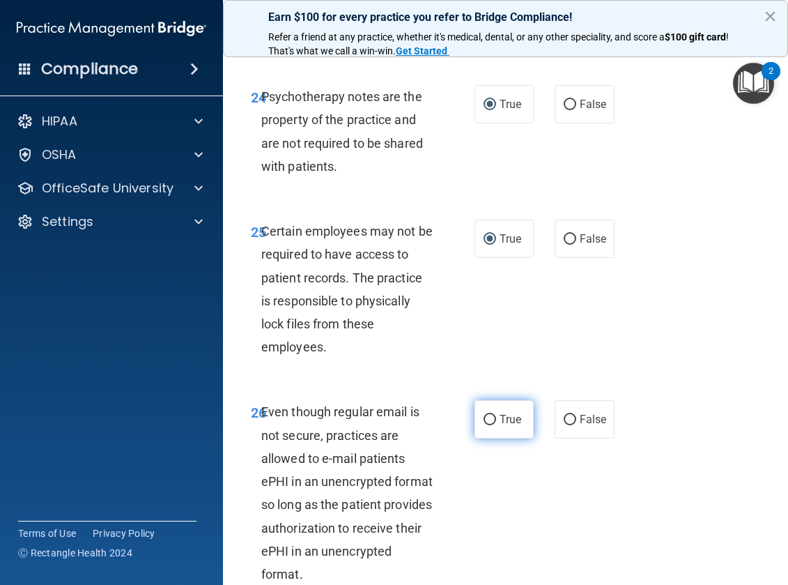
click at [487, 425] on input "True" at bounding box center [490, 420] width 13 height 10
radio input "true"
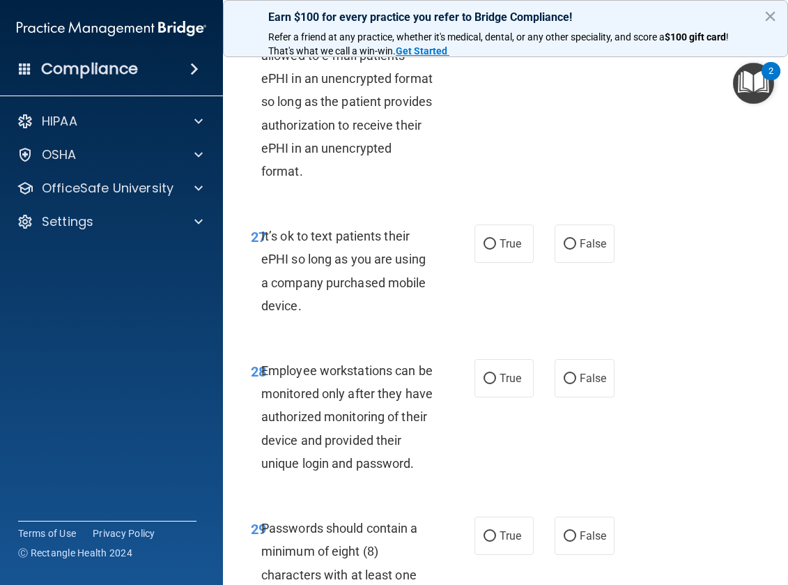
scroll to position [4669, 0]
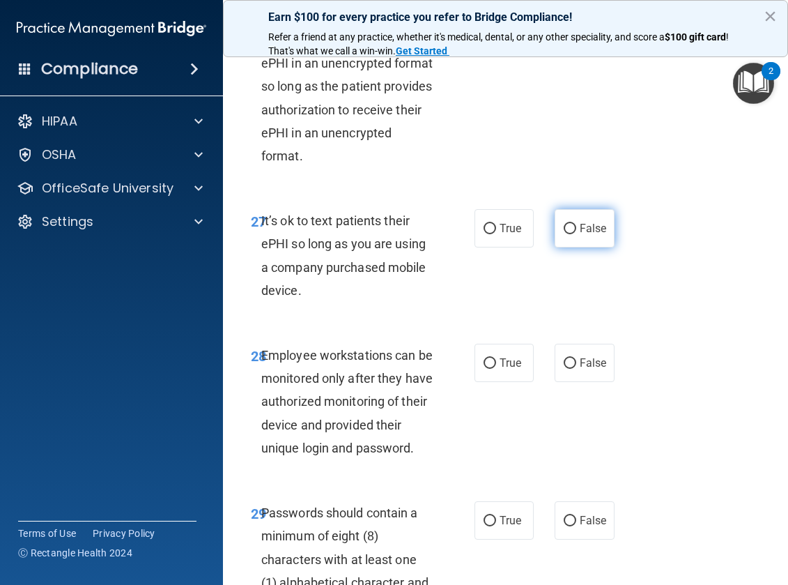
click at [567, 234] on input "False" at bounding box center [570, 229] width 13 height 10
radio input "true"
click at [565, 369] on input "False" at bounding box center [570, 363] width 13 height 10
radio input "true"
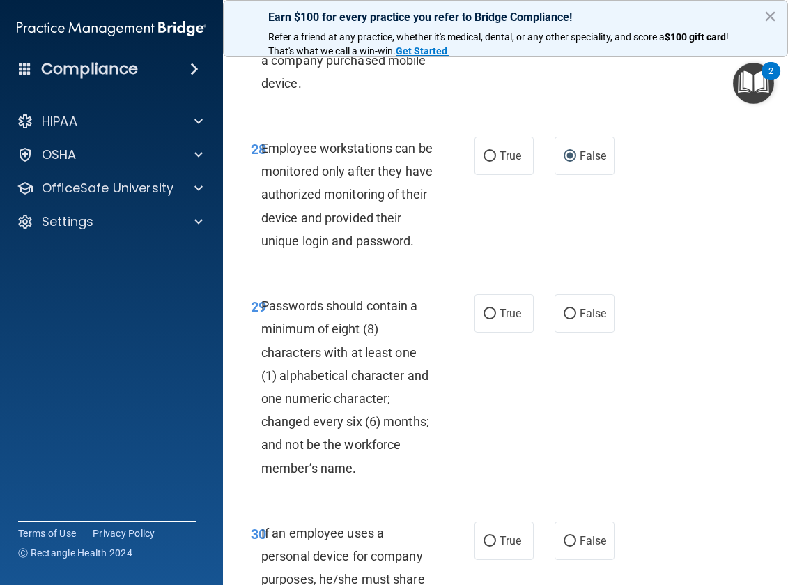
scroll to position [5017, 0]
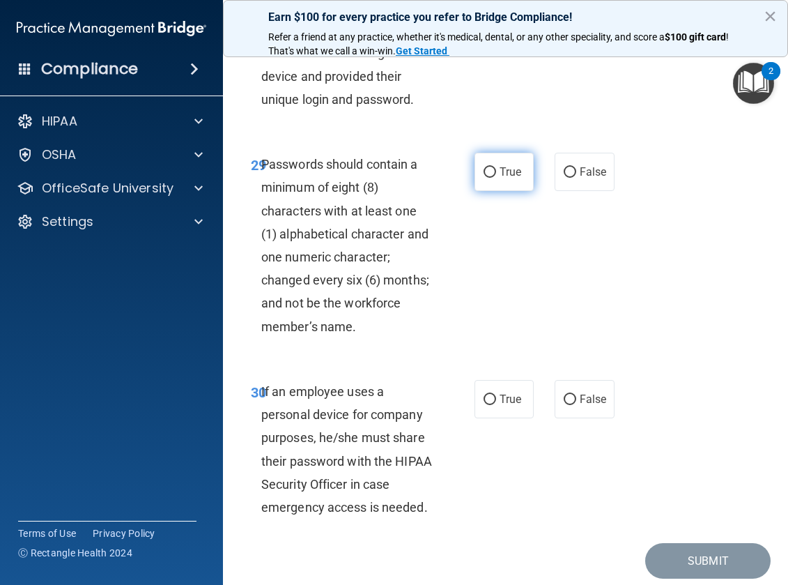
click at [484, 178] on input "True" at bounding box center [490, 172] width 13 height 10
radio input "true"
drag, startPoint x: 561, startPoint y: 443, endPoint x: 656, endPoint y: 440, distance: 94.8
click at [564, 405] on input "False" at bounding box center [570, 399] width 13 height 10
radio input "true"
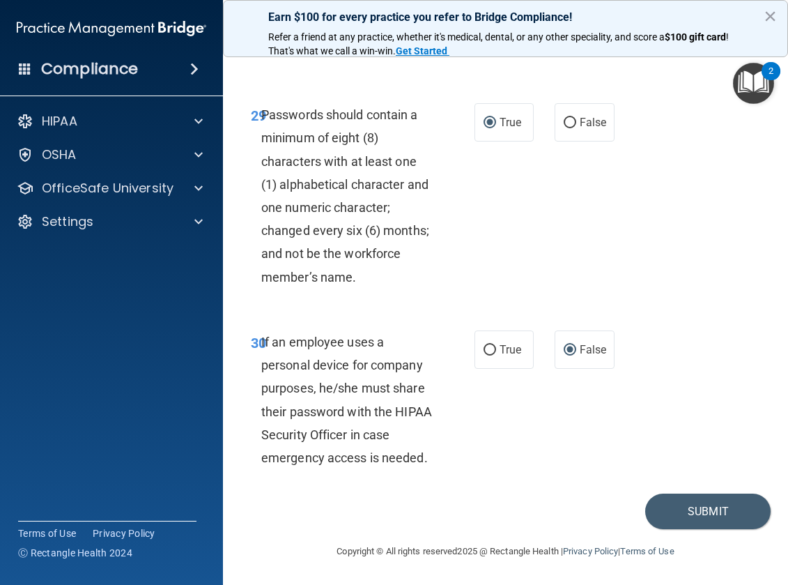
scroll to position [5113, 0]
click at [691, 509] on button "Submit" at bounding box center [707, 511] width 125 height 36
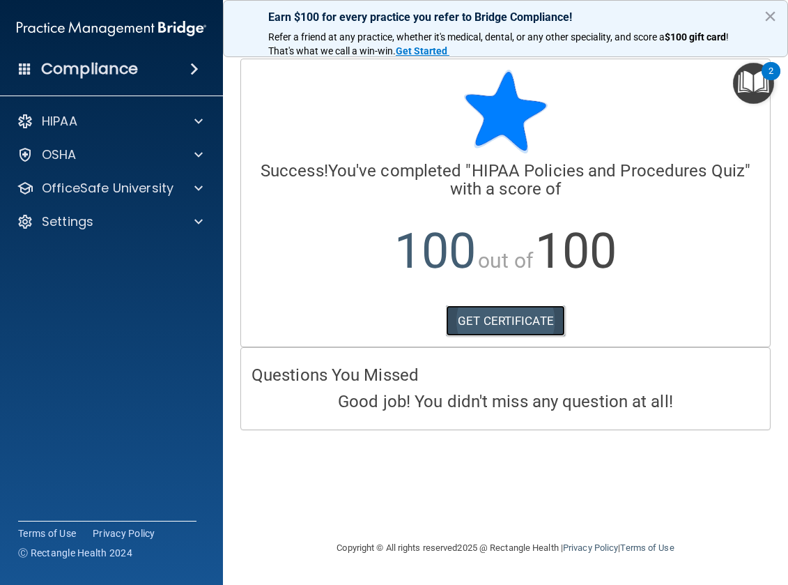
click at [539, 317] on link "GET CERTIFICATE" at bounding box center [505, 320] width 119 height 31
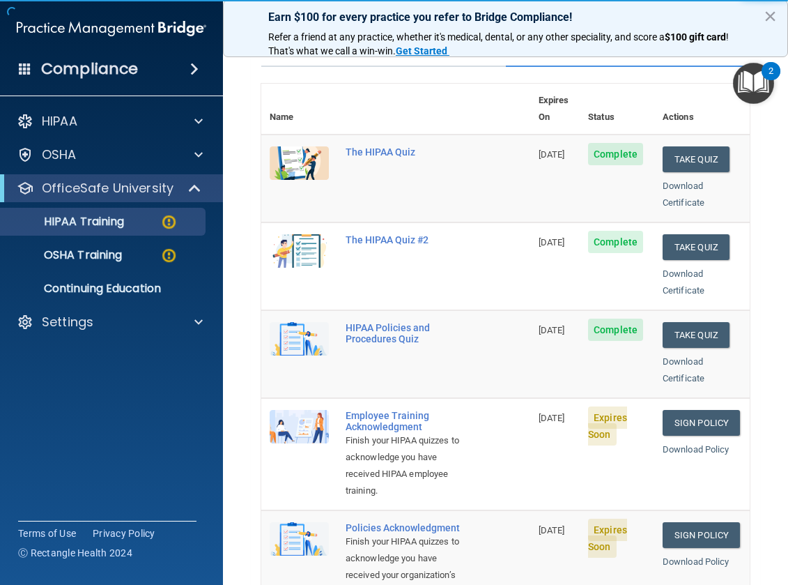
scroll to position [209, 0]
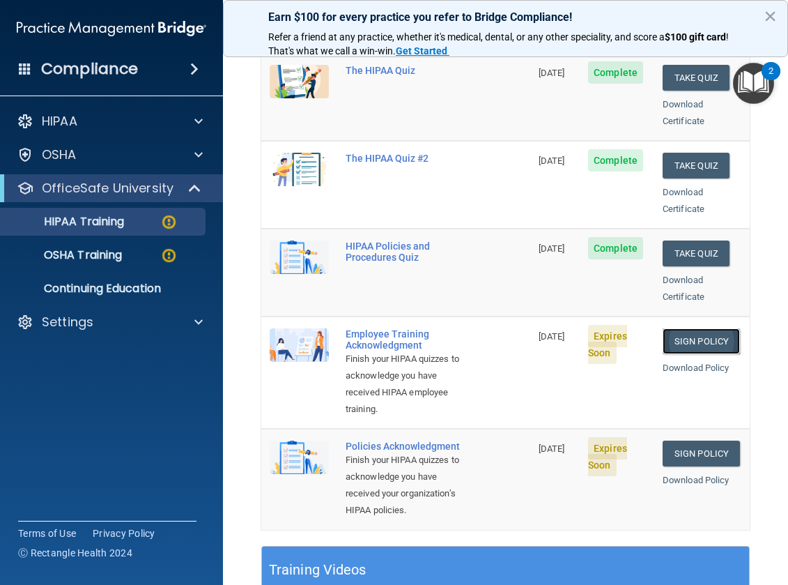
click at [700, 328] on link "Sign Policy" at bounding box center [701, 341] width 77 height 26
click at [693, 328] on link "Sign Policy" at bounding box center [701, 341] width 77 height 26
click at [693, 362] on link "Download Policy" at bounding box center [696, 367] width 67 height 10
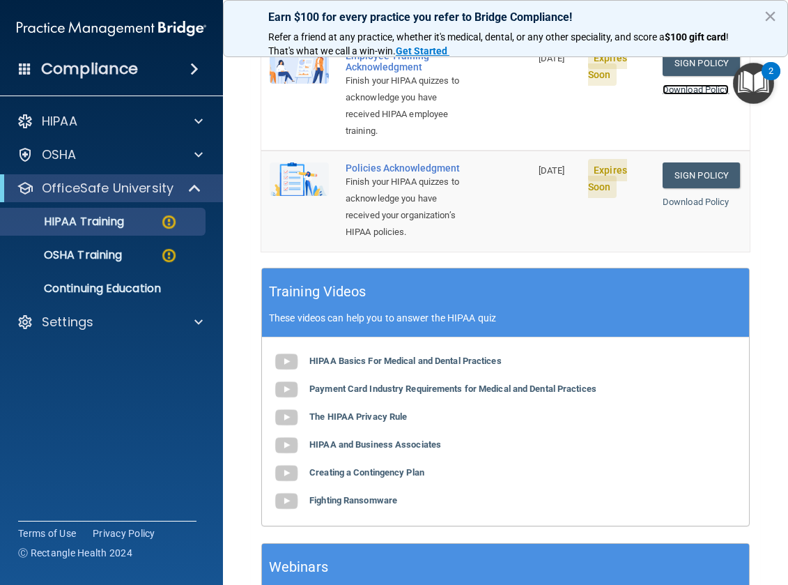
scroll to position [488, 0]
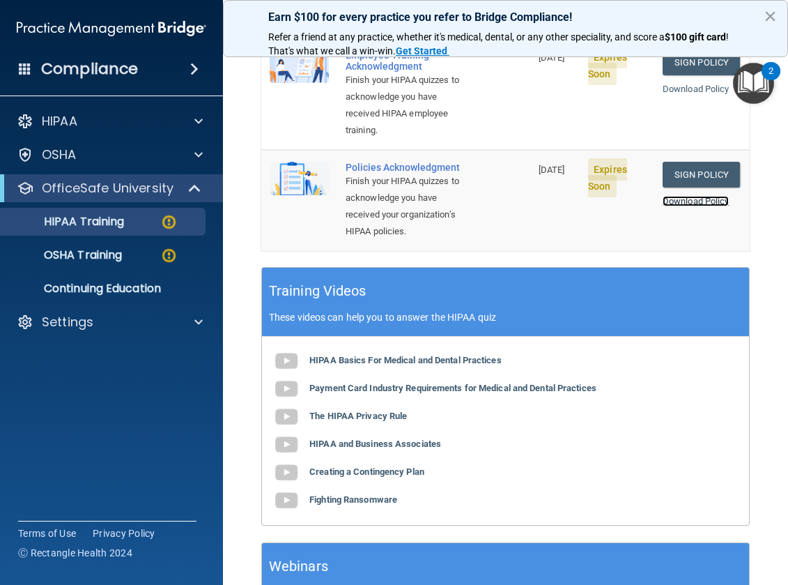
click at [700, 201] on link "Download Policy" at bounding box center [696, 201] width 67 height 10
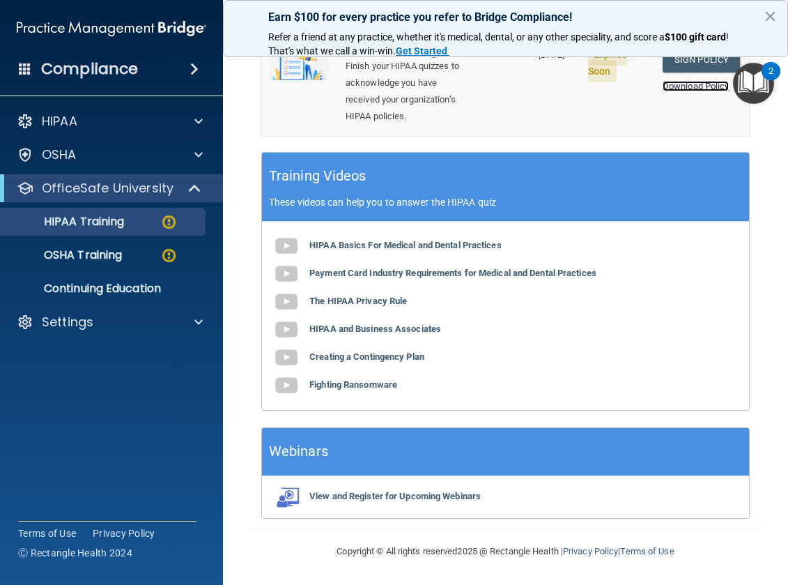
scroll to position [633, 0]
click at [284, 240] on img at bounding box center [286, 246] width 28 height 28
click at [371, 299] on b "The HIPAA Privacy Rule" at bounding box center [358, 300] width 98 height 10
click at [369, 248] on b "HIPAA Basics For Medical and Dental Practices" at bounding box center [405, 245] width 192 height 10
click at [748, 81] on img "Open Resource Center, 2 new notifications" at bounding box center [753, 83] width 41 height 41
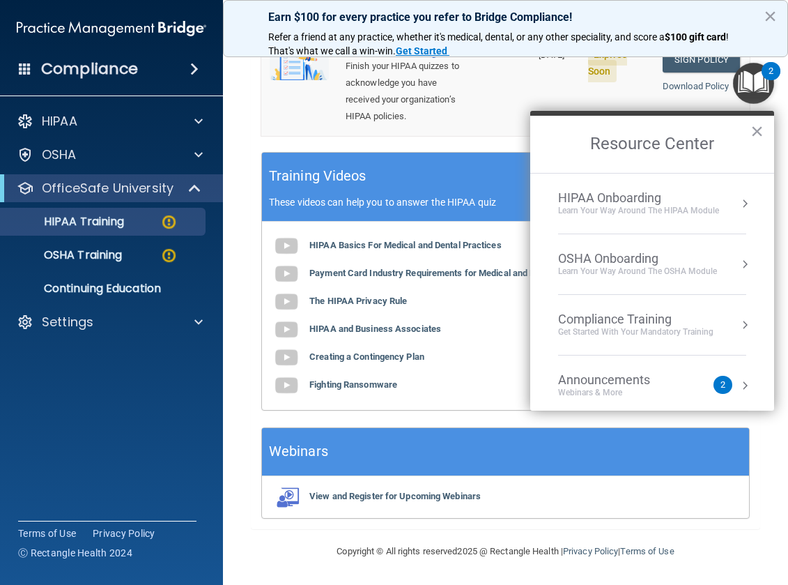
click at [613, 332] on div "Get Started with your mandatory training" at bounding box center [635, 332] width 155 height 12
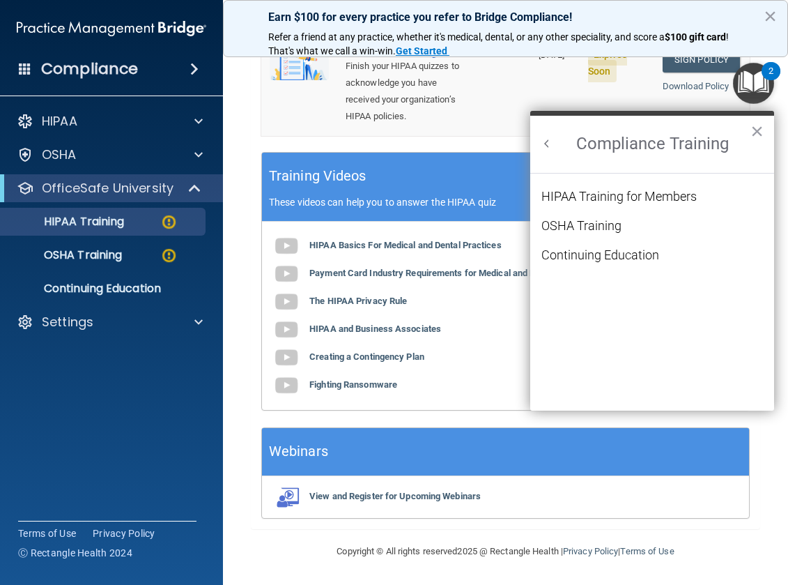
scroll to position [0, 0]
click at [616, 197] on div "HIPAA Training for Members" at bounding box center [618, 196] width 155 height 13
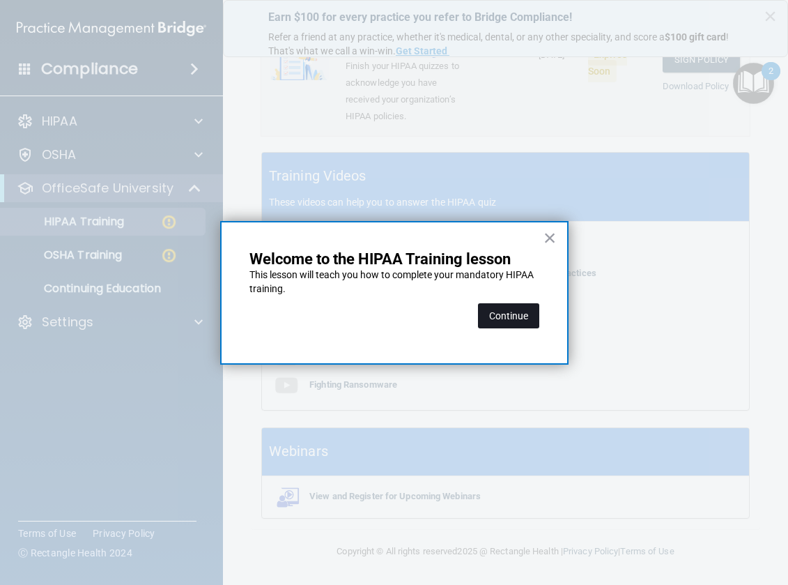
click at [515, 313] on button "Continue" at bounding box center [508, 315] width 61 height 25
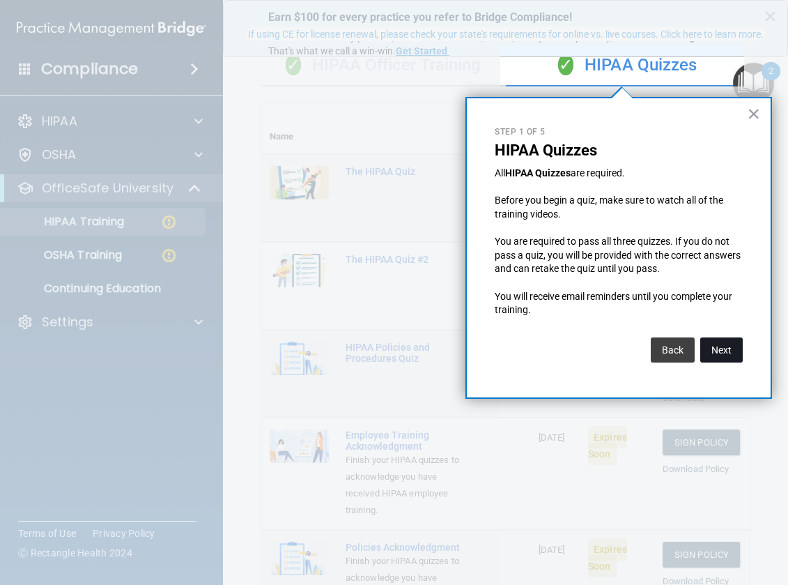
click at [725, 353] on button "Next" at bounding box center [721, 349] width 43 height 25
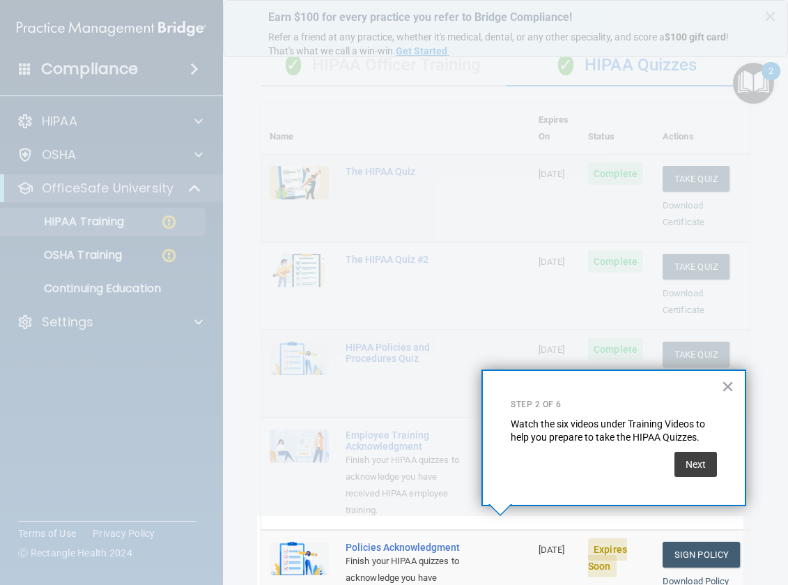
scroll to position [270, 0]
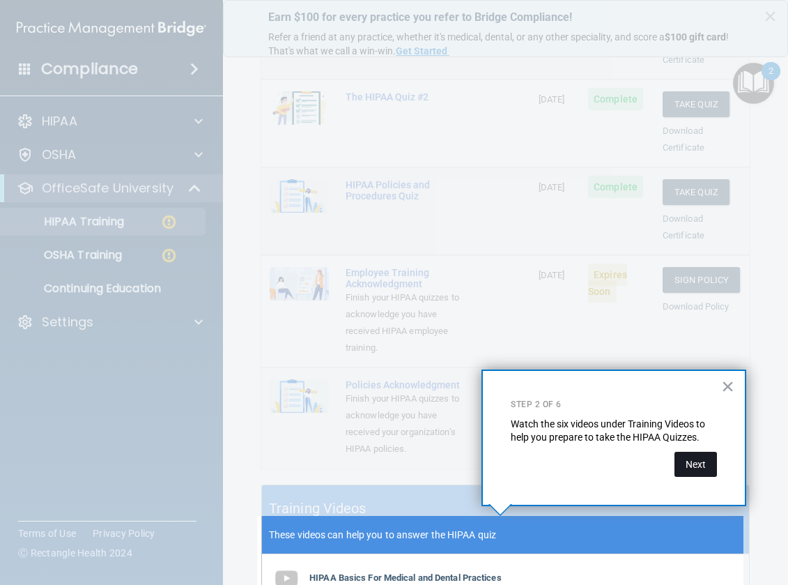
click at [709, 461] on button "Next" at bounding box center [696, 464] width 43 height 25
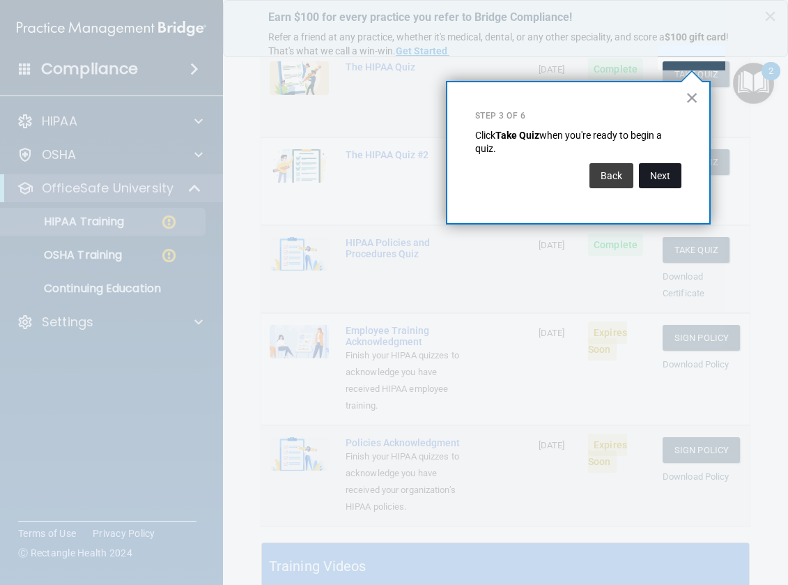
click at [668, 170] on button "Next" at bounding box center [660, 175] width 43 height 25
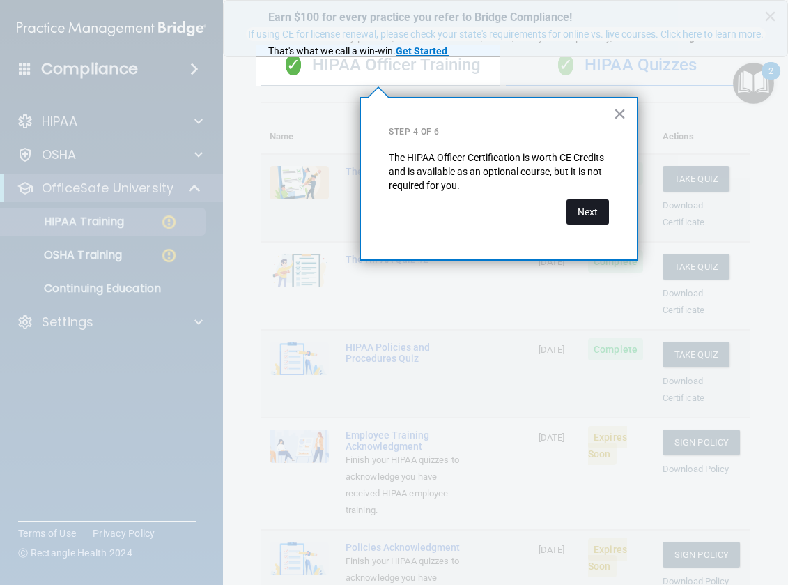
click at [597, 213] on button "Next" at bounding box center [588, 211] width 43 height 25
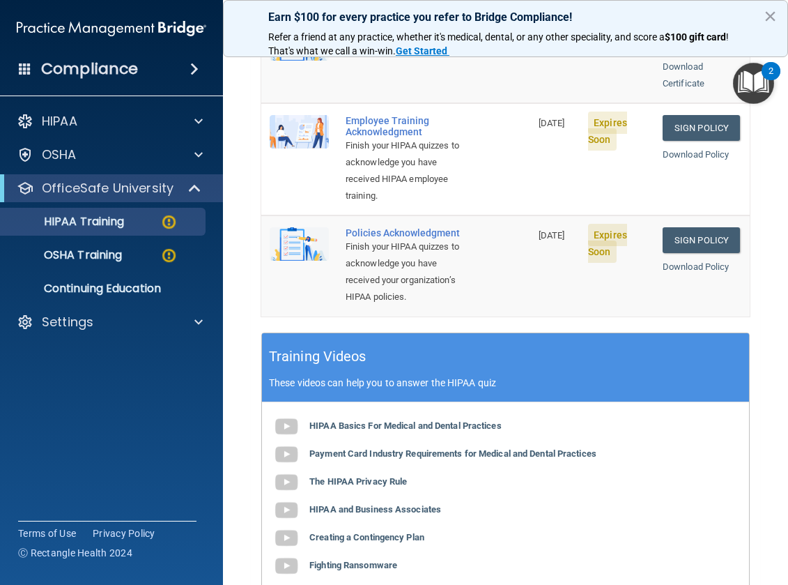
scroll to position [355, 0]
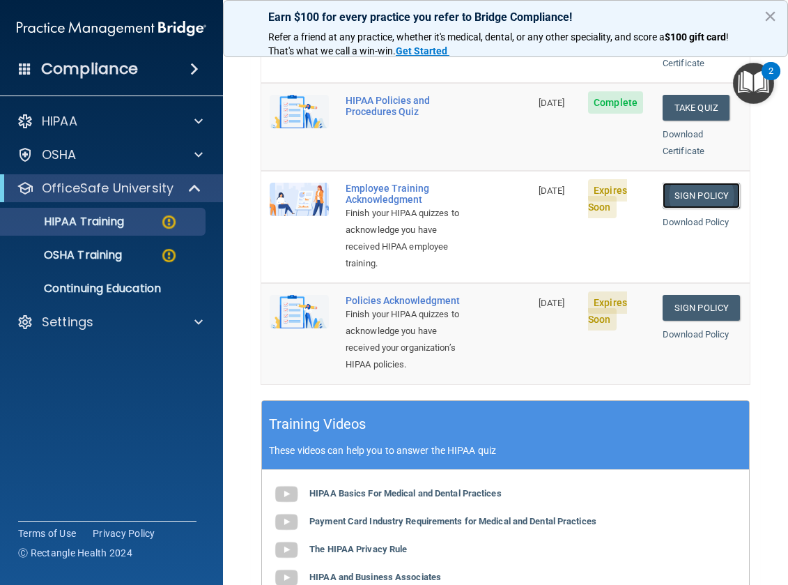
click at [718, 183] on link "Sign Policy" at bounding box center [701, 196] width 77 height 26
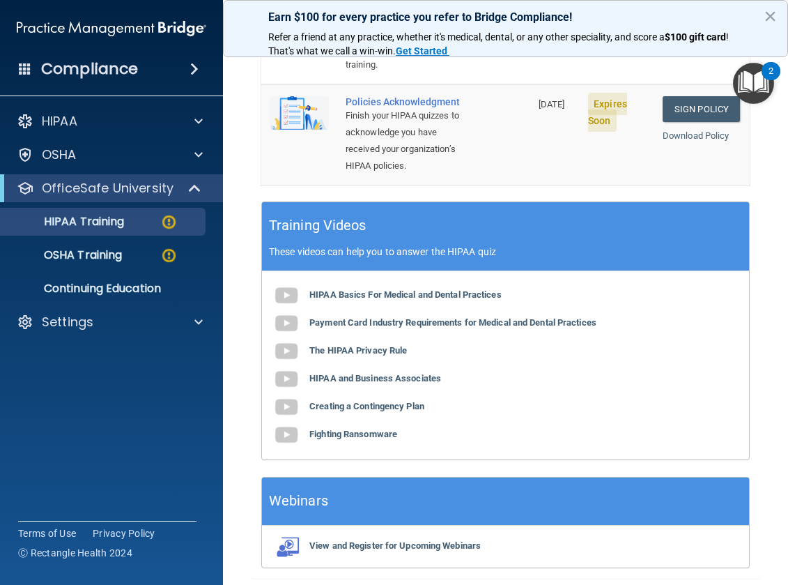
scroll to position [633, 0]
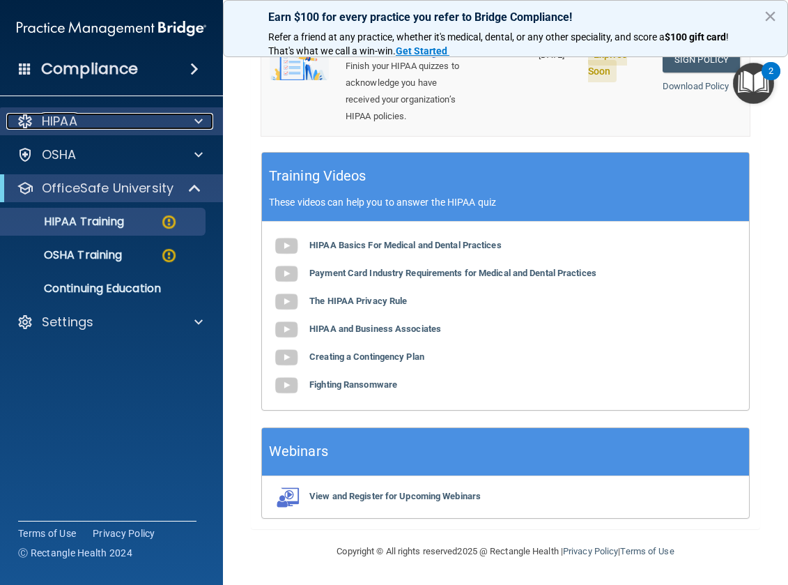
click at [196, 122] on span at bounding box center [198, 121] width 8 height 17
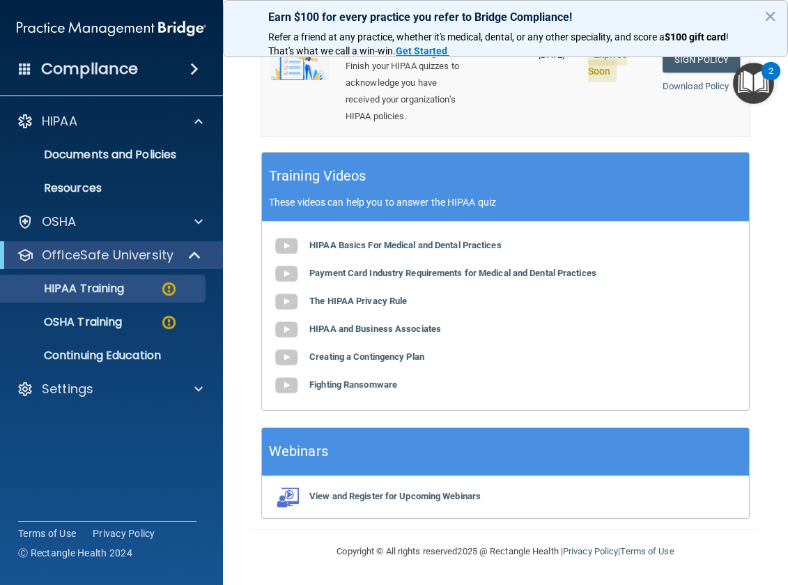
click at [748, 91] on img "Open Resource Center, 2 new notifications" at bounding box center [753, 83] width 41 height 41
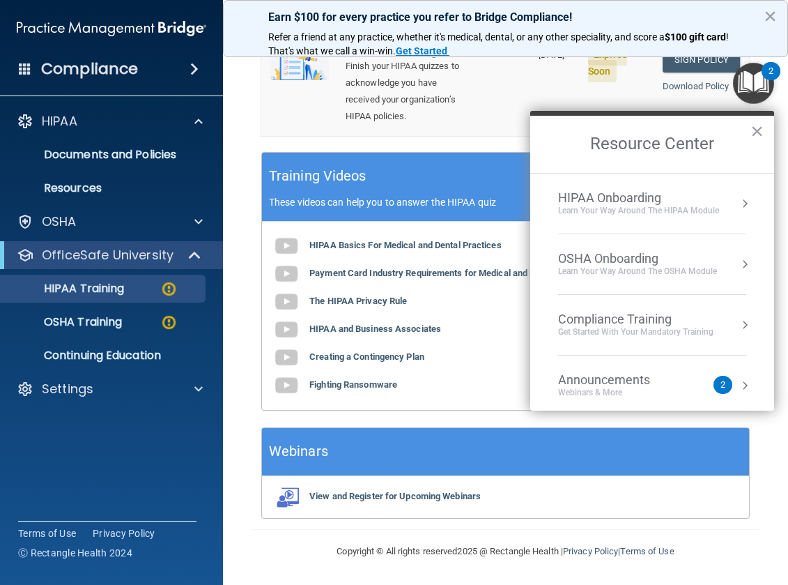
click at [622, 323] on div "Compliance Training" at bounding box center [635, 319] width 155 height 15
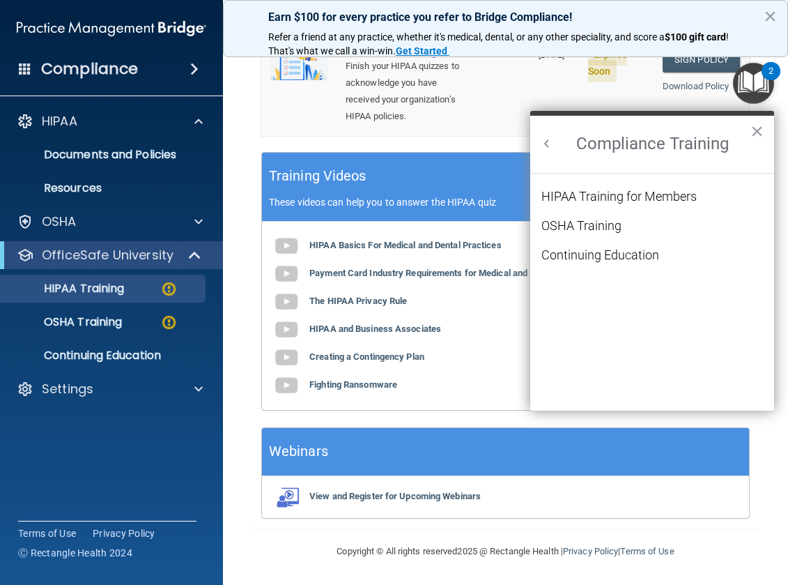
scroll to position [0, 0]
click at [604, 196] on div "HIPAA Training for Members" at bounding box center [618, 196] width 155 height 13
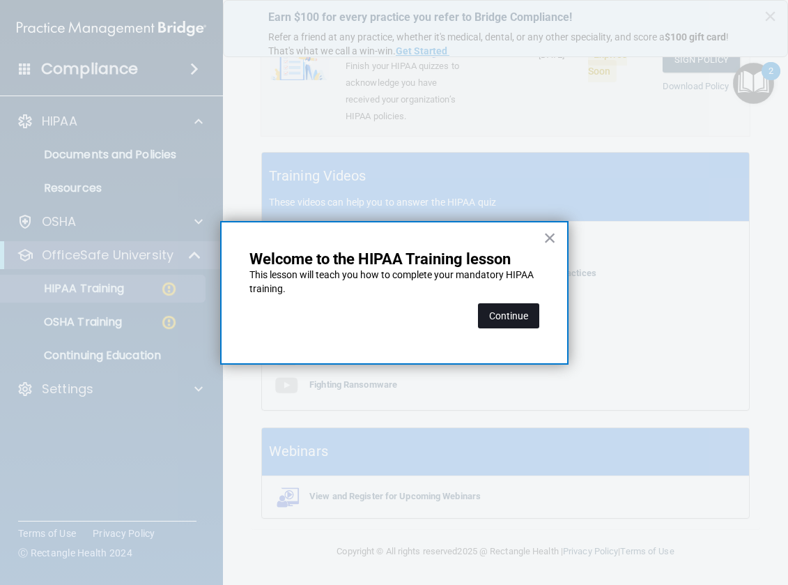
click at [514, 316] on button "Continue" at bounding box center [508, 315] width 61 height 25
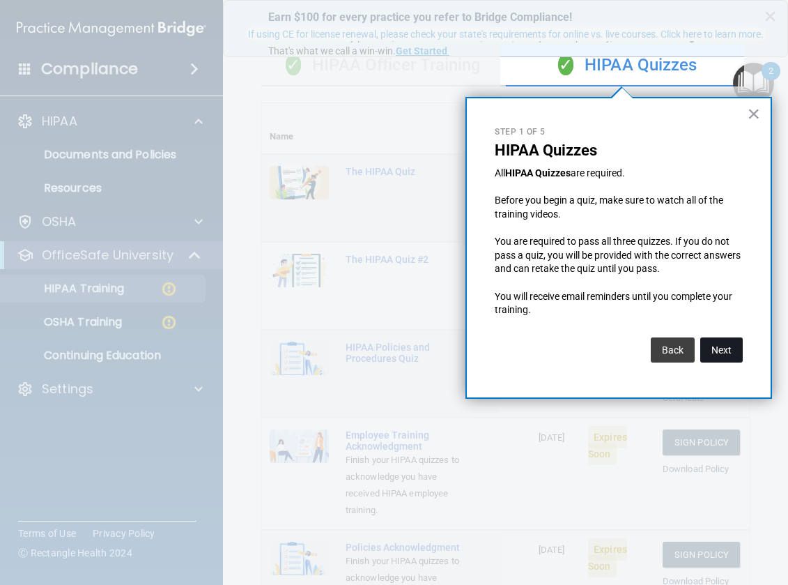
click at [718, 353] on button "Next" at bounding box center [721, 349] width 43 height 25
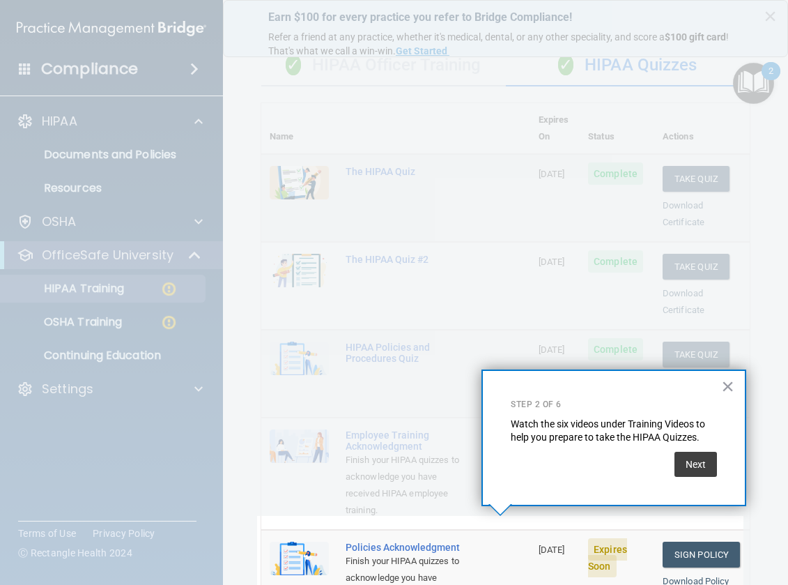
scroll to position [270, 0]
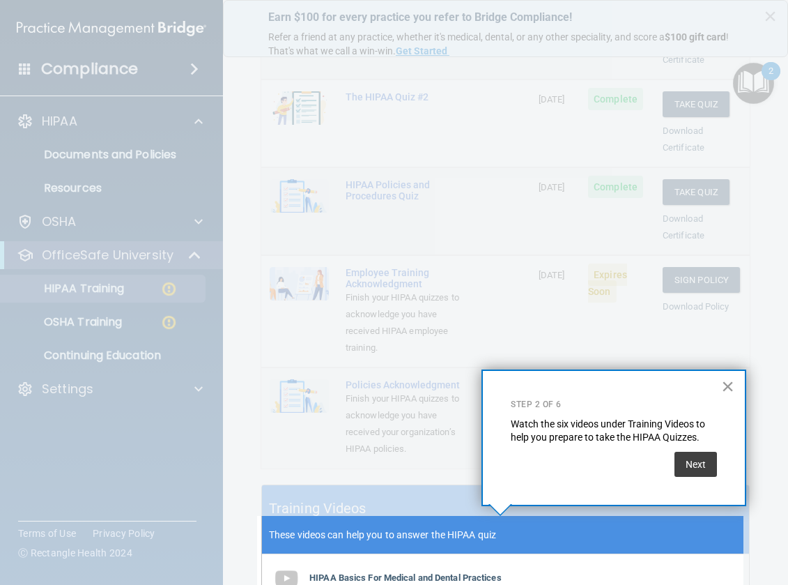
click at [728, 383] on button "×" at bounding box center [727, 386] width 13 height 22
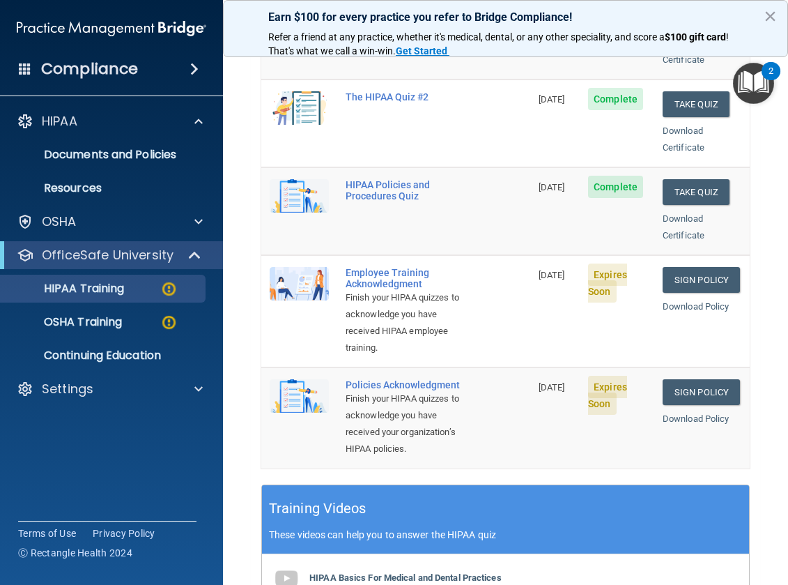
click at [748, 82] on img "Open Resource Center, 2 new notifications" at bounding box center [753, 83] width 41 height 41
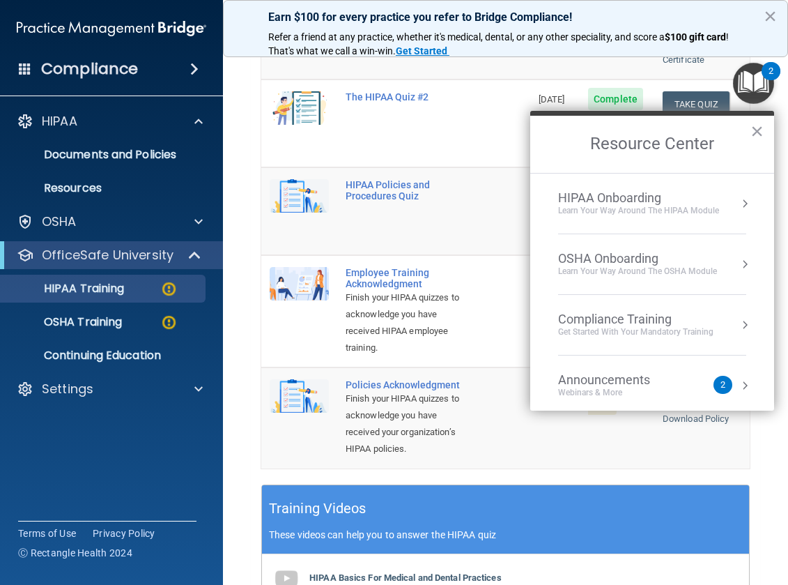
click at [591, 254] on div "OSHA Onboarding" at bounding box center [637, 258] width 159 height 15
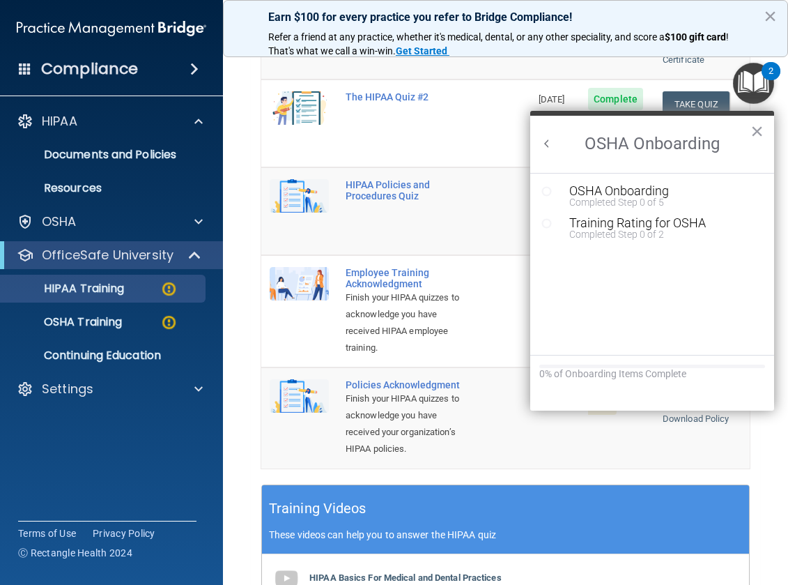
scroll to position [0, 0]
click at [760, 128] on button "×" at bounding box center [757, 131] width 13 height 22
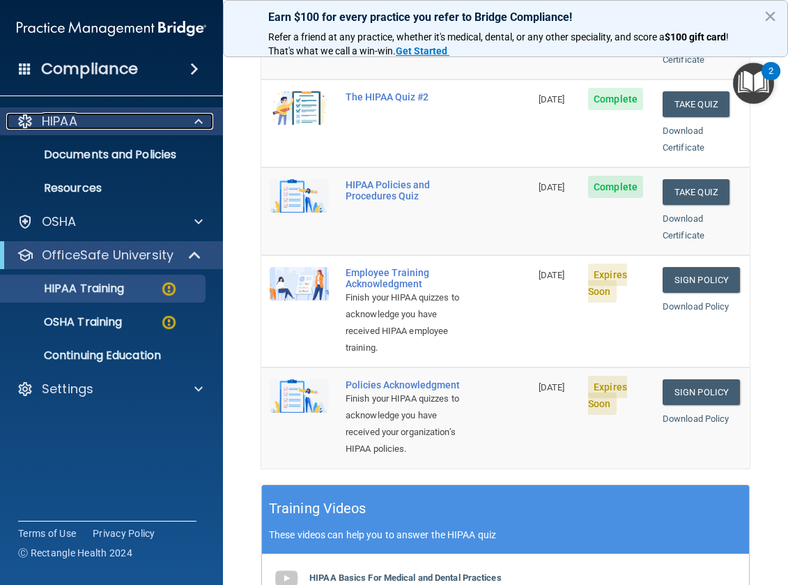
click at [197, 123] on span at bounding box center [198, 121] width 8 height 17
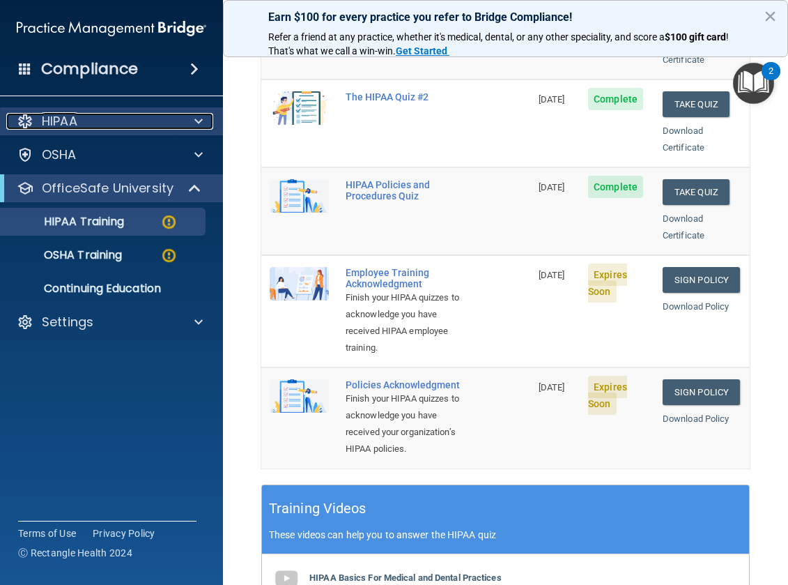
click at [197, 123] on span at bounding box center [198, 121] width 8 height 17
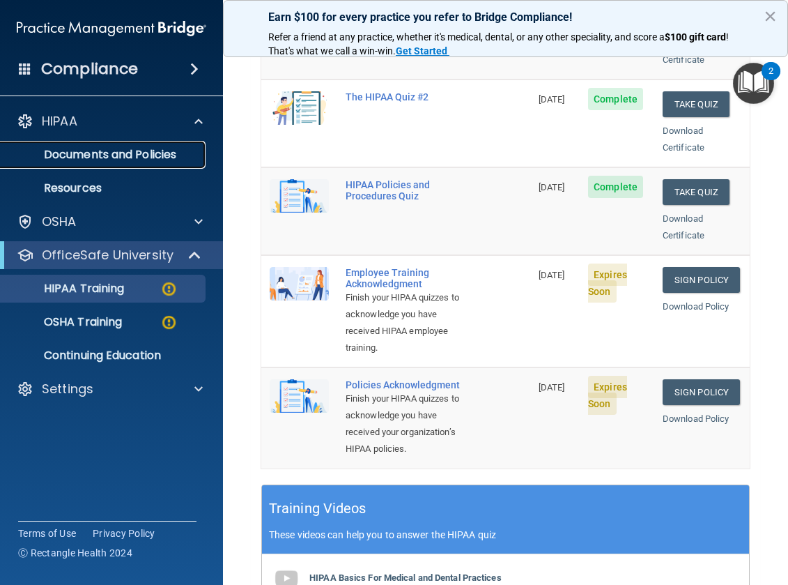
click at [121, 152] on p "Documents and Policies" at bounding box center [104, 155] width 190 height 14
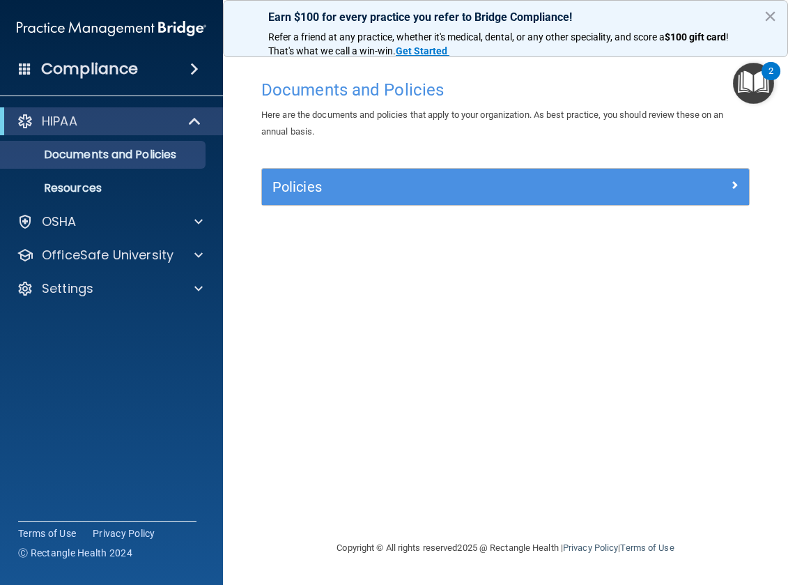
click at [750, 76] on img "Open Resource Center, 2 new notifications" at bounding box center [753, 83] width 41 height 41
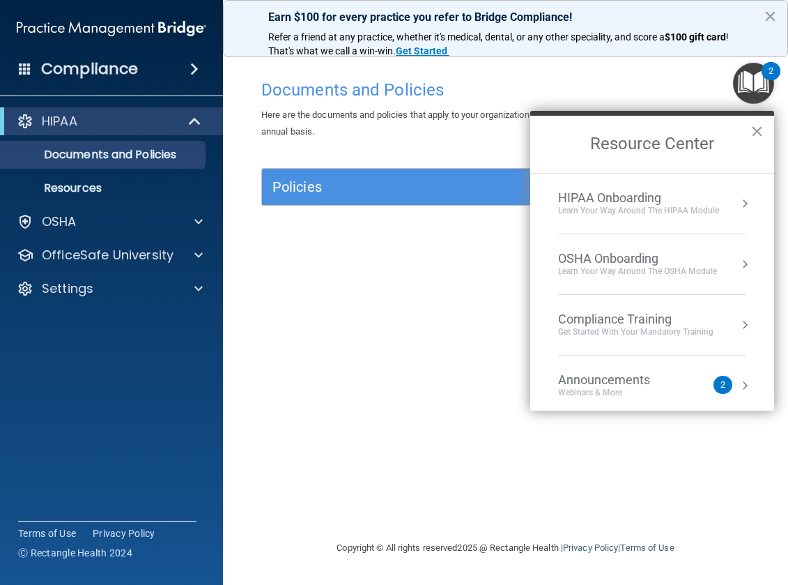
click at [738, 203] on button "Resource Center" at bounding box center [745, 204] width 14 height 14
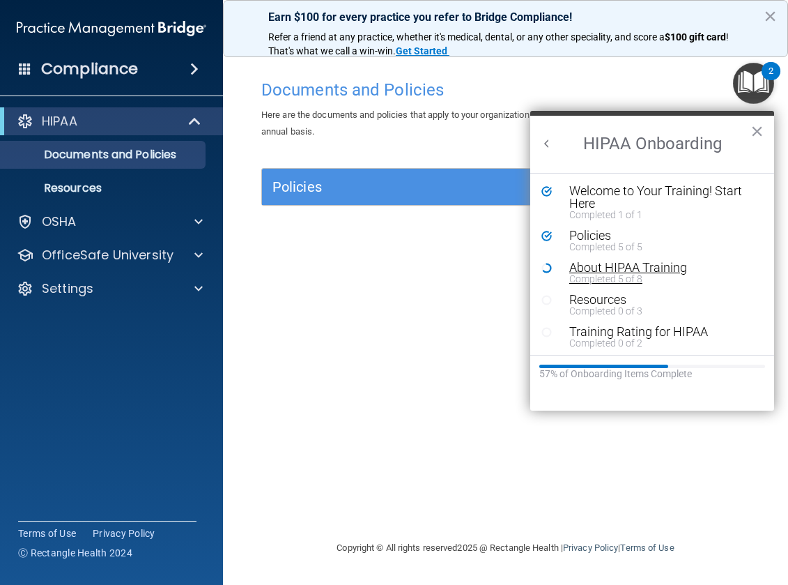
click at [601, 265] on div "About HIPAA Training" at bounding box center [657, 267] width 176 height 13
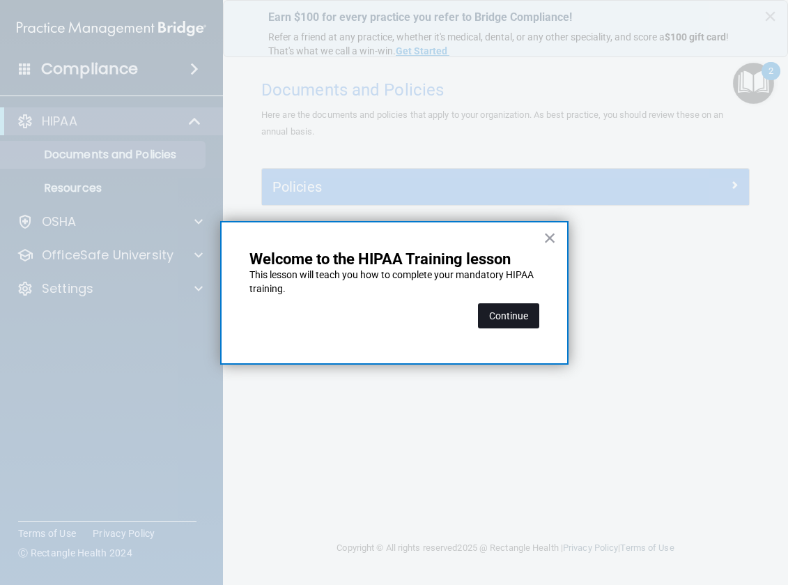
click at [523, 314] on button "Continue" at bounding box center [508, 315] width 61 height 25
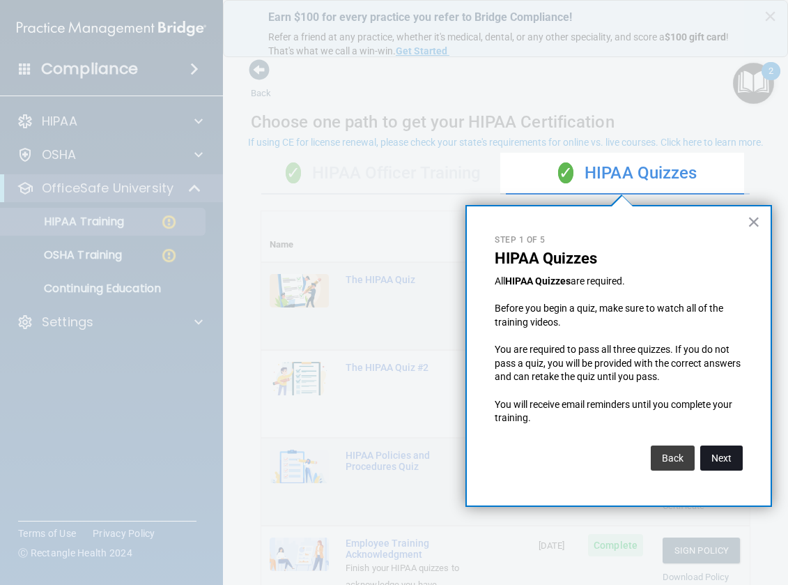
click at [721, 454] on button "Next" at bounding box center [721, 457] width 43 height 25
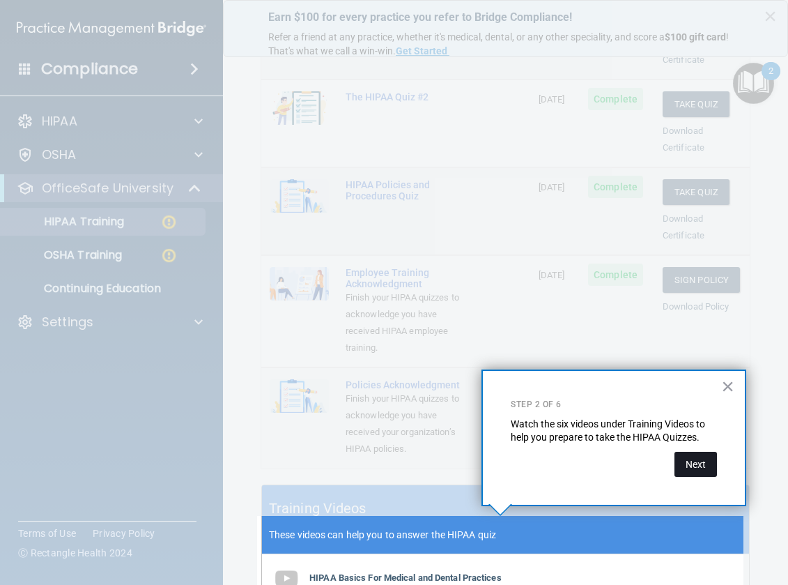
click at [692, 462] on button "Next" at bounding box center [696, 464] width 43 height 25
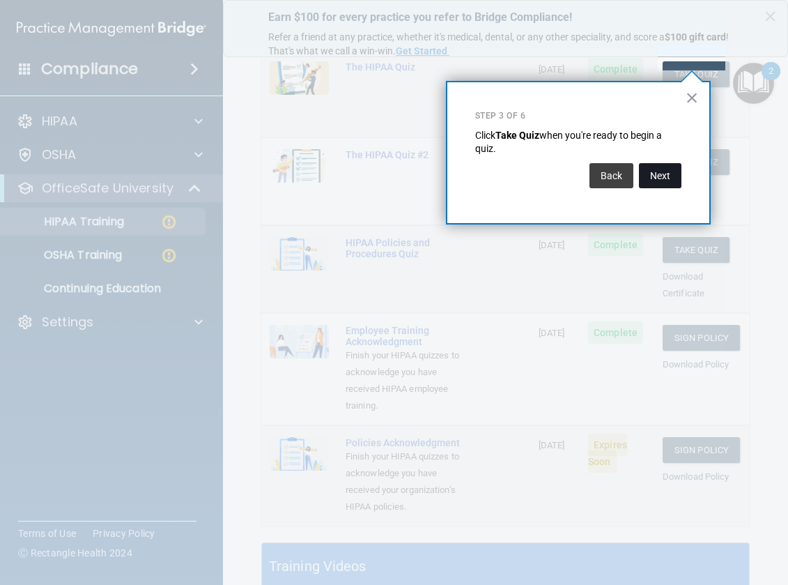
click at [663, 169] on button "Next" at bounding box center [660, 175] width 43 height 25
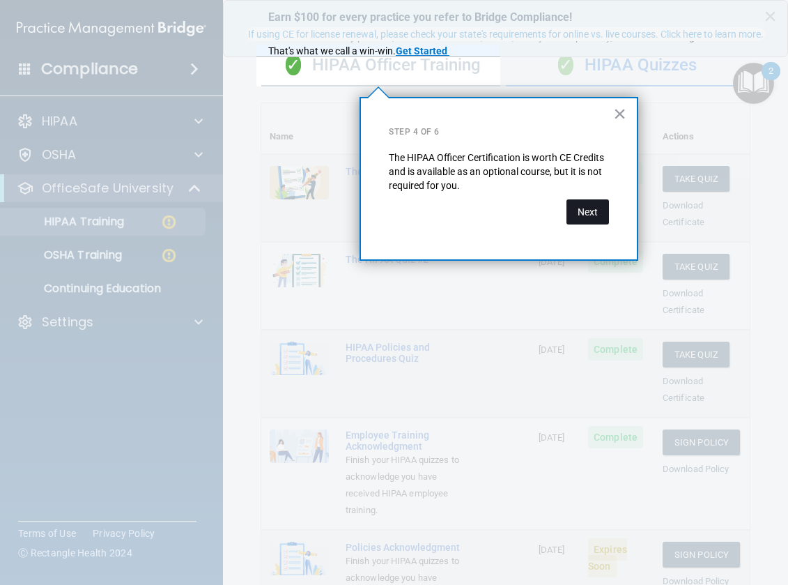
click at [590, 213] on button "Next" at bounding box center [588, 211] width 43 height 25
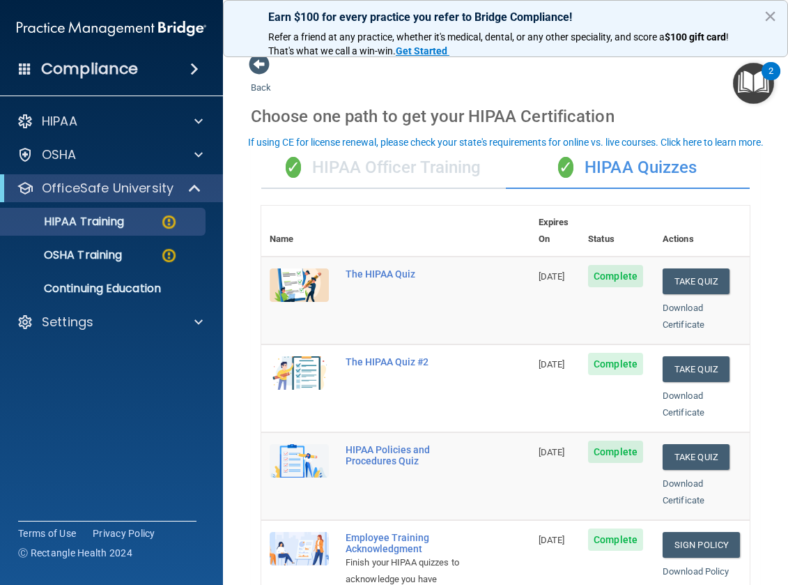
scroll to position [0, 0]
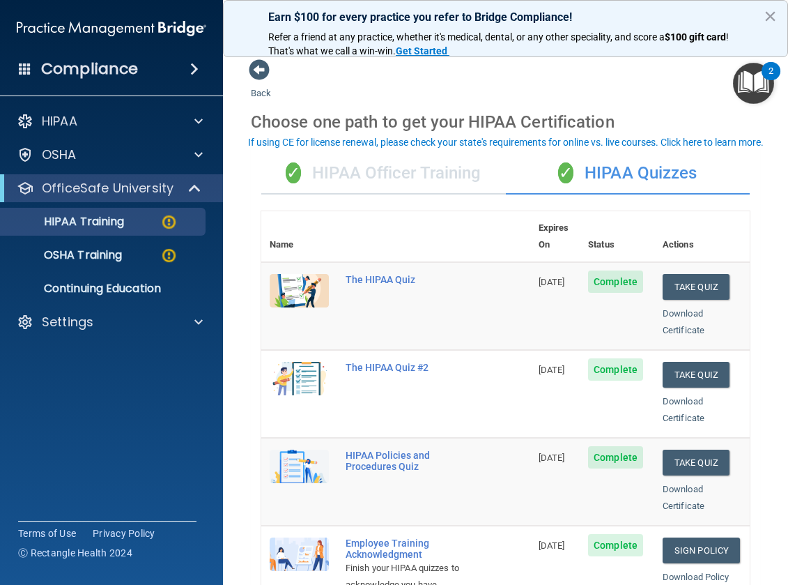
click at [632, 174] on div "✓ HIPAA Quizzes" at bounding box center [628, 174] width 245 height 42
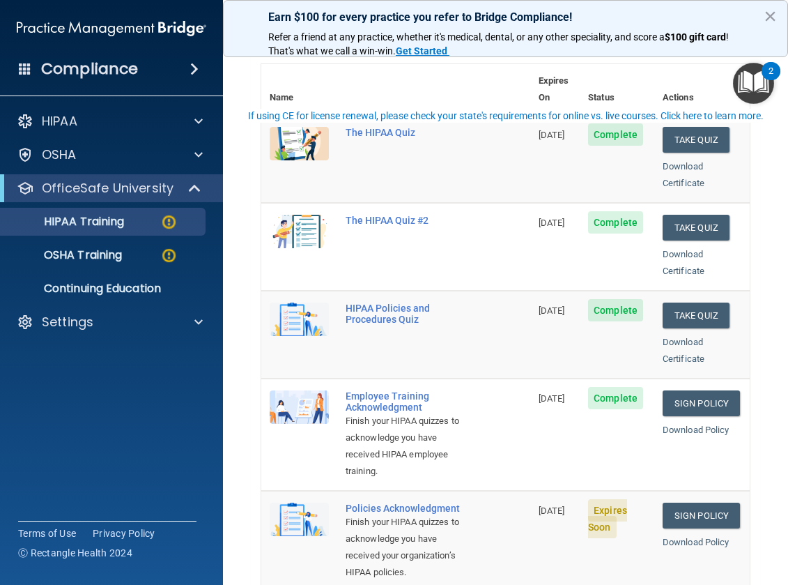
scroll to position [279, 0]
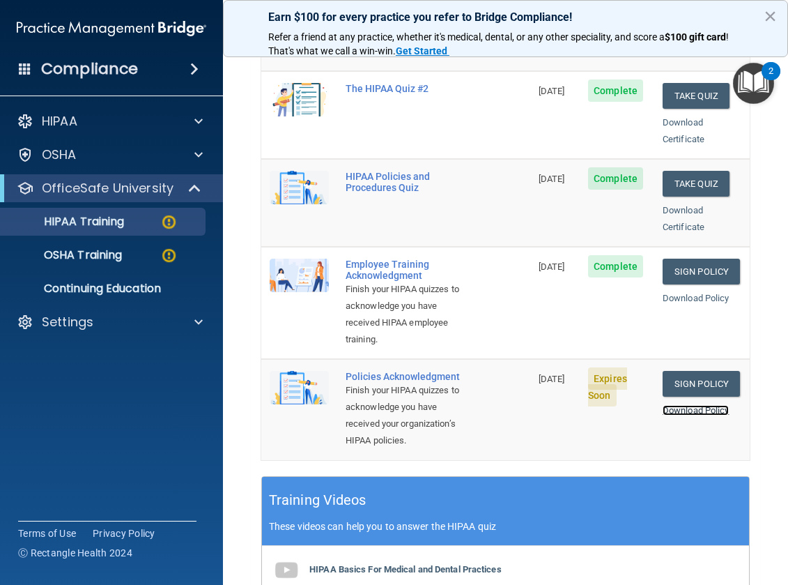
click at [683, 413] on link "Download Policy" at bounding box center [696, 410] width 67 height 10
click at [82, 252] on p "OSHA Training" at bounding box center [65, 255] width 113 height 14
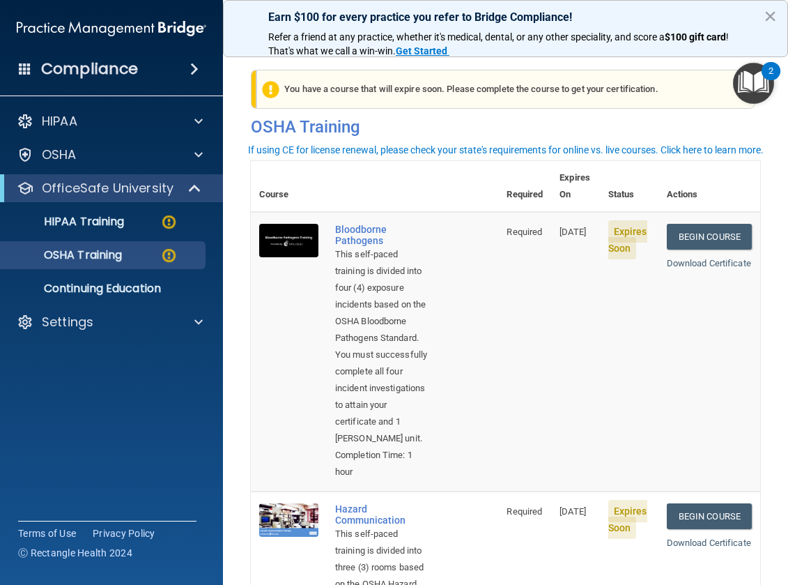
click at [768, 79] on div "2" at bounding box center [771, 71] width 19 height 18
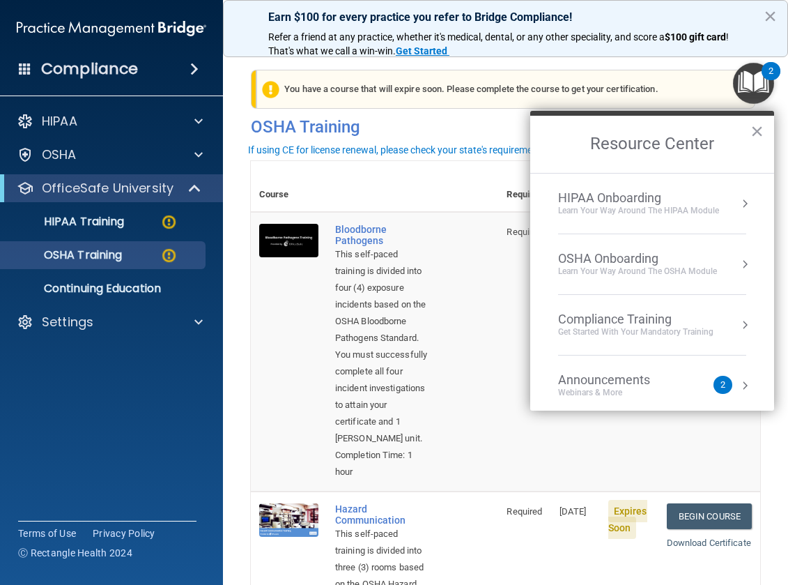
click at [624, 261] on div "OSHA Onboarding" at bounding box center [637, 258] width 159 height 15
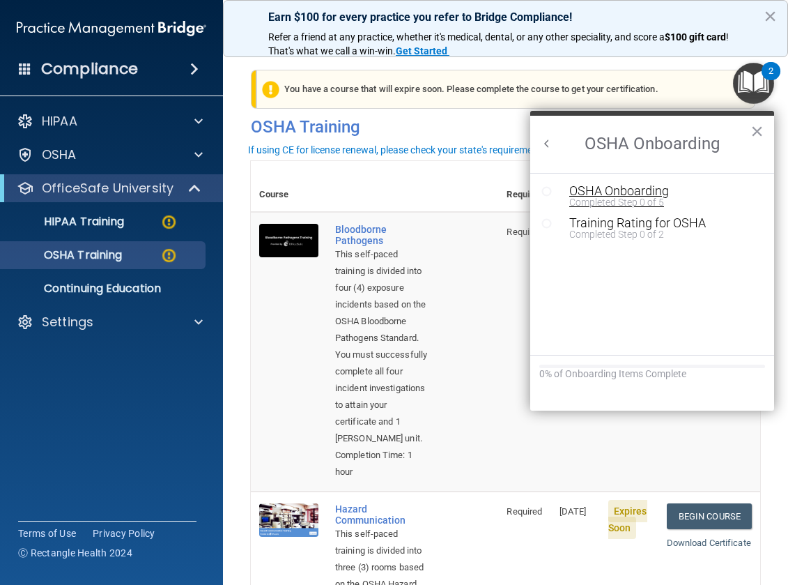
click at [615, 189] on div "OSHA Onboarding" at bounding box center [662, 191] width 187 height 13
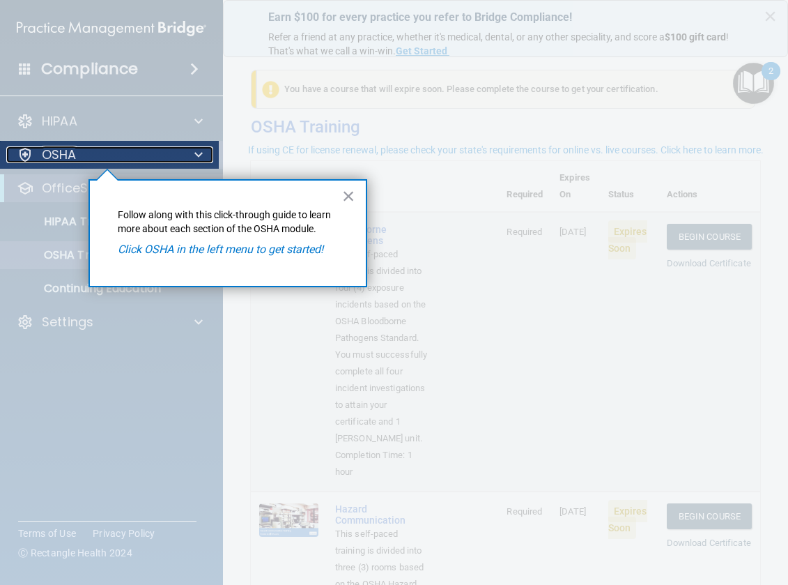
click at [86, 155] on div "OSHA" at bounding box center [92, 154] width 173 height 17
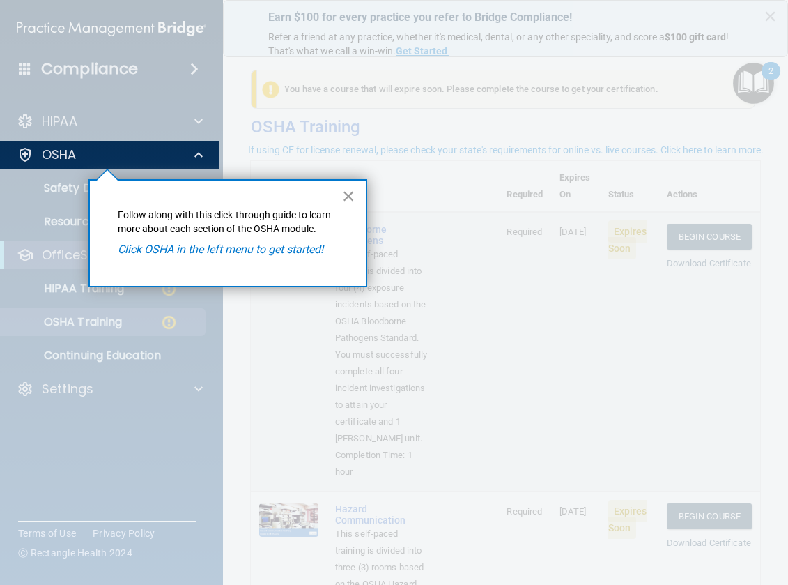
click at [350, 197] on button "×" at bounding box center [348, 196] width 13 height 22
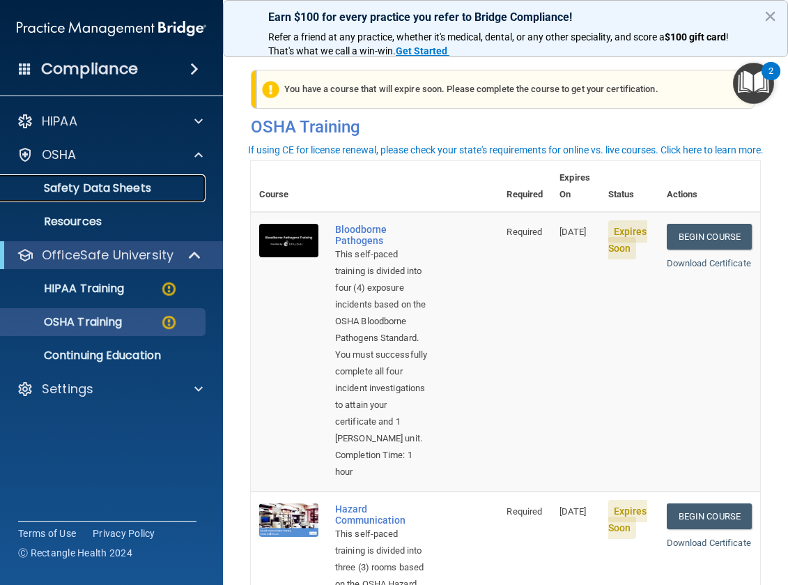
click at [158, 193] on p "Safety Data Sheets" at bounding box center [104, 188] width 190 height 14
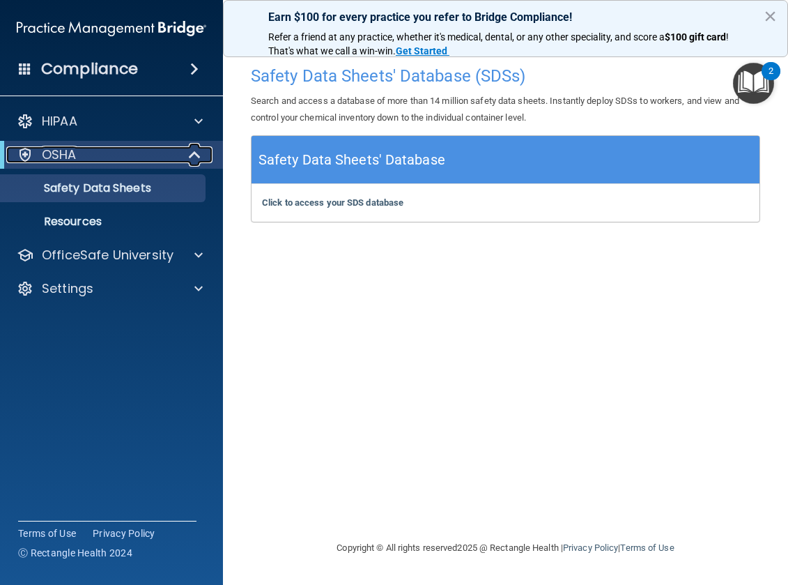
click at [63, 151] on p "OSHA" at bounding box center [59, 154] width 35 height 17
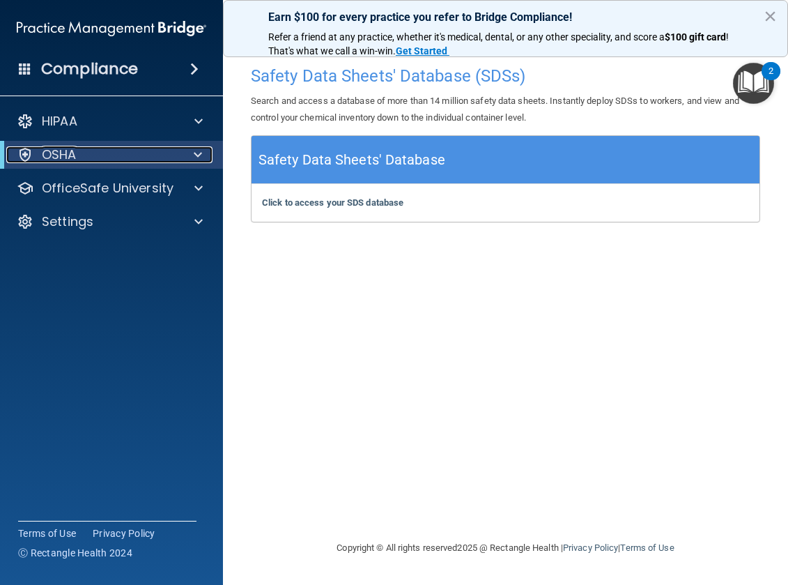
click at [63, 151] on p "OSHA" at bounding box center [59, 154] width 35 height 17
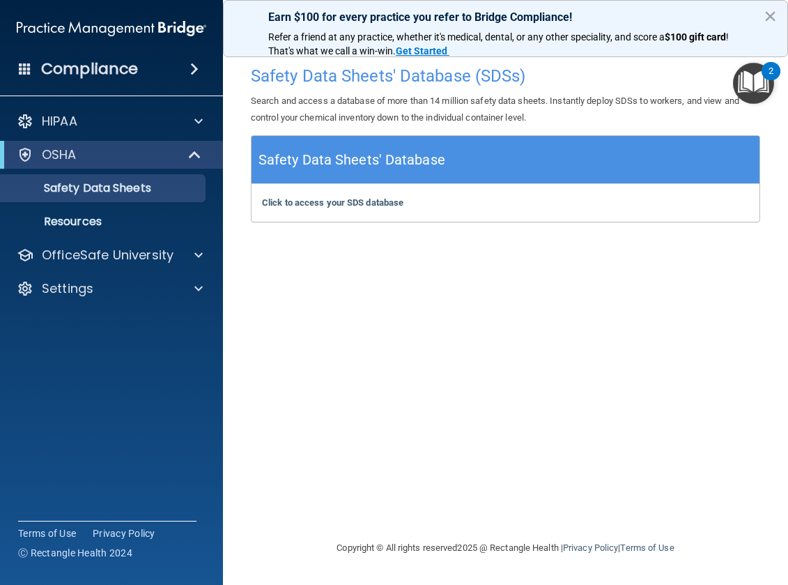
click at [753, 86] on img "Open Resource Center, 2 new notifications" at bounding box center [753, 83] width 41 height 41
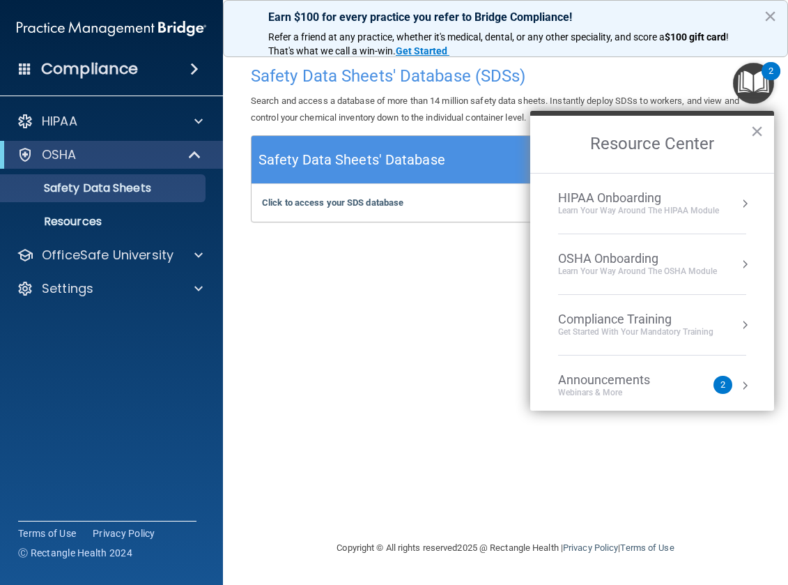
click at [629, 330] on div "Get Started with your mandatory training" at bounding box center [635, 332] width 155 height 12
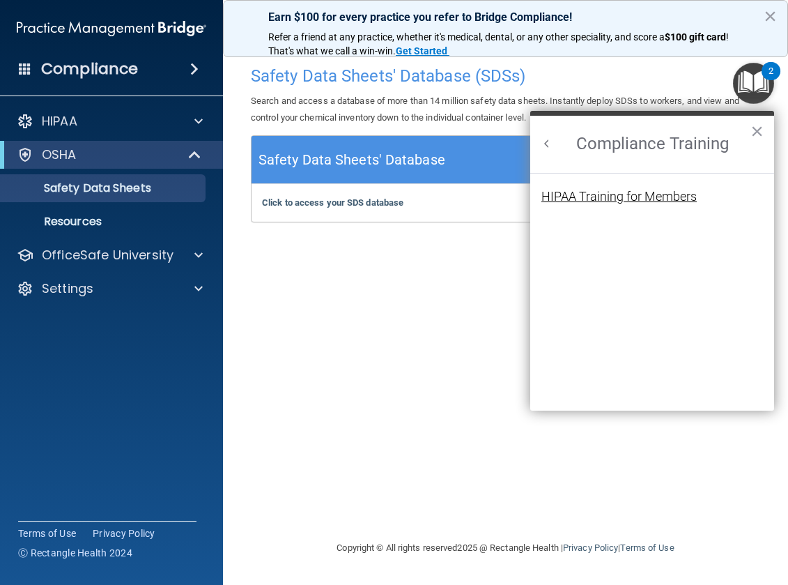
click at [604, 196] on div "HIPAA Training for Members" at bounding box center [618, 196] width 155 height 13
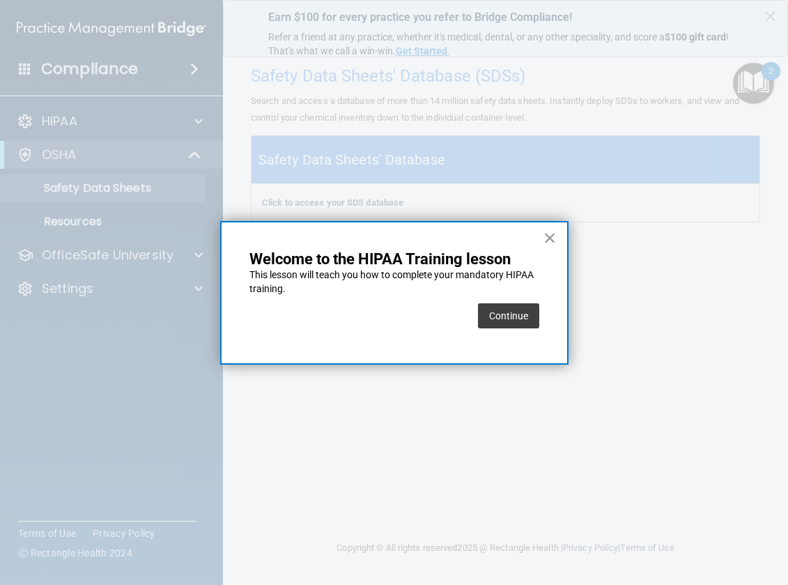
click at [553, 236] on button "×" at bounding box center [550, 237] width 13 height 22
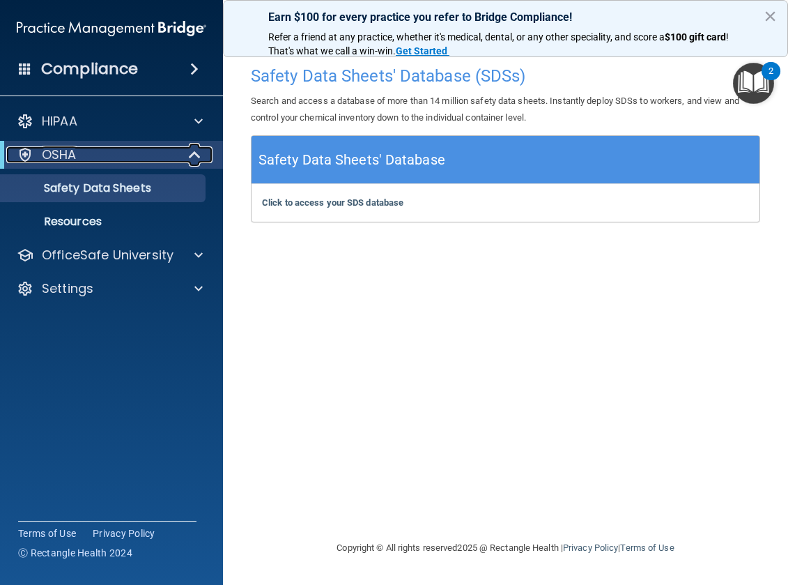
click at [59, 153] on p "OSHA" at bounding box center [59, 154] width 35 height 17
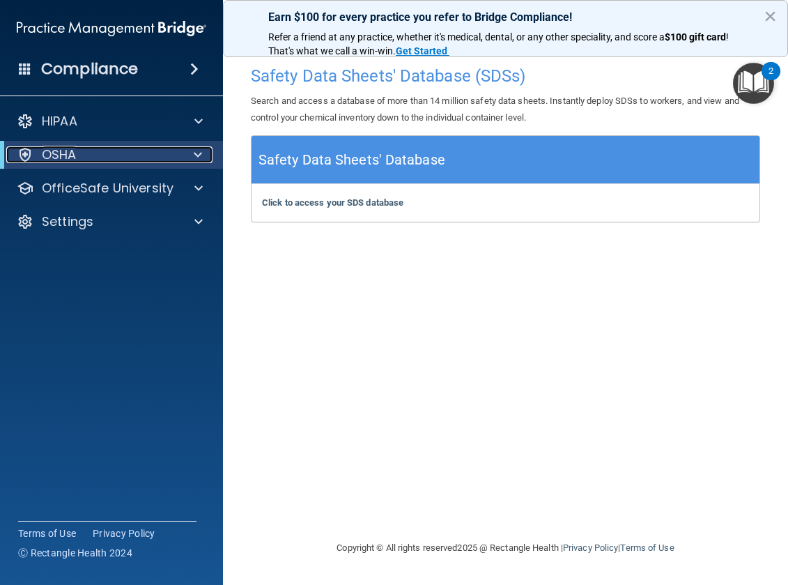
click at [59, 153] on p "OSHA" at bounding box center [59, 154] width 35 height 17
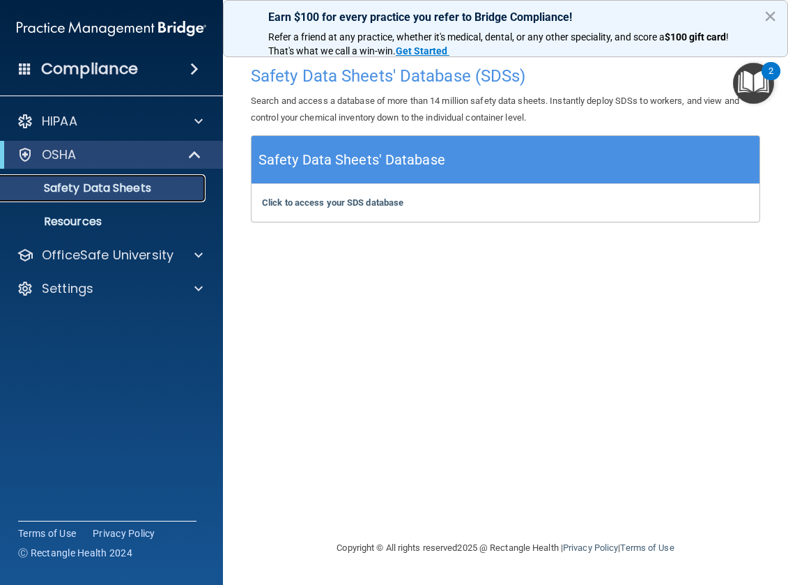
click at [120, 184] on p "Safety Data Sheets" at bounding box center [104, 188] width 190 height 14
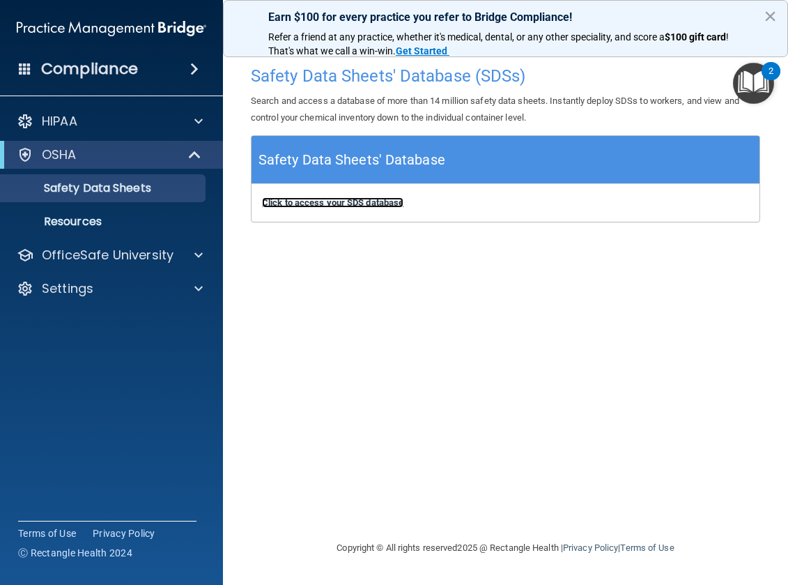
click at [403, 208] on b "Click to access your SDS database" at bounding box center [332, 202] width 141 height 10
click at [768, 81] on img "Open Resource Center, 2 new notifications" at bounding box center [753, 83] width 41 height 41
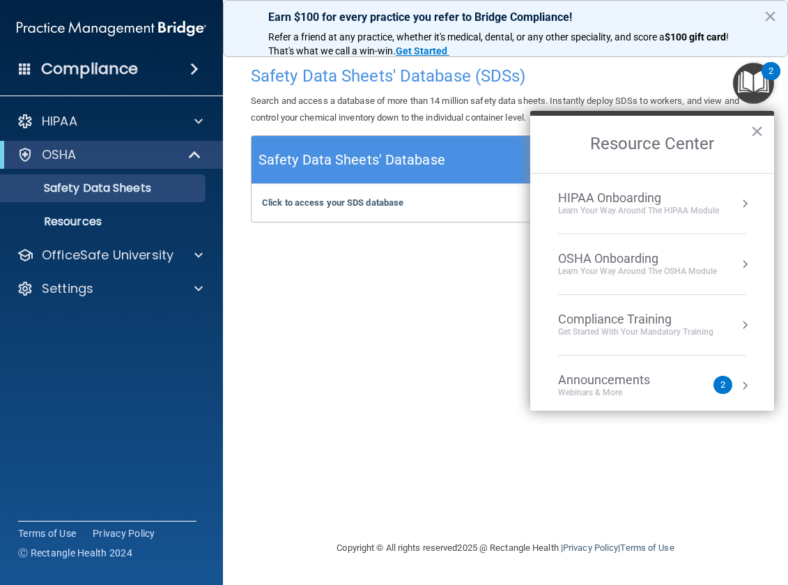
click at [656, 325] on div "Compliance Training" at bounding box center [635, 319] width 155 height 15
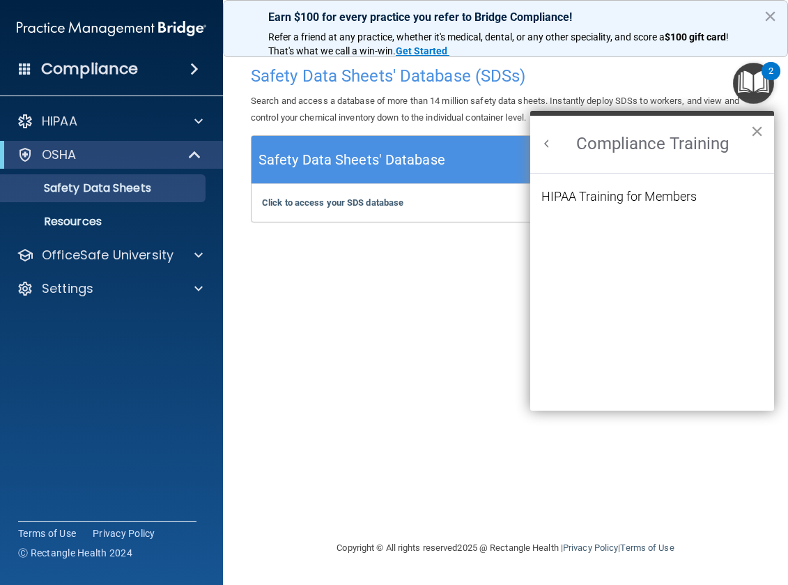
click at [762, 128] on button "×" at bounding box center [757, 131] width 13 height 22
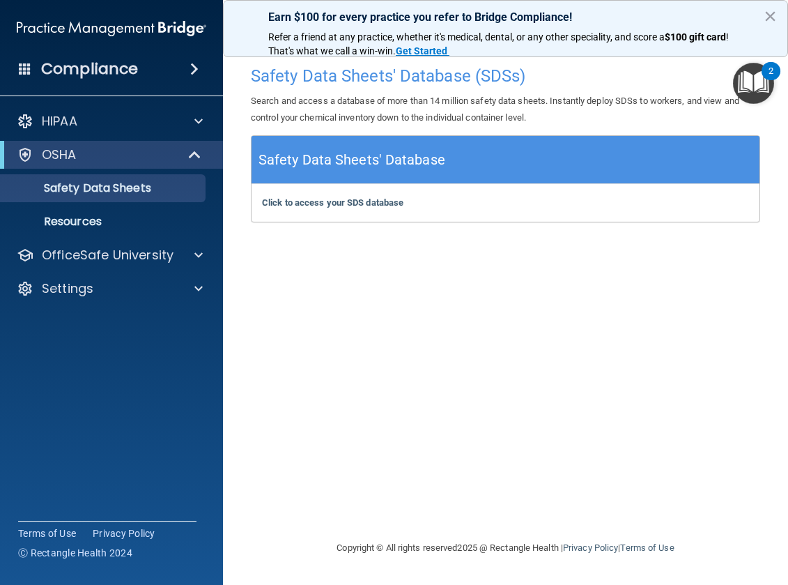
click at [754, 77] on img "Open Resource Center, 2 new notifications" at bounding box center [753, 83] width 41 height 41
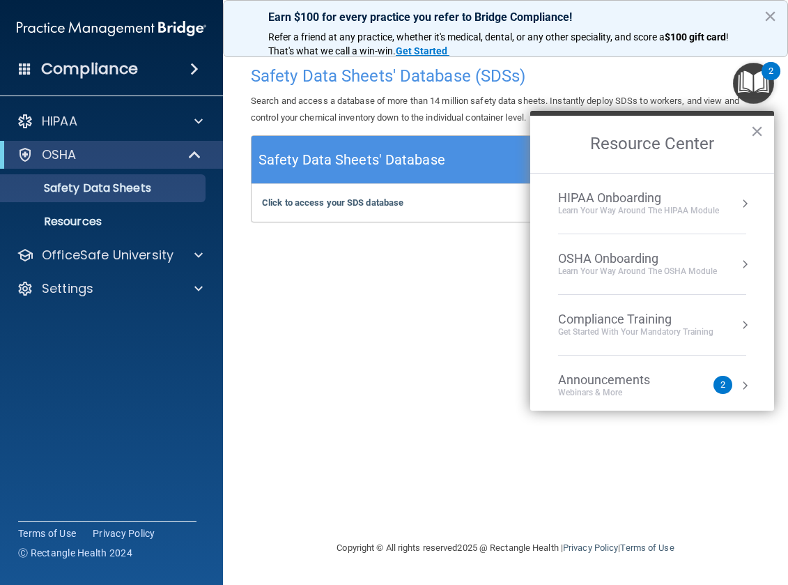
click at [738, 260] on button "Resource Center" at bounding box center [745, 264] width 14 height 14
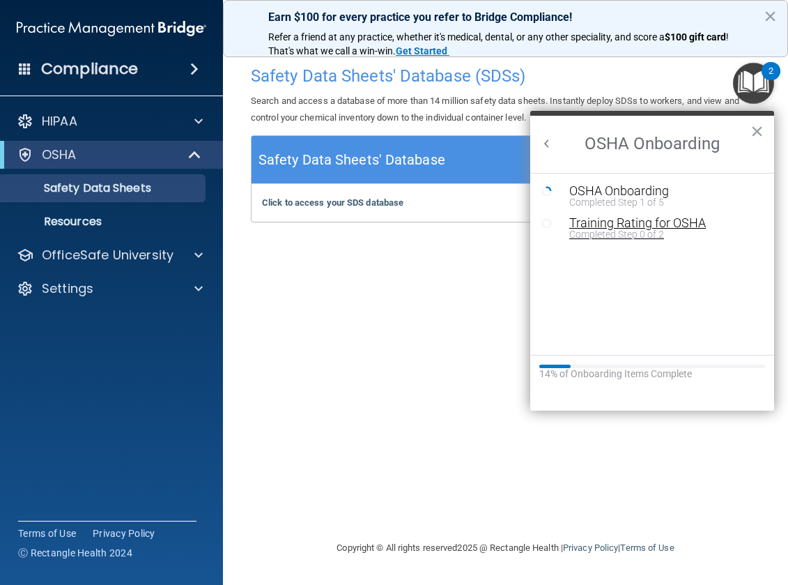
click at [650, 231] on div "Completed Step 0 of 2" at bounding box center [662, 234] width 187 height 10
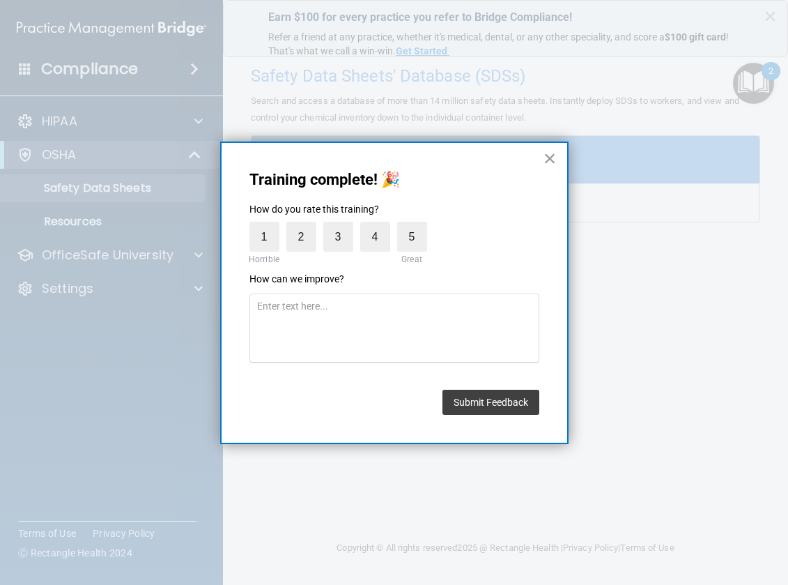
click at [553, 162] on button "×" at bounding box center [550, 158] width 13 height 22
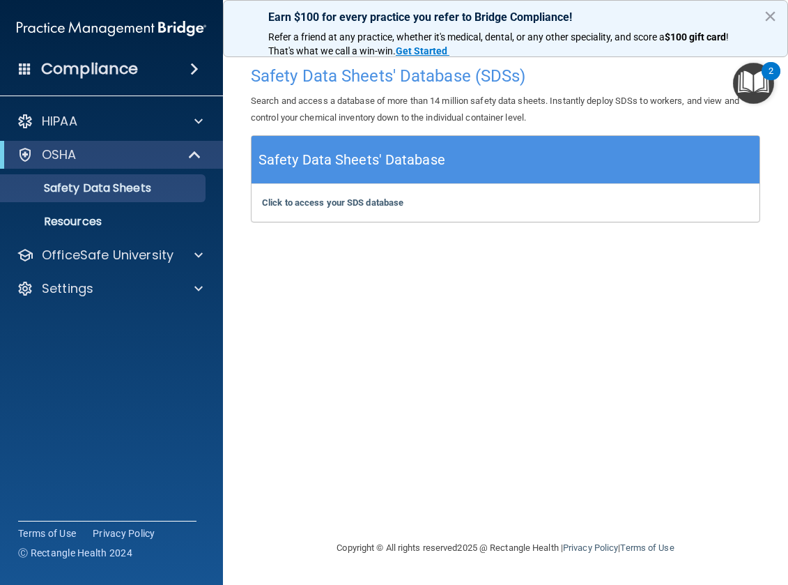
click at [758, 84] on img "Open Resource Center, 2 new notifications" at bounding box center [753, 83] width 41 height 41
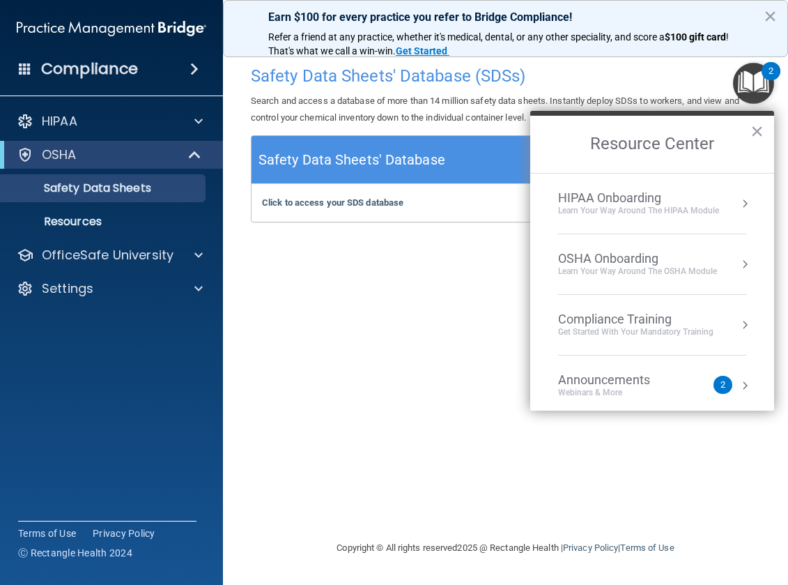
click at [726, 385] on div "Announcements Webinars & More 2" at bounding box center [652, 385] width 188 height 26
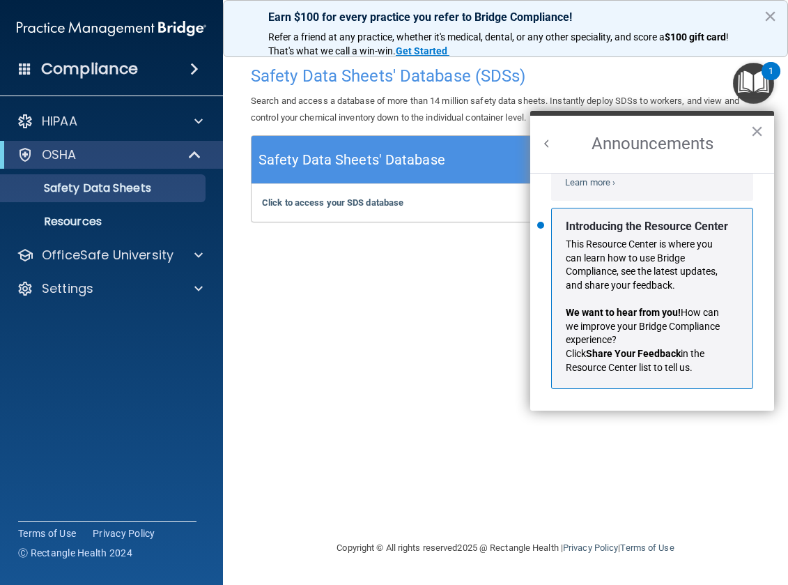
scroll to position [245, 0]
click at [757, 130] on button "×" at bounding box center [757, 131] width 13 height 22
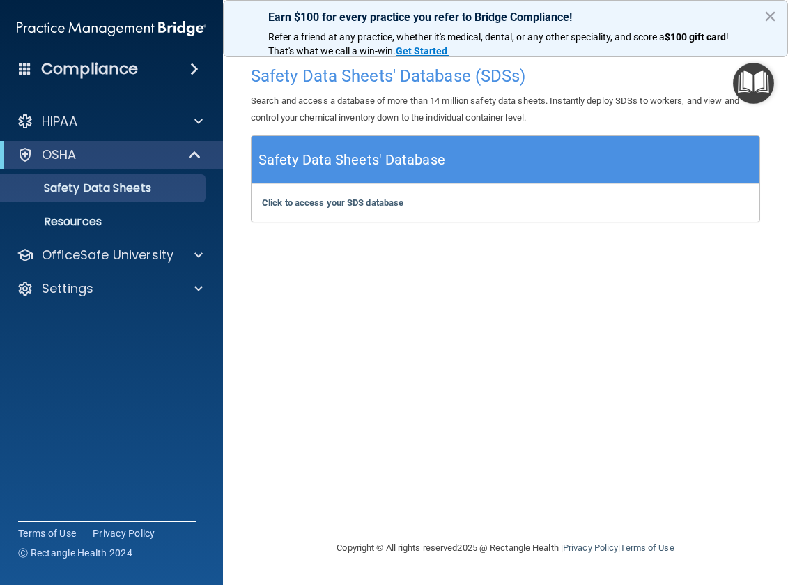
click at [757, 85] on img "Open Resource Center" at bounding box center [753, 83] width 41 height 41
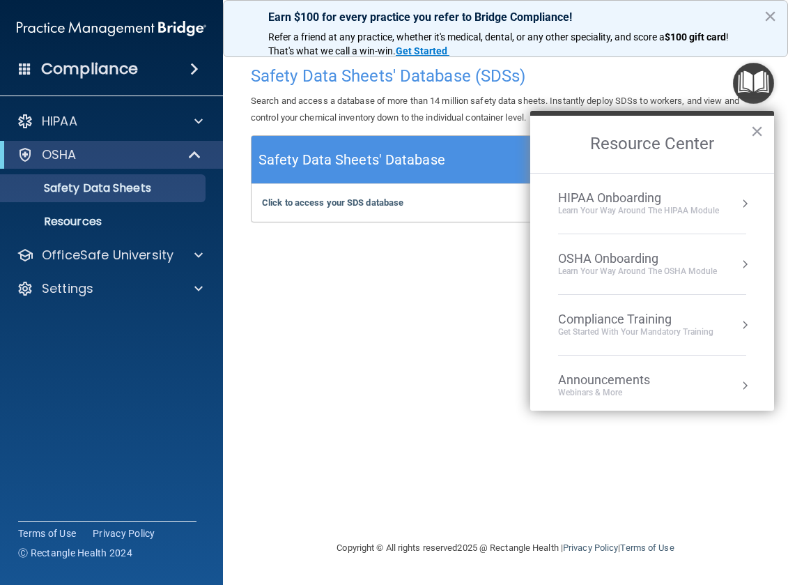
click at [370, 305] on div "Safety Data Sheets' Database (SDSs) Search and access a database of more than 1…" at bounding box center [505, 292] width 509 height 467
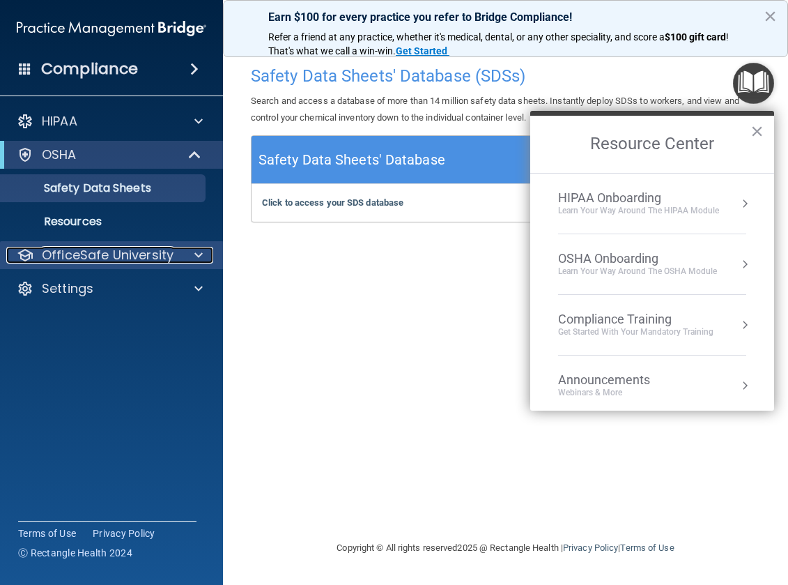
click at [126, 245] on div "OfficeSafe University" at bounding box center [112, 255] width 224 height 28
click at [192, 254] on div at bounding box center [196, 255] width 35 height 17
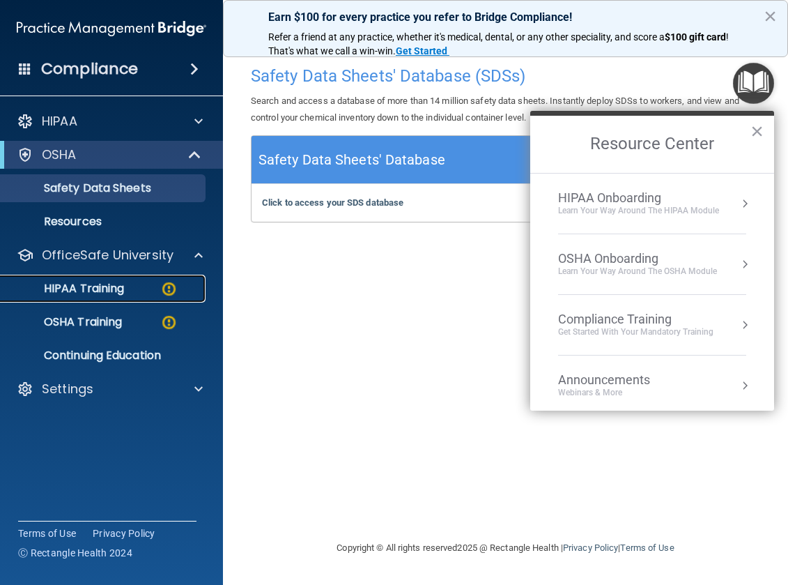
click at [105, 299] on link "HIPAA Training" at bounding box center [96, 289] width 220 height 28
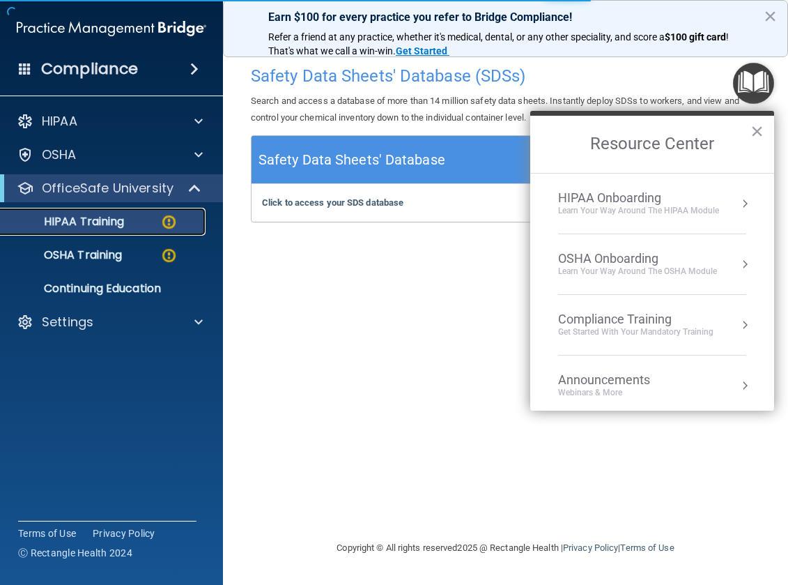
click at [146, 220] on div "HIPAA Training" at bounding box center [104, 222] width 190 height 14
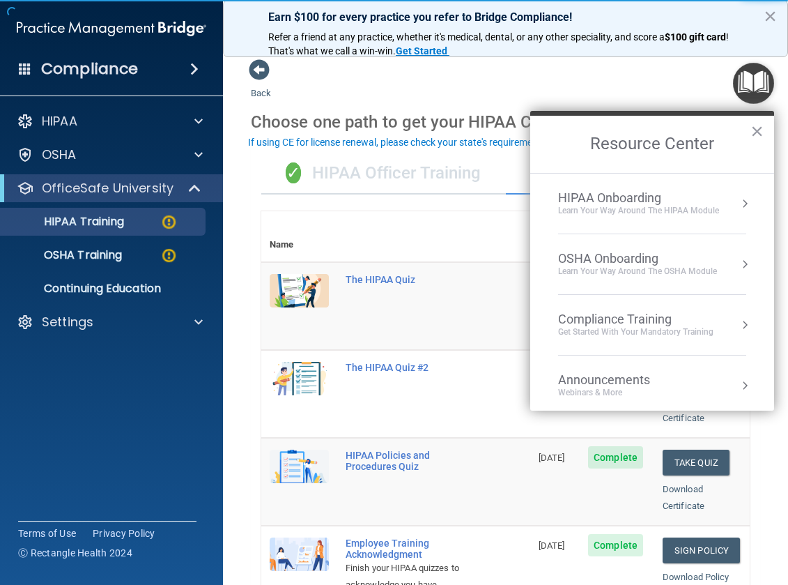
click at [760, 127] on button "×" at bounding box center [757, 131] width 13 height 22
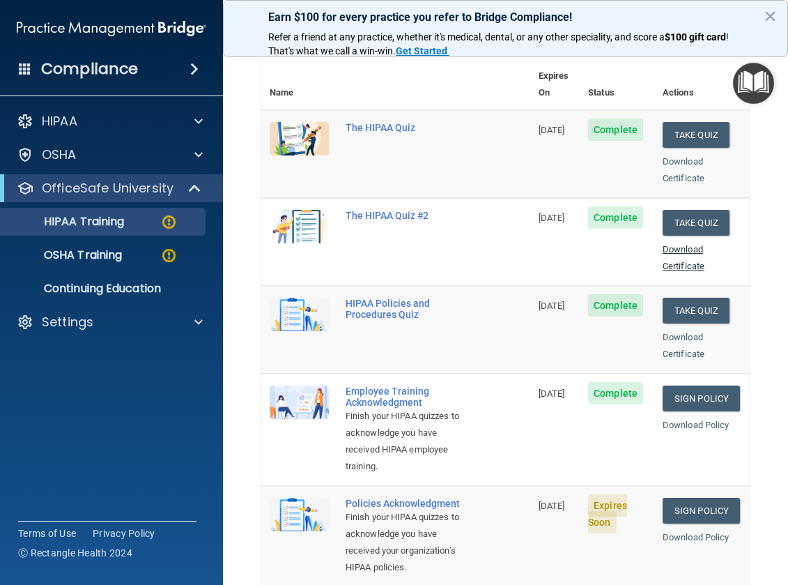
scroll to position [279, 0]
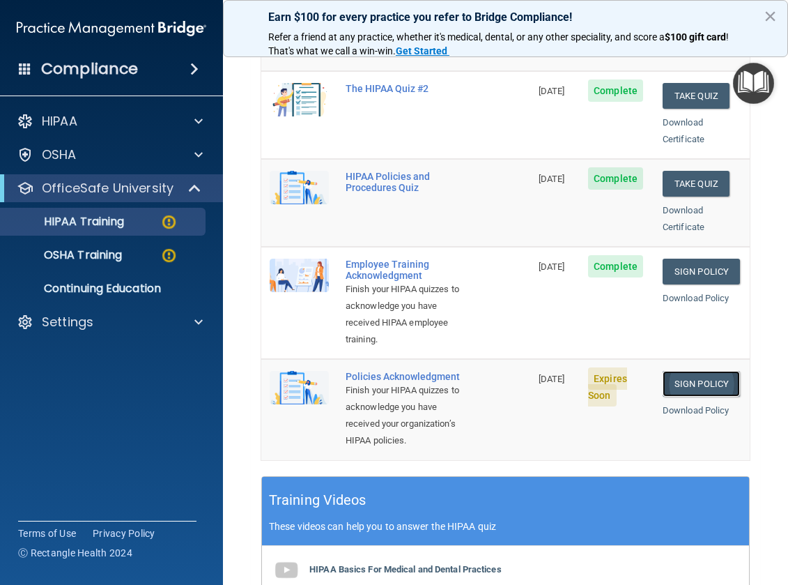
click at [674, 380] on link "Sign Policy" at bounding box center [701, 384] width 77 height 26
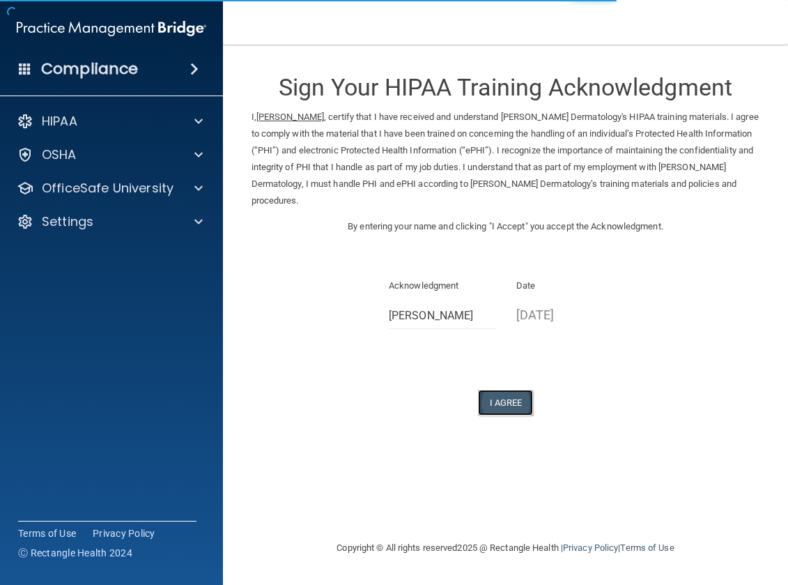
click at [509, 397] on button "I Agree" at bounding box center [506, 403] width 56 height 26
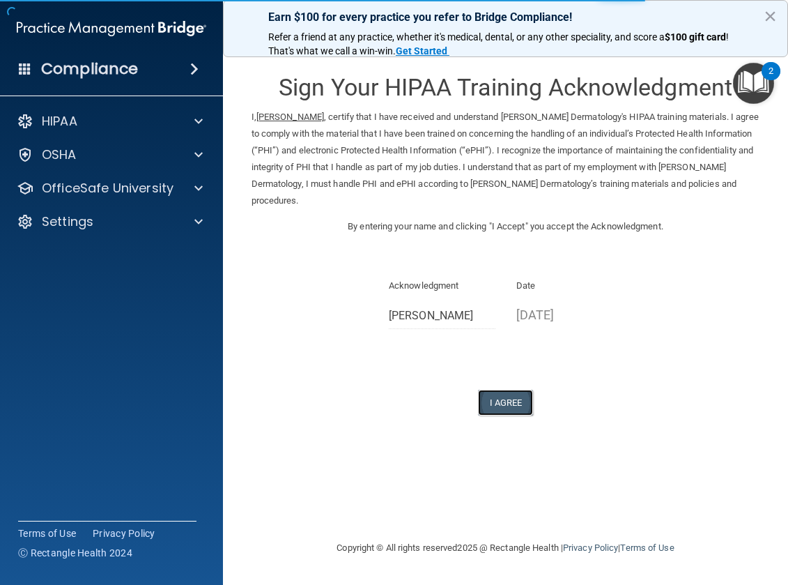
click at [519, 401] on button "I Agree" at bounding box center [506, 403] width 56 height 26
click at [510, 407] on button "I Agree" at bounding box center [506, 403] width 56 height 26
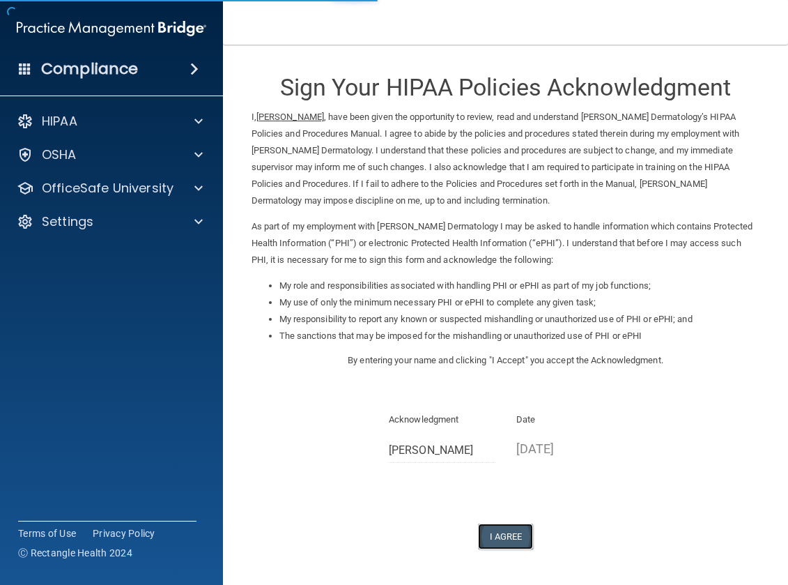
click at [495, 539] on button "I Agree" at bounding box center [506, 536] width 56 height 26
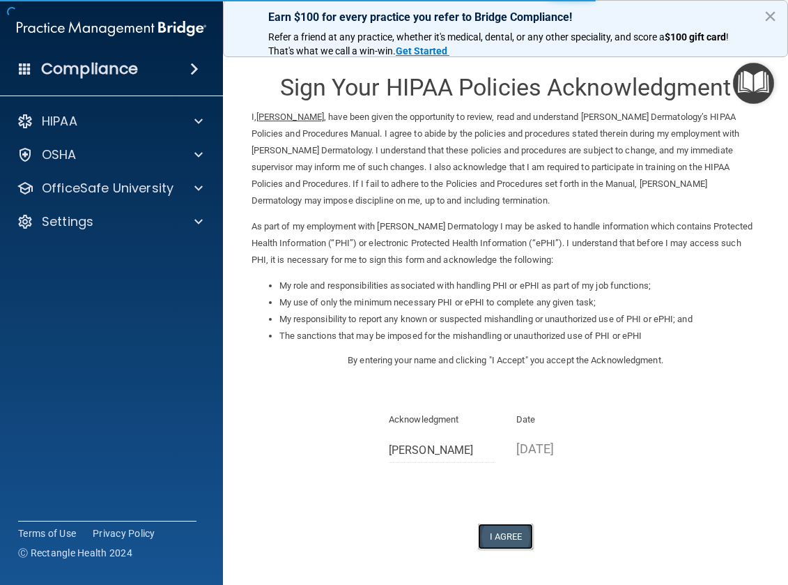
click at [498, 543] on button "I Agree" at bounding box center [506, 536] width 56 height 26
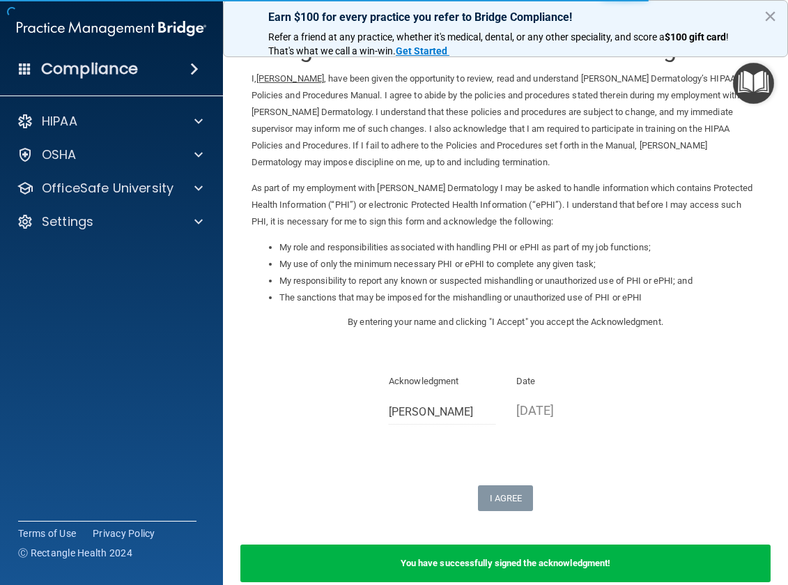
scroll to position [108, 0]
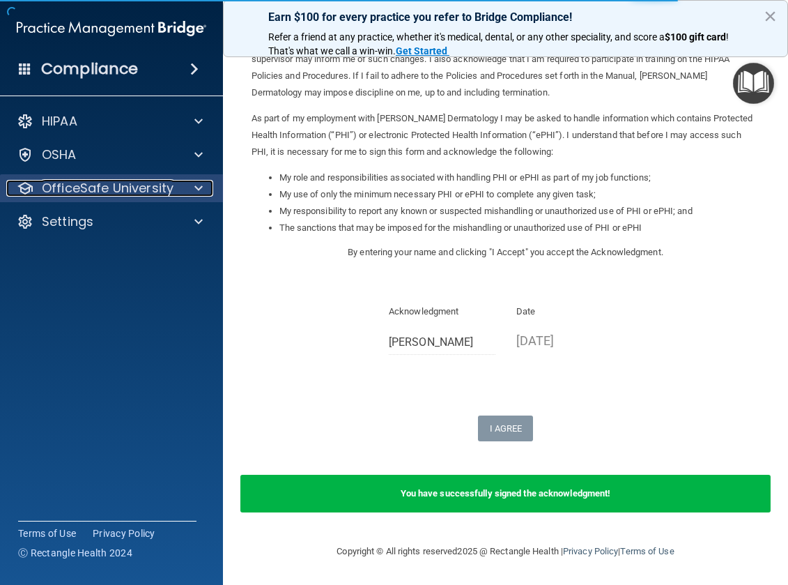
click at [188, 184] on div at bounding box center [196, 188] width 35 height 17
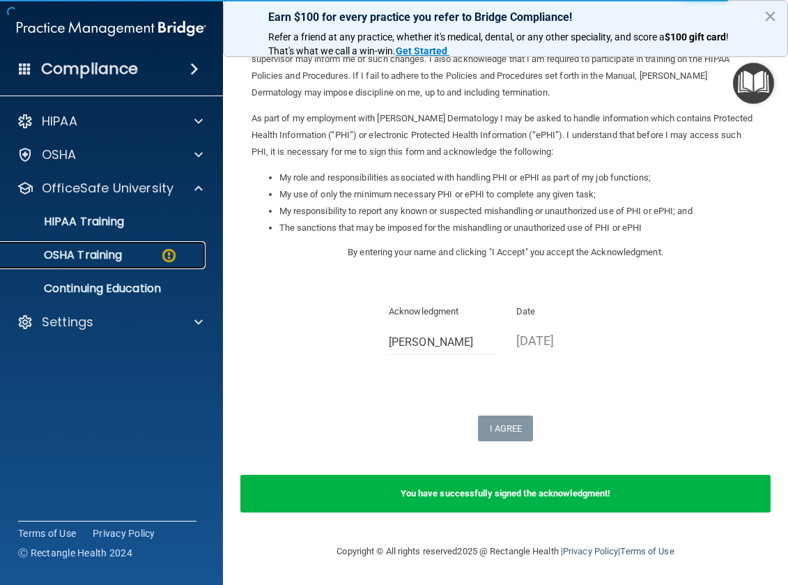
click at [161, 263] on img at bounding box center [168, 255] width 17 height 17
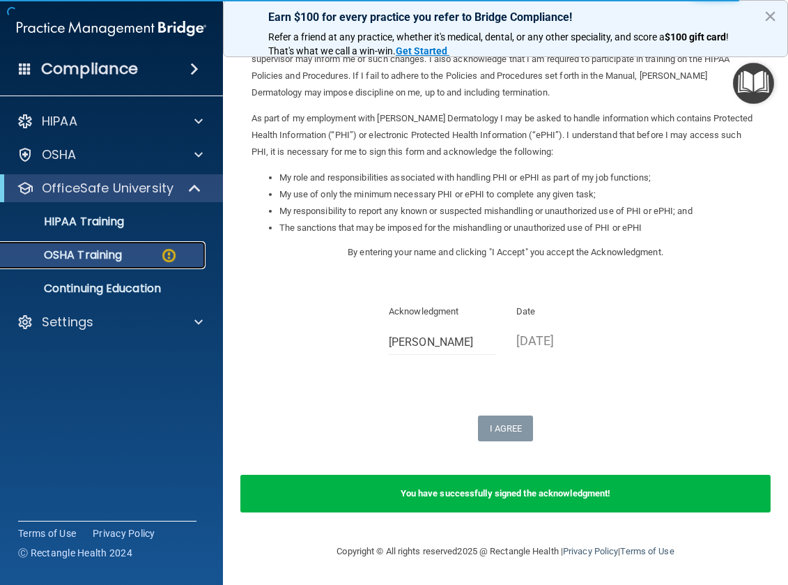
click at [121, 249] on div "OSHA Training" at bounding box center [104, 255] width 190 height 14
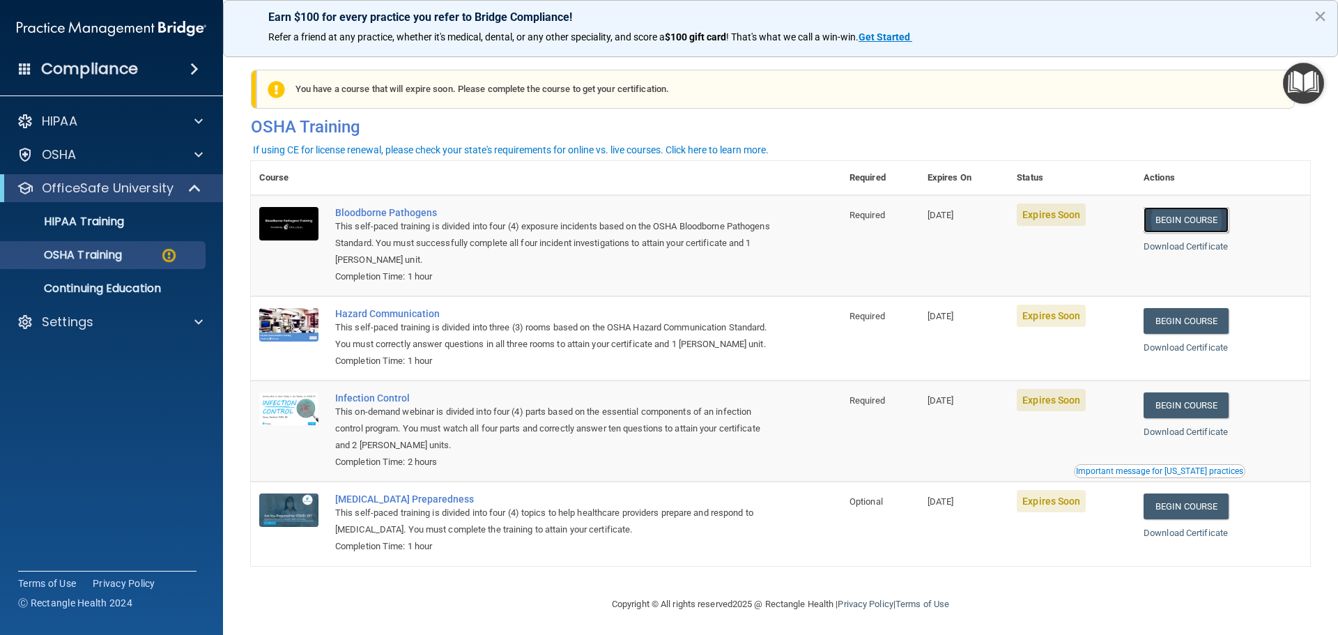
click at [787, 214] on link "Begin Course" at bounding box center [1186, 220] width 85 height 26
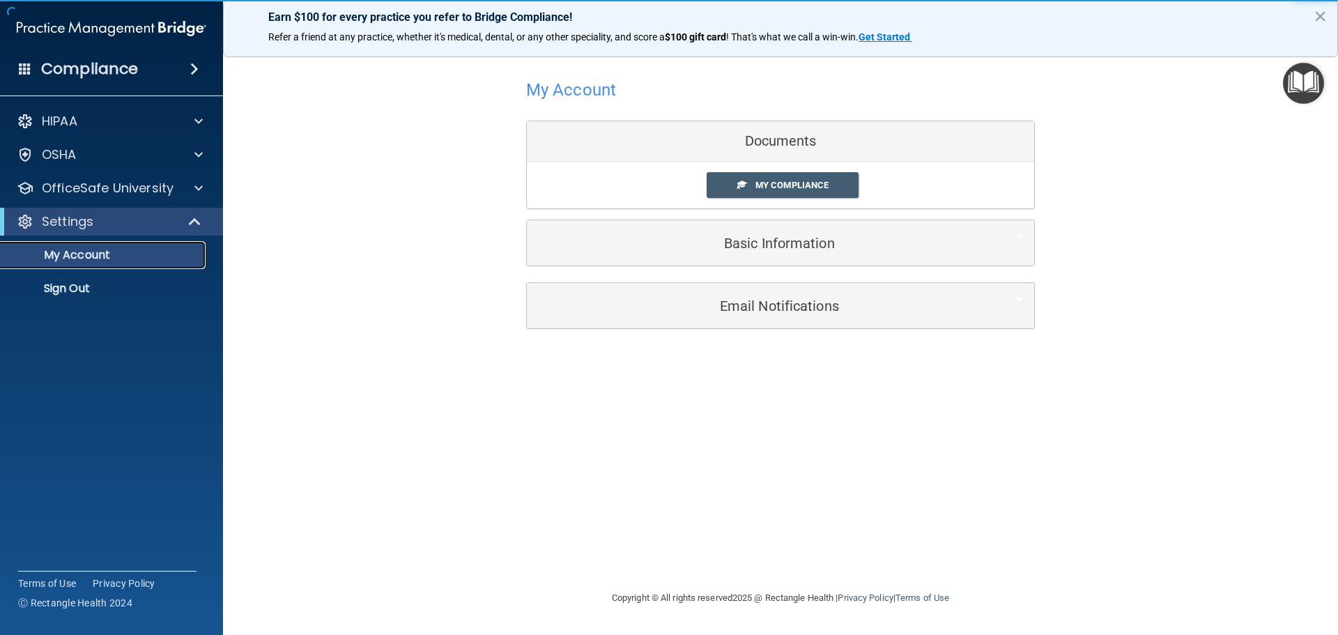
click at [132, 261] on p "My Account" at bounding box center [104, 255] width 190 height 14
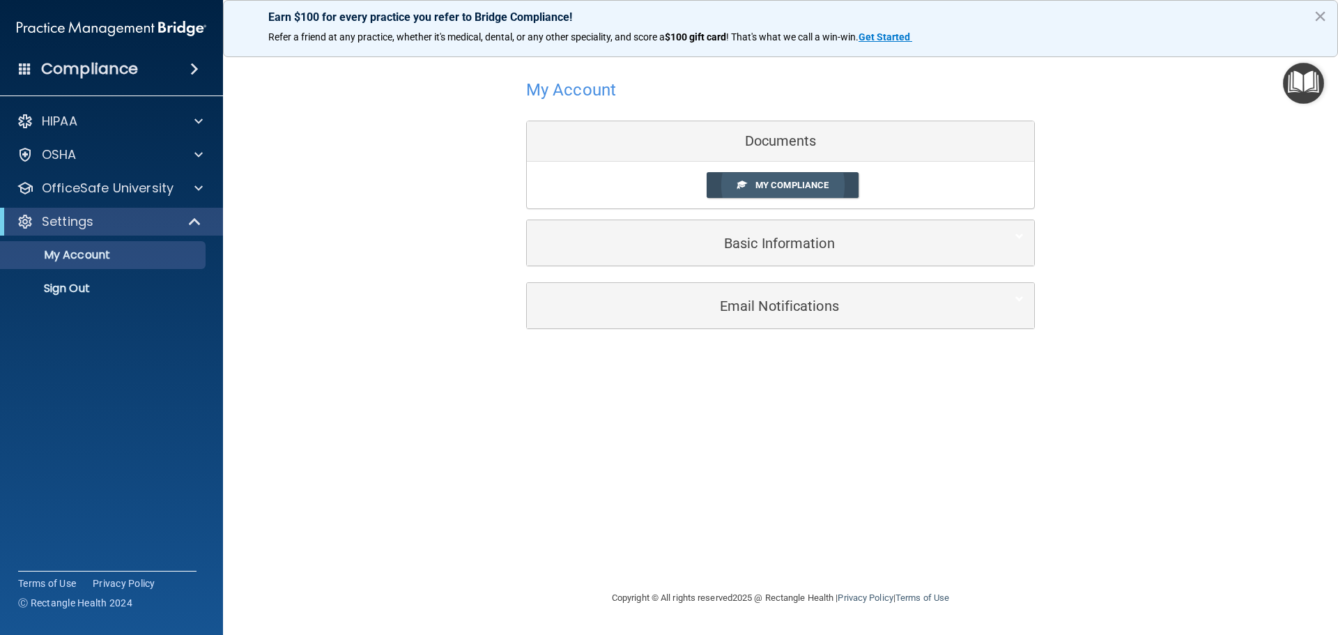
click at [766, 185] on span "My Compliance" at bounding box center [791, 185] width 73 height 10
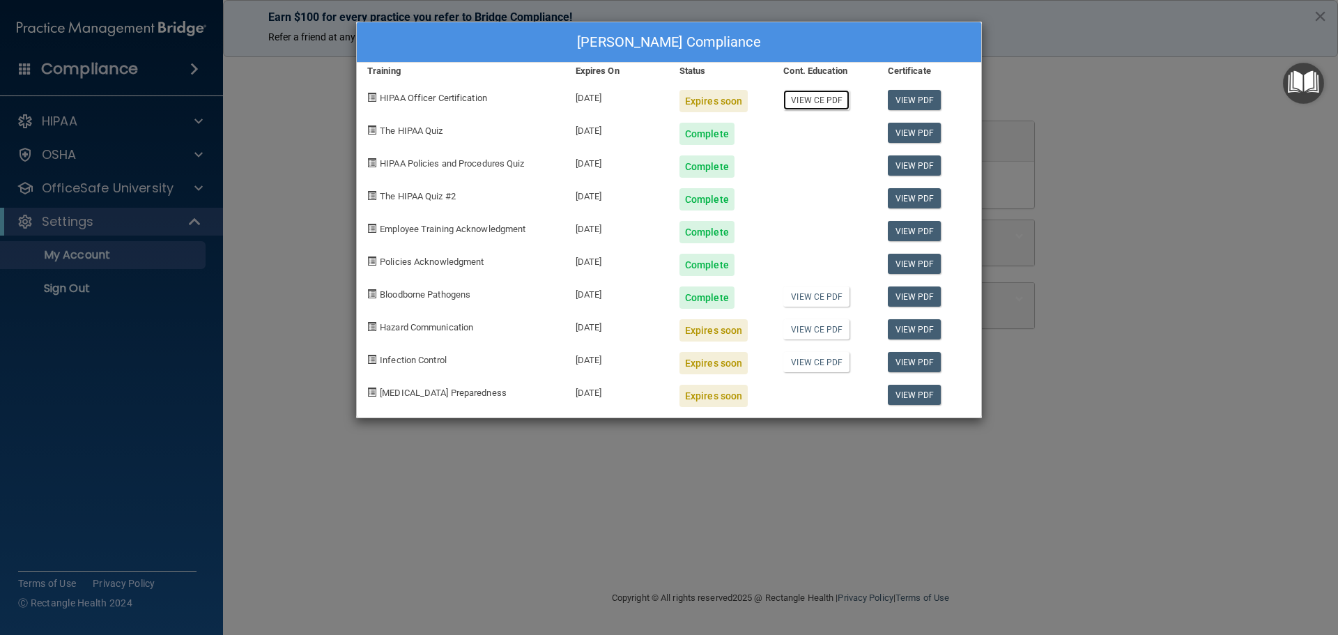
click at [830, 102] on link "View CE PDF" at bounding box center [816, 100] width 66 height 20
click at [919, 294] on link "View PDF" at bounding box center [915, 296] width 54 height 20
click at [916, 295] on link "View PDF" at bounding box center [915, 296] width 54 height 20
